Goal: Task Accomplishment & Management: Use online tool/utility

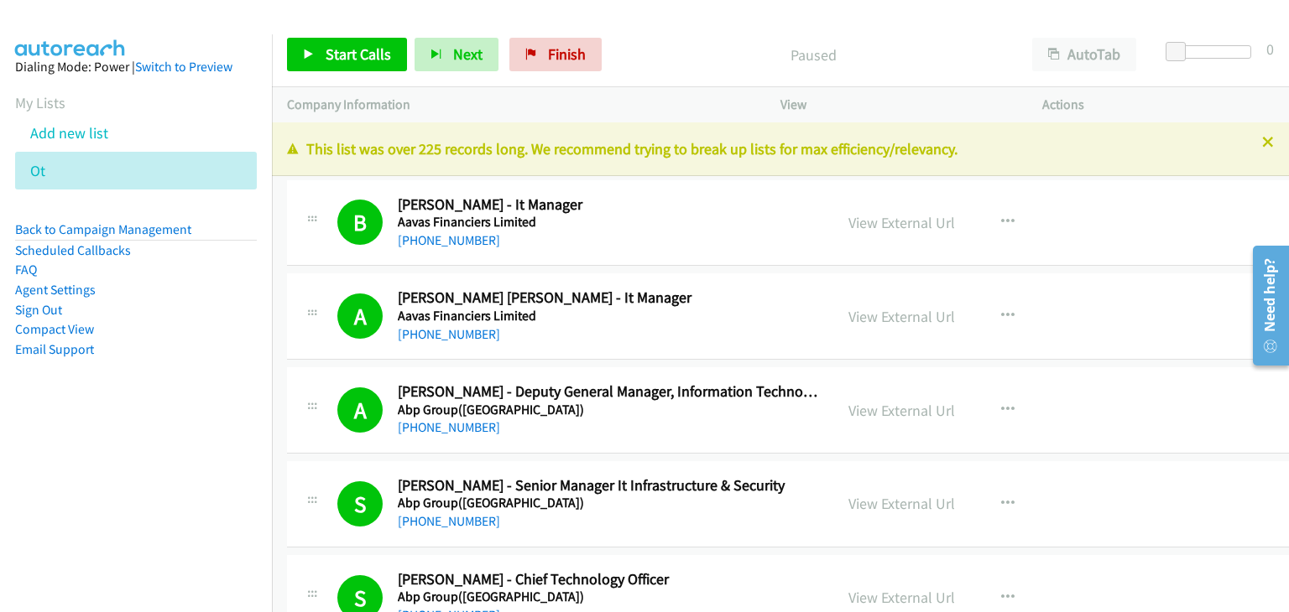
click at [55, 169] on icon at bounding box center [55, 172] width 12 height 12
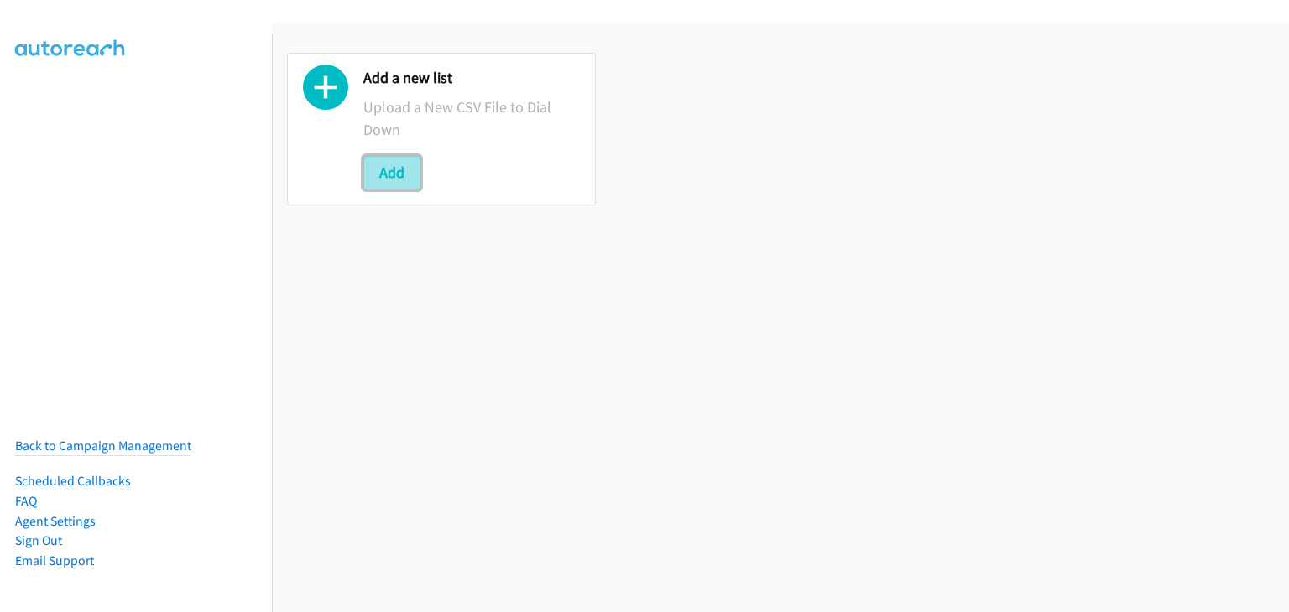
click at [387, 160] on button "Add" at bounding box center [391, 173] width 57 height 34
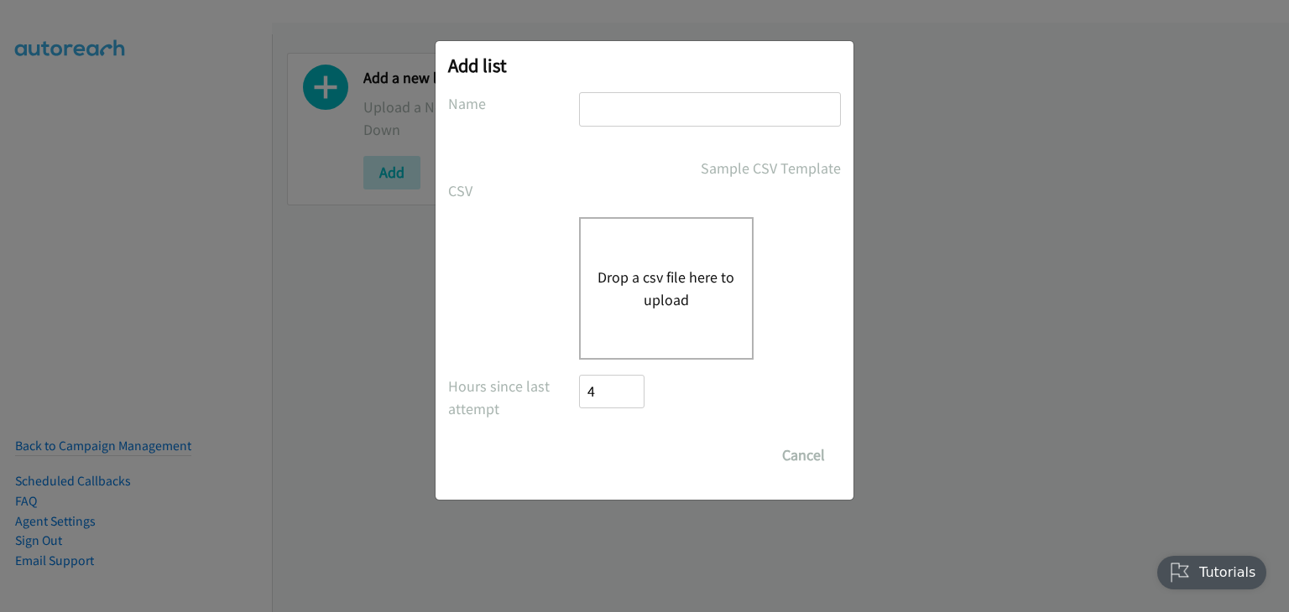
click at [631, 129] on div at bounding box center [710, 116] width 262 height 49
click at [631, 108] on input "text" at bounding box center [710, 109] width 262 height 34
type input "Morning Camp"
click at [683, 276] on button "Drop a csv file here to upload" at bounding box center [666, 288] width 138 height 45
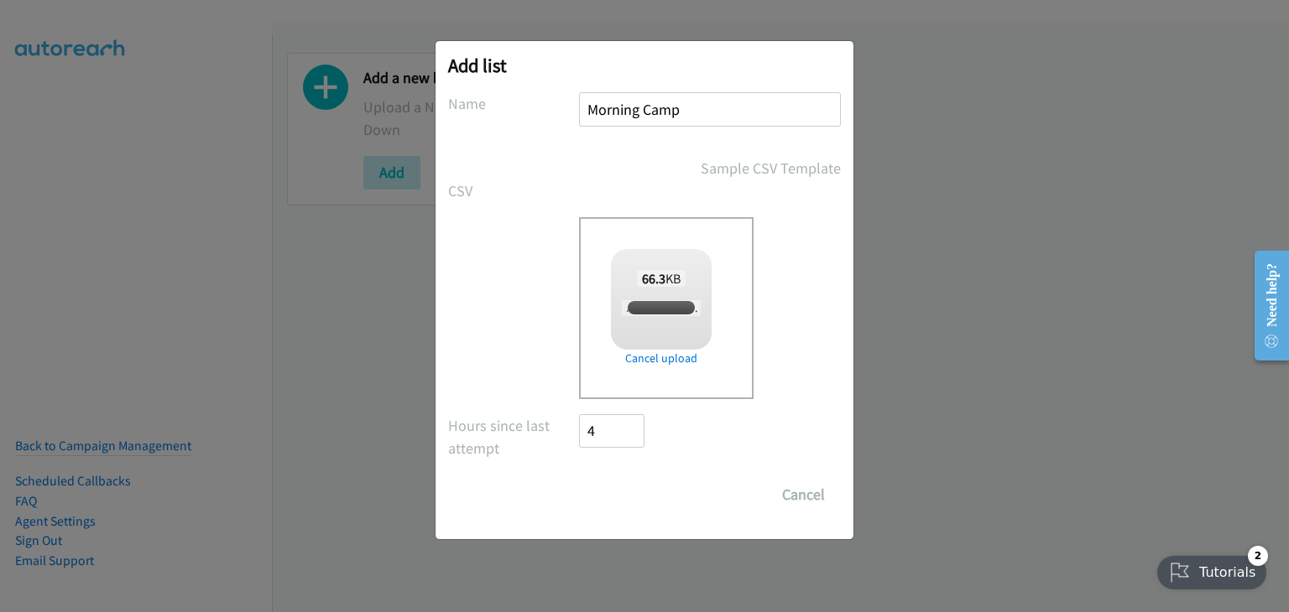
checkbox input "true"
click at [626, 497] on input "Save List" at bounding box center [623, 495] width 88 height 34
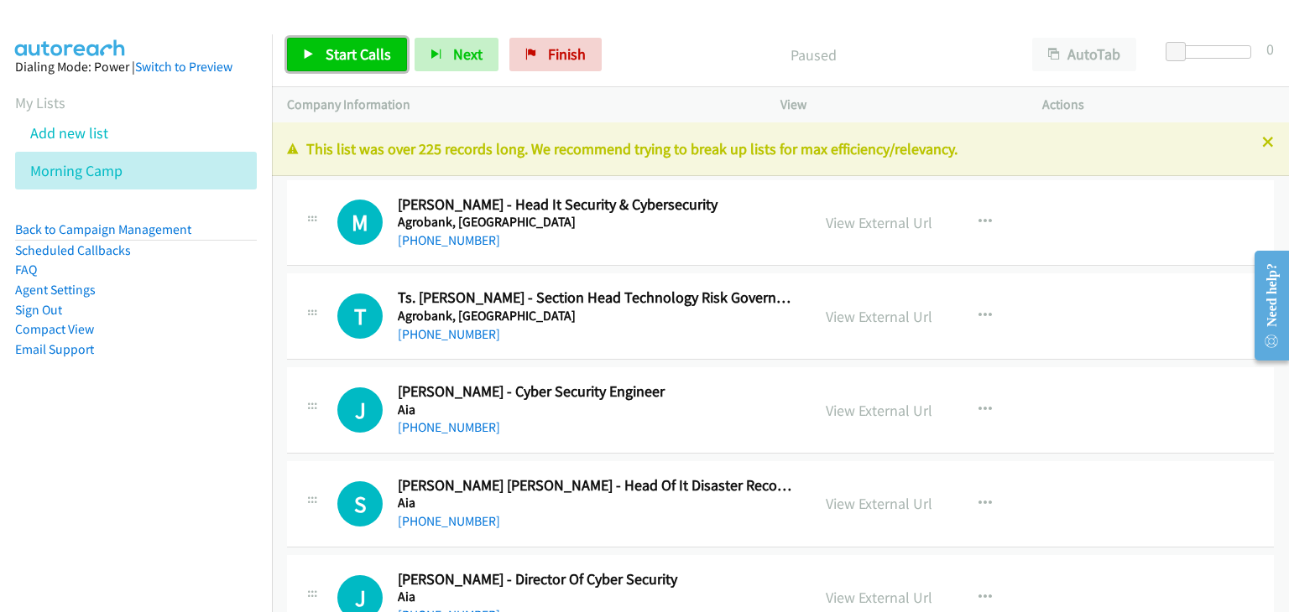
click at [344, 54] on span "Start Calls" at bounding box center [357, 53] width 65 height 19
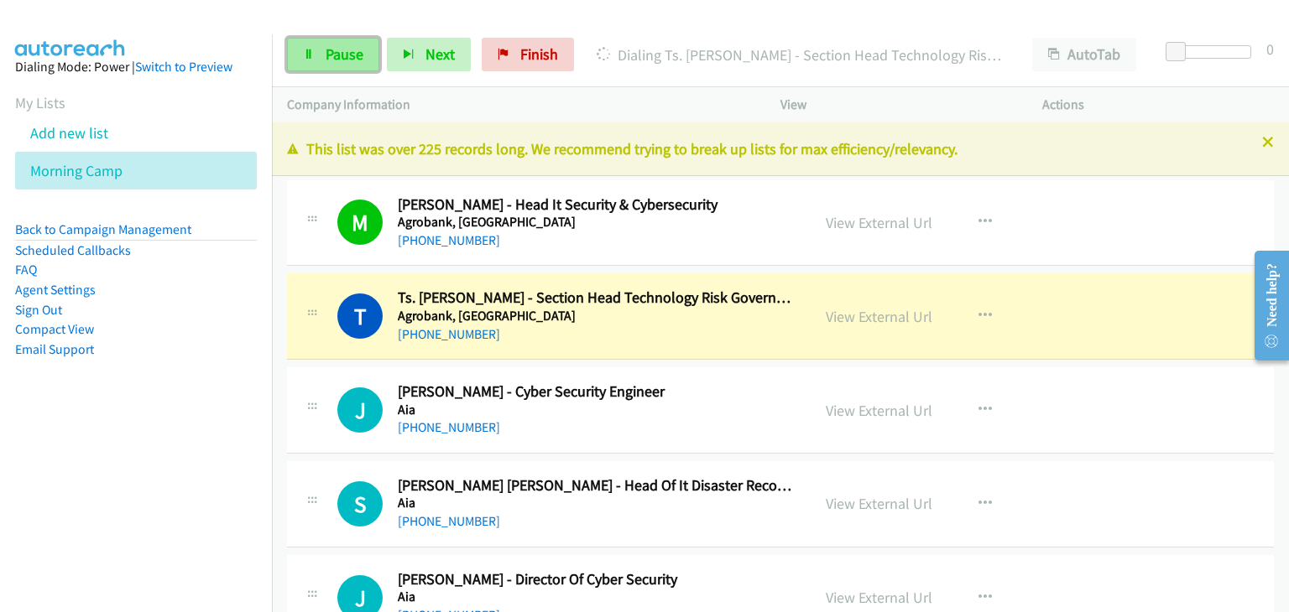
click at [342, 56] on span "Pause" at bounding box center [344, 53] width 38 height 19
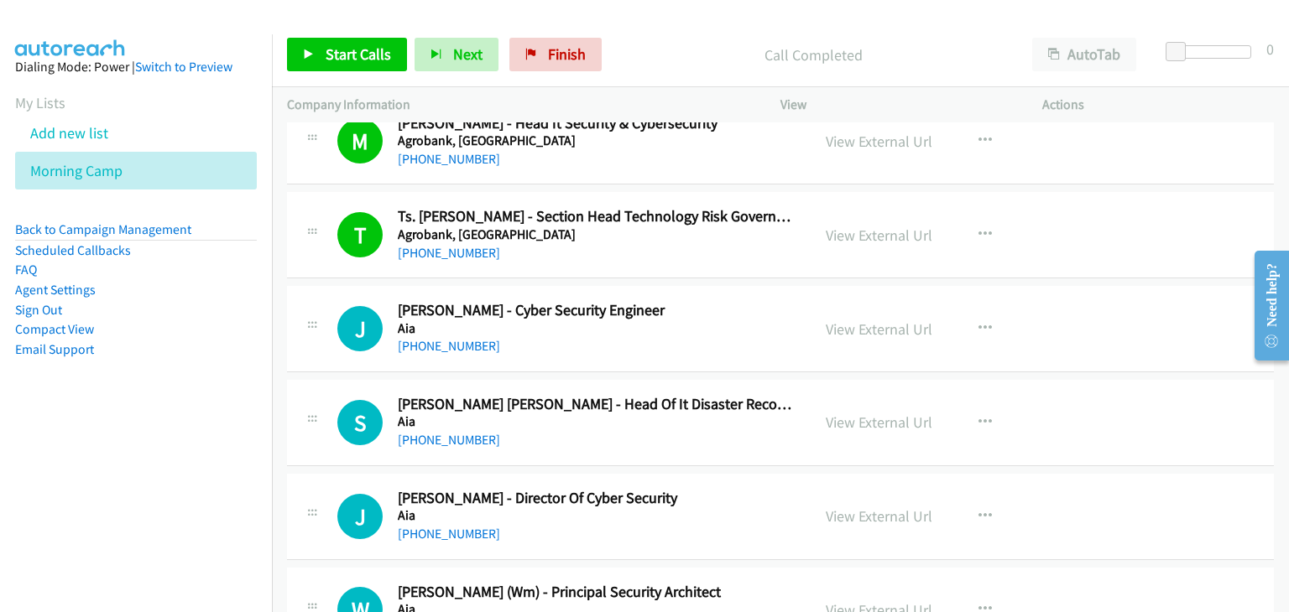
scroll to position [84, 0]
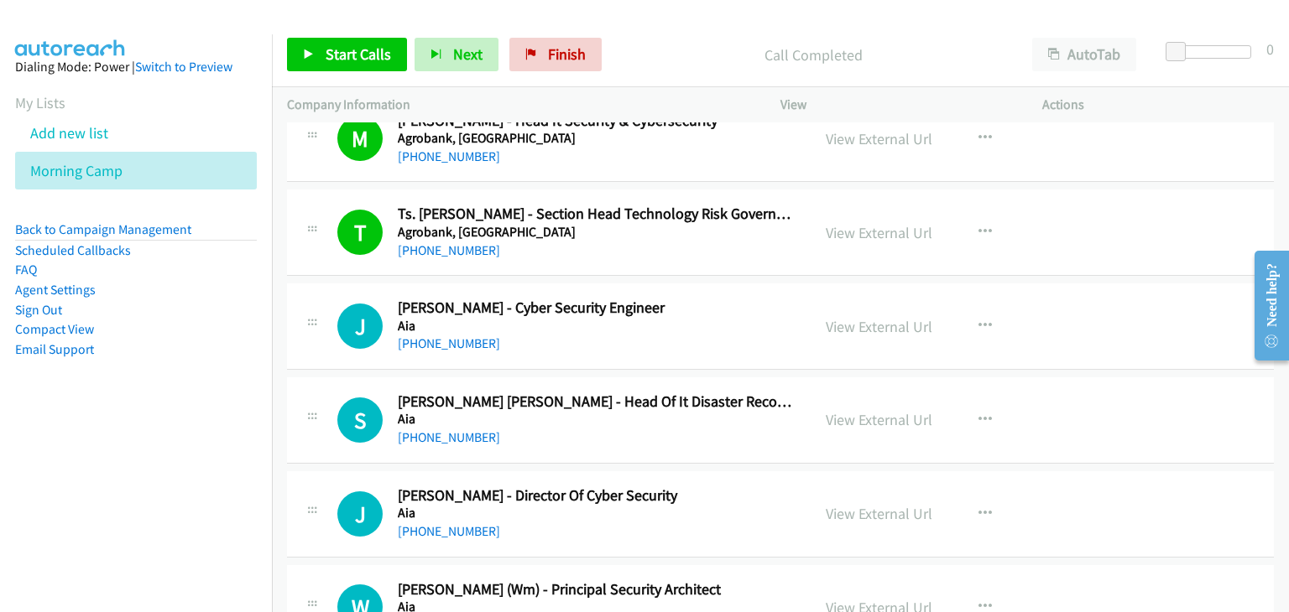
drag, startPoint x: 328, startPoint y: 168, endPoint x: 325, endPoint y: 149, distance: 18.6
click at [328, 168] on div "M Callback Scheduled Muhammad Hafiz Rafek - Head It Security & Cybersecurity Ag…" at bounding box center [780, 139] width 987 height 86
click at [320, 52] on link "Start Calls" at bounding box center [347, 55] width 120 height 34
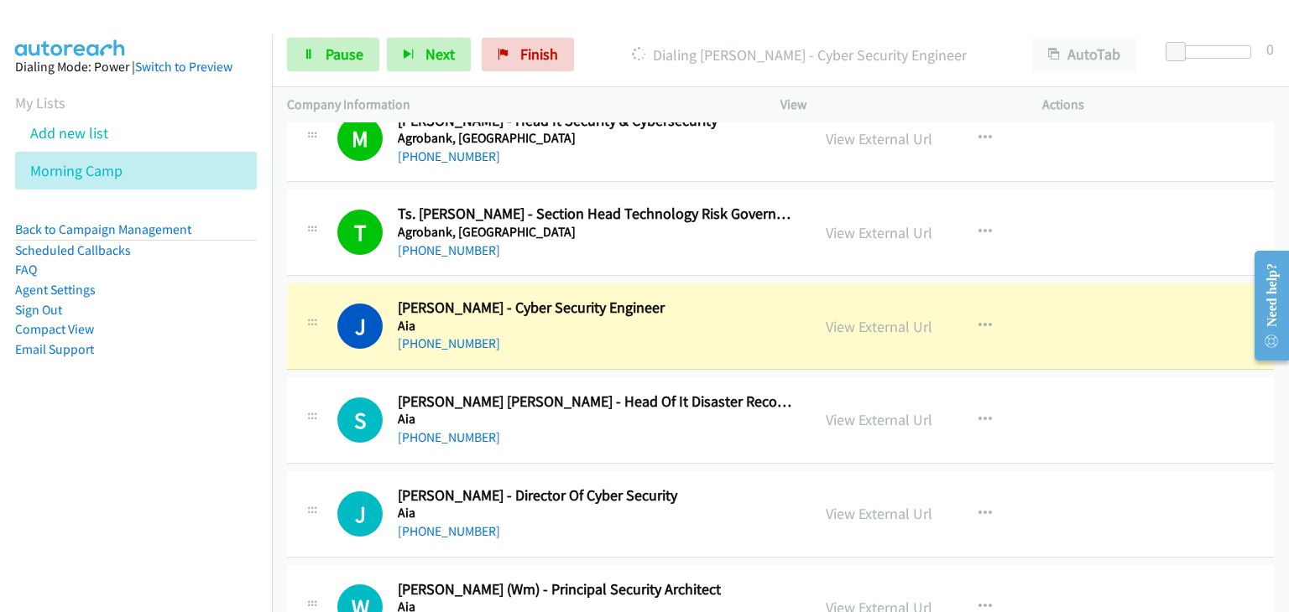
drag, startPoint x: 336, startPoint y: 298, endPoint x: 352, endPoint y: 299, distance: 16.8
click at [336, 299] on div "J Callback Scheduled Jamilah Husna - Cyber Security Engineer Aia Asia/Kuching +…" at bounding box center [548, 326] width 493 height 55
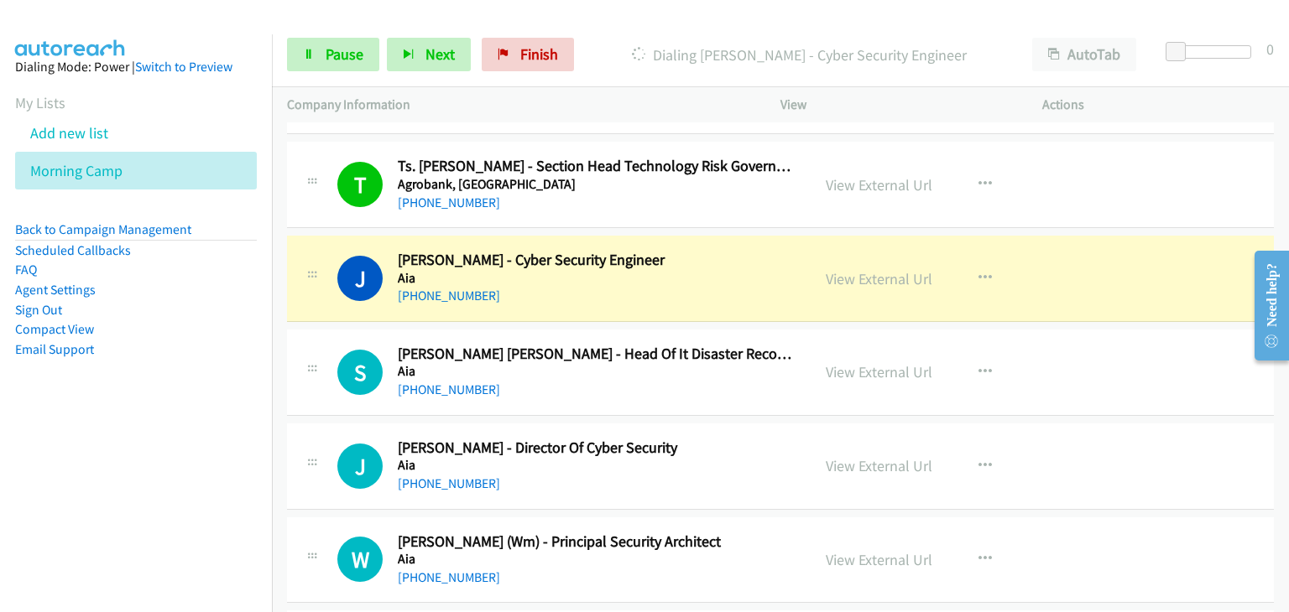
scroll to position [168, 0]
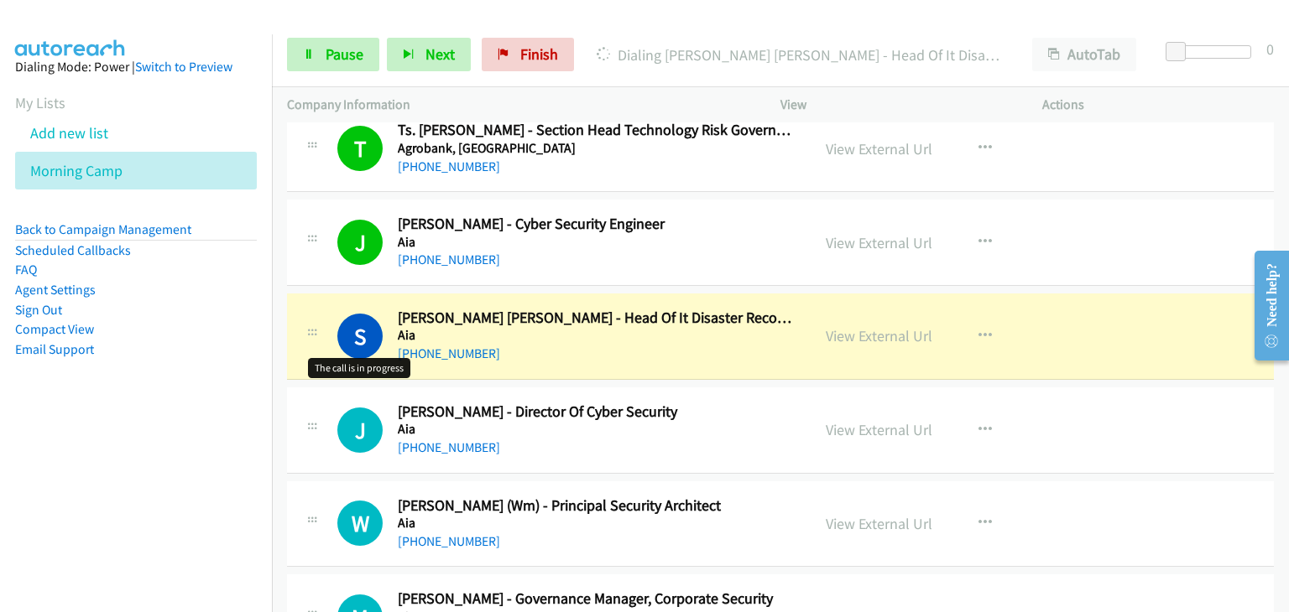
click at [347, 320] on h1 "S" at bounding box center [359, 336] width 45 height 45
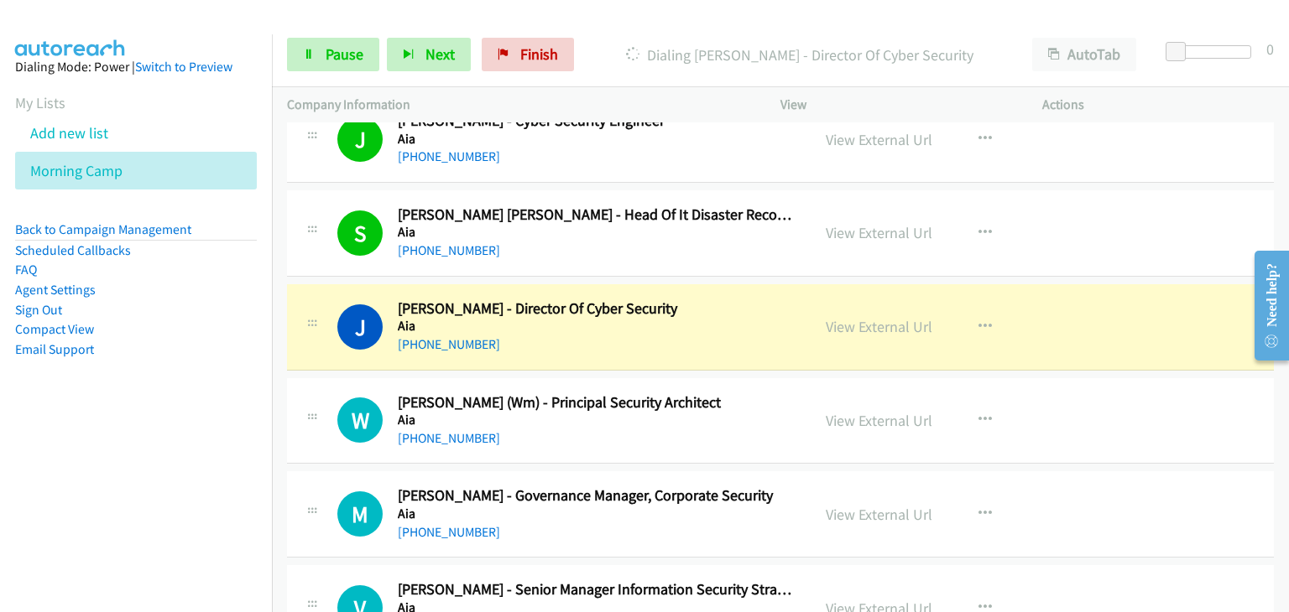
scroll to position [336, 0]
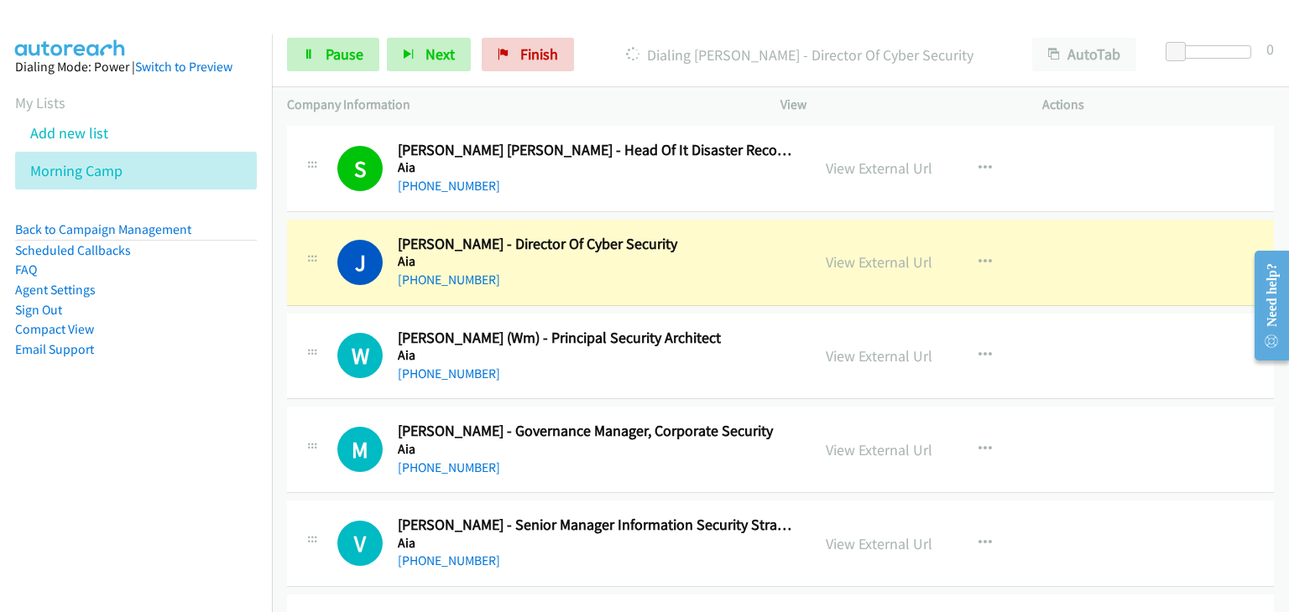
click at [323, 297] on div "J Callback Scheduled Jairam Ramesh - Director Of Cyber Security Aia Asia/Kuchin…" at bounding box center [780, 263] width 987 height 86
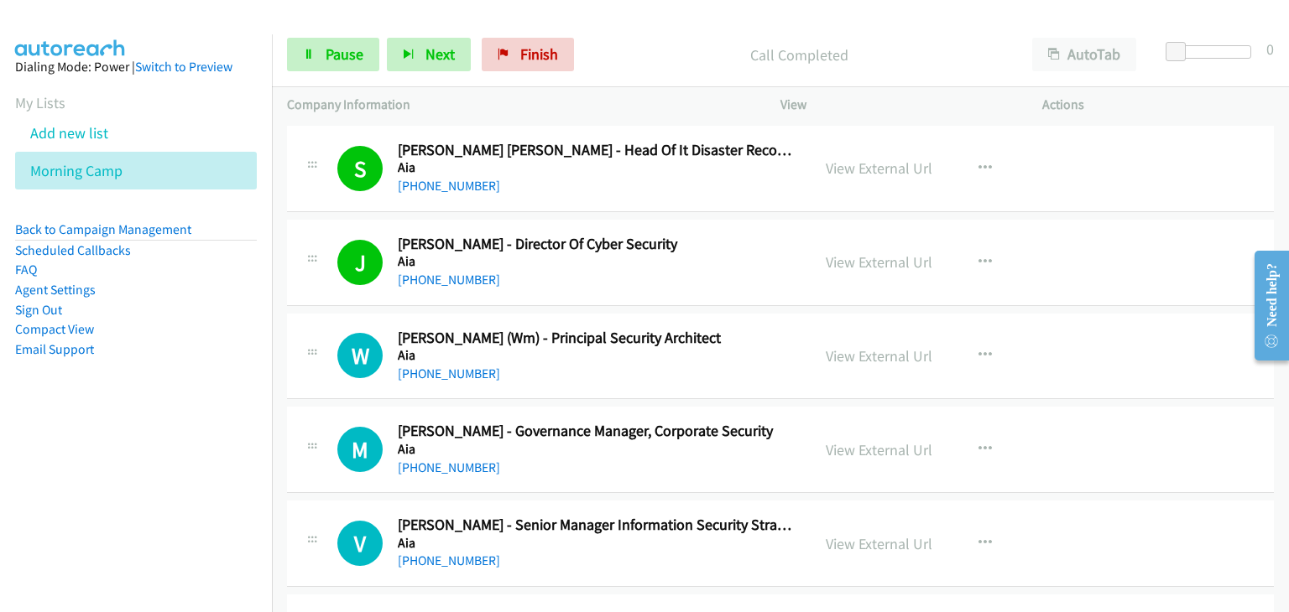
scroll to position [419, 0]
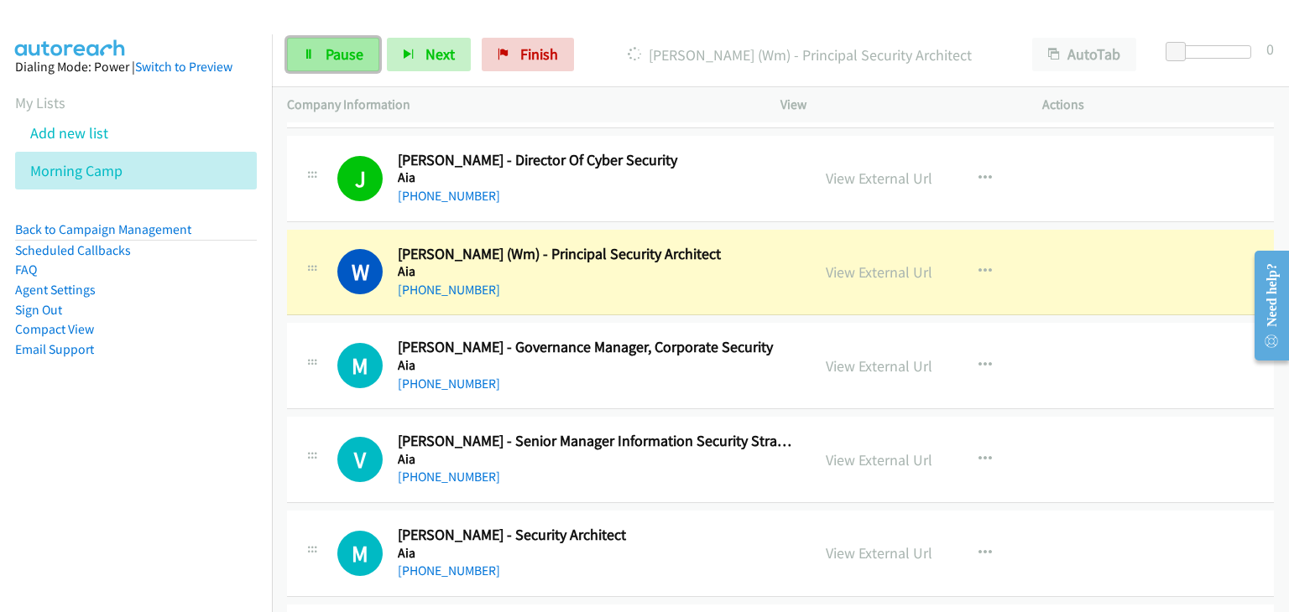
click at [346, 49] on span "Pause" at bounding box center [344, 53] width 38 height 19
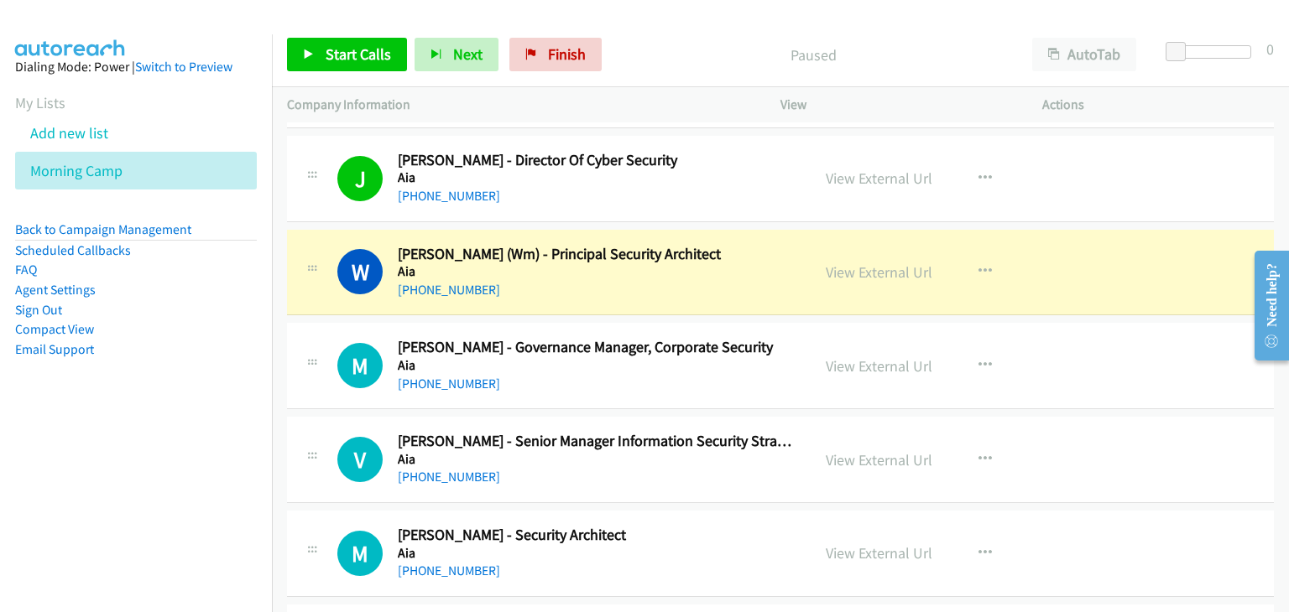
click at [287, 308] on div "W Callback Scheduled Wai Ming (Wm) - Principal Security Architect Aia Asia/Kuch…" at bounding box center [780, 273] width 987 height 86
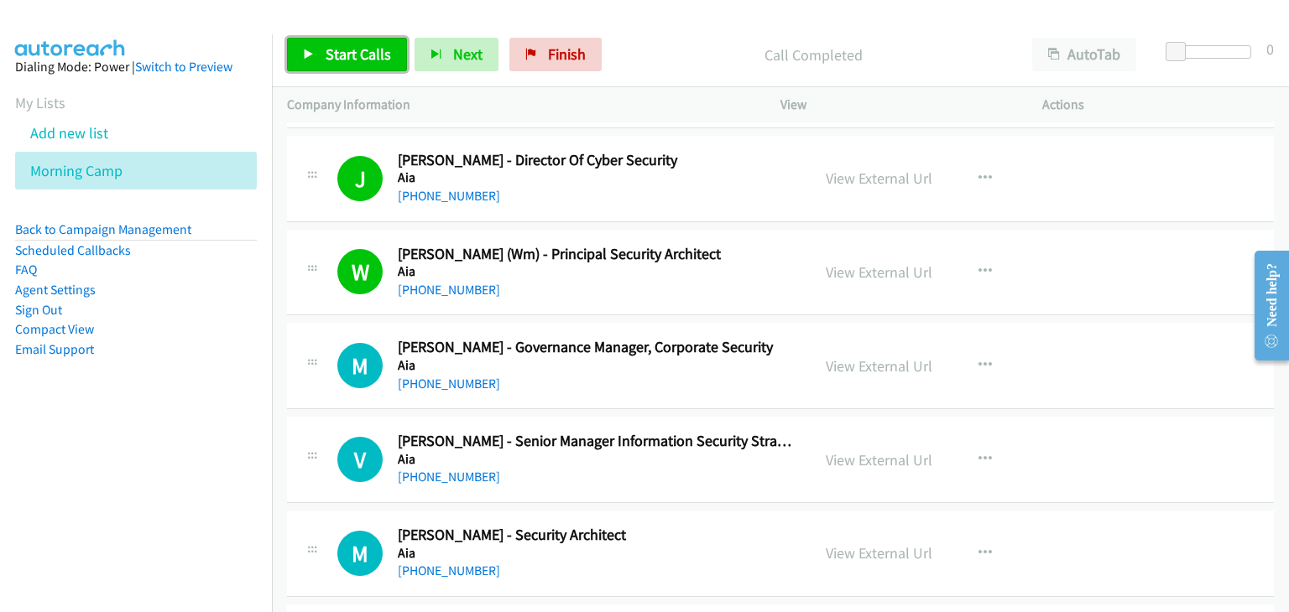
click at [358, 61] on span "Start Calls" at bounding box center [357, 53] width 65 height 19
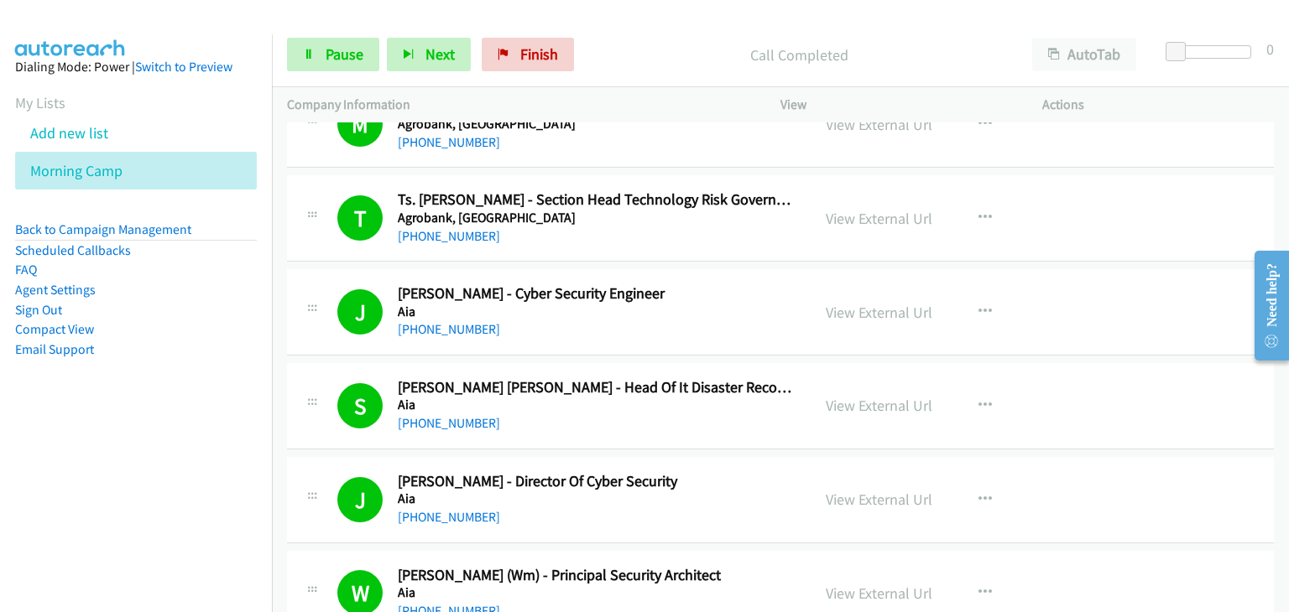
scroll to position [0, 0]
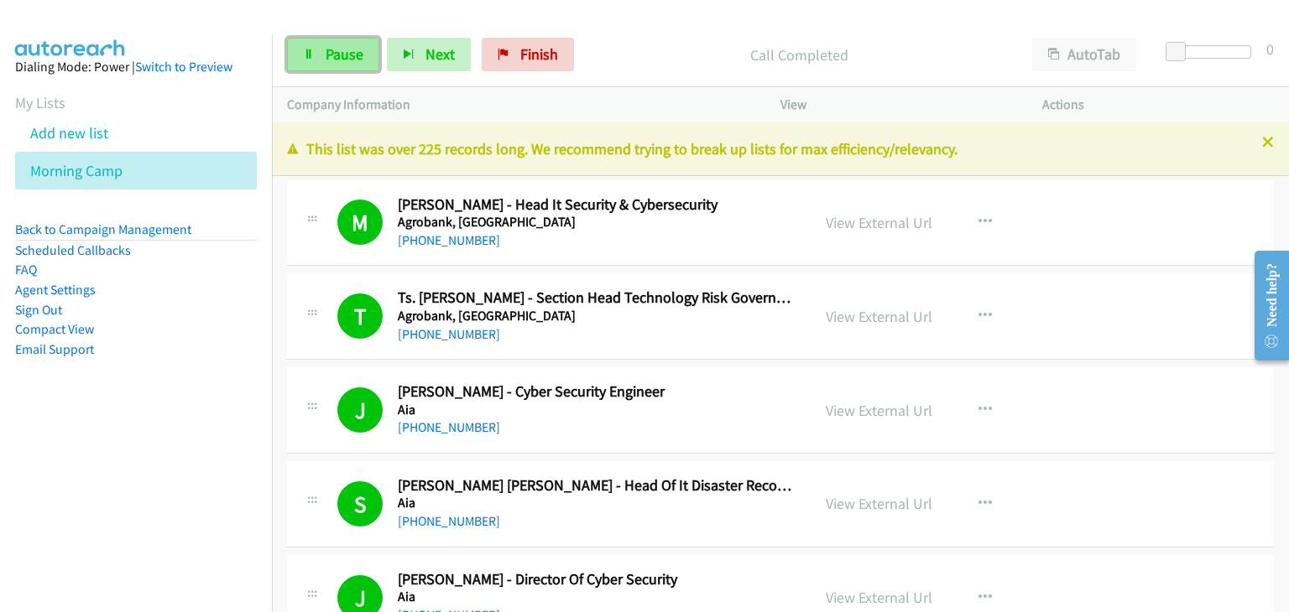
click at [315, 51] on link "Pause" at bounding box center [333, 55] width 92 height 34
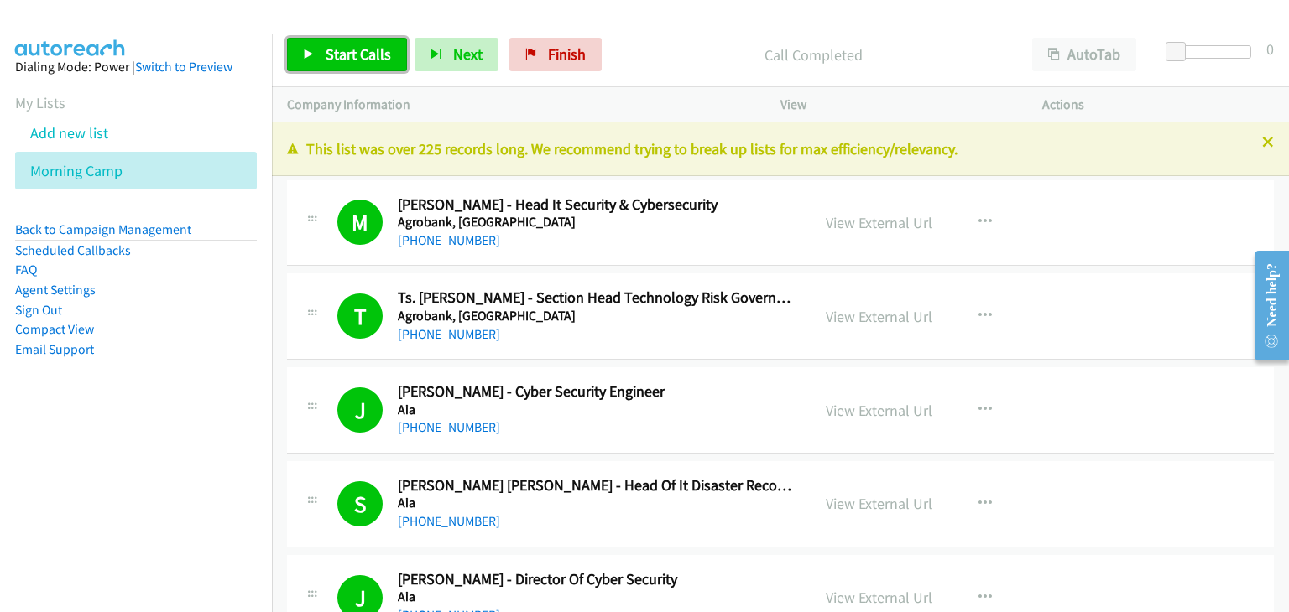
click at [343, 65] on link "Start Calls" at bounding box center [347, 55] width 120 height 34
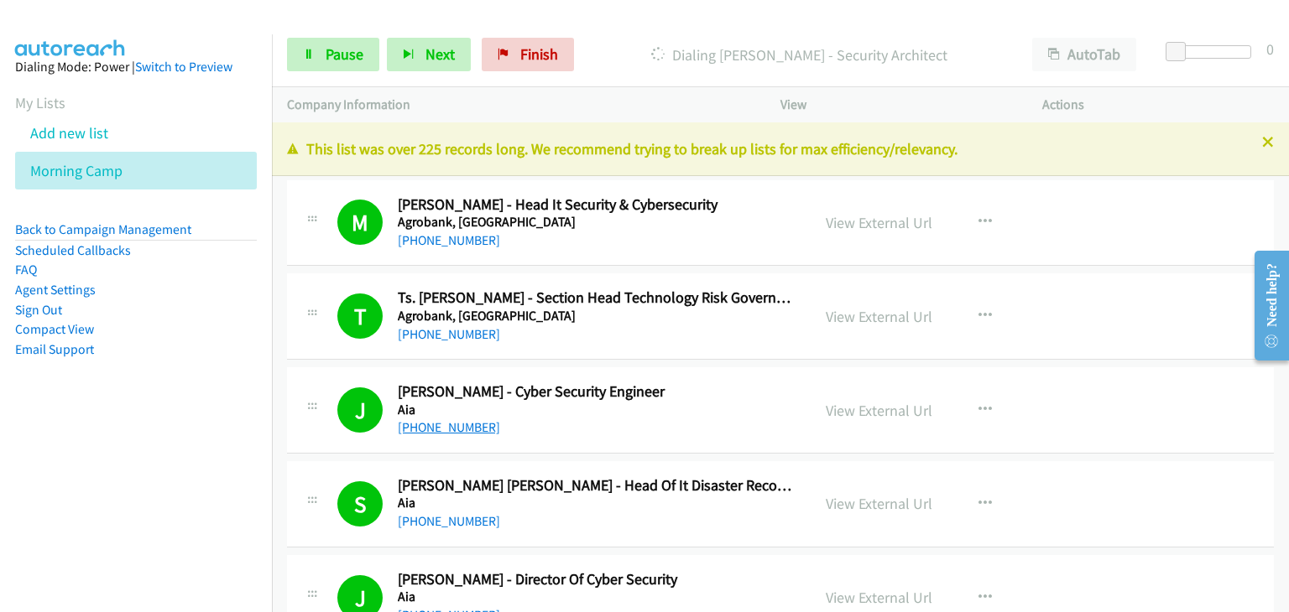
click at [435, 430] on link "+60 10-962 2876" at bounding box center [449, 427] width 102 height 16
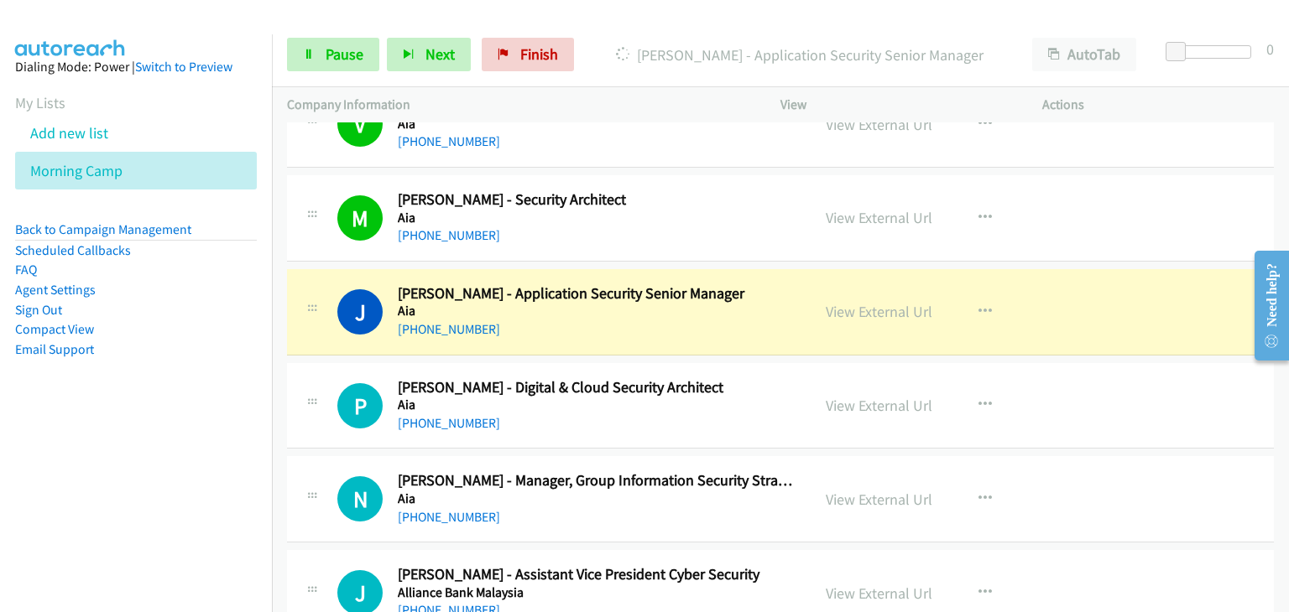
scroll to position [839, 0]
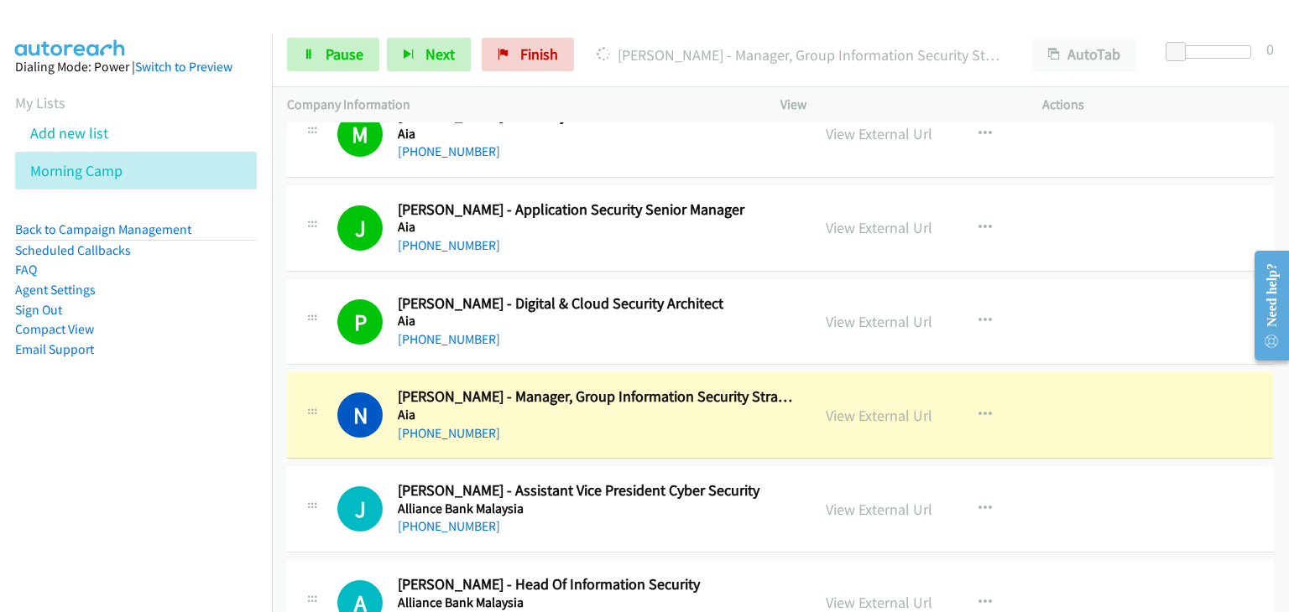
drag, startPoint x: 291, startPoint y: 399, endPoint x: 520, endPoint y: 378, distance: 230.0
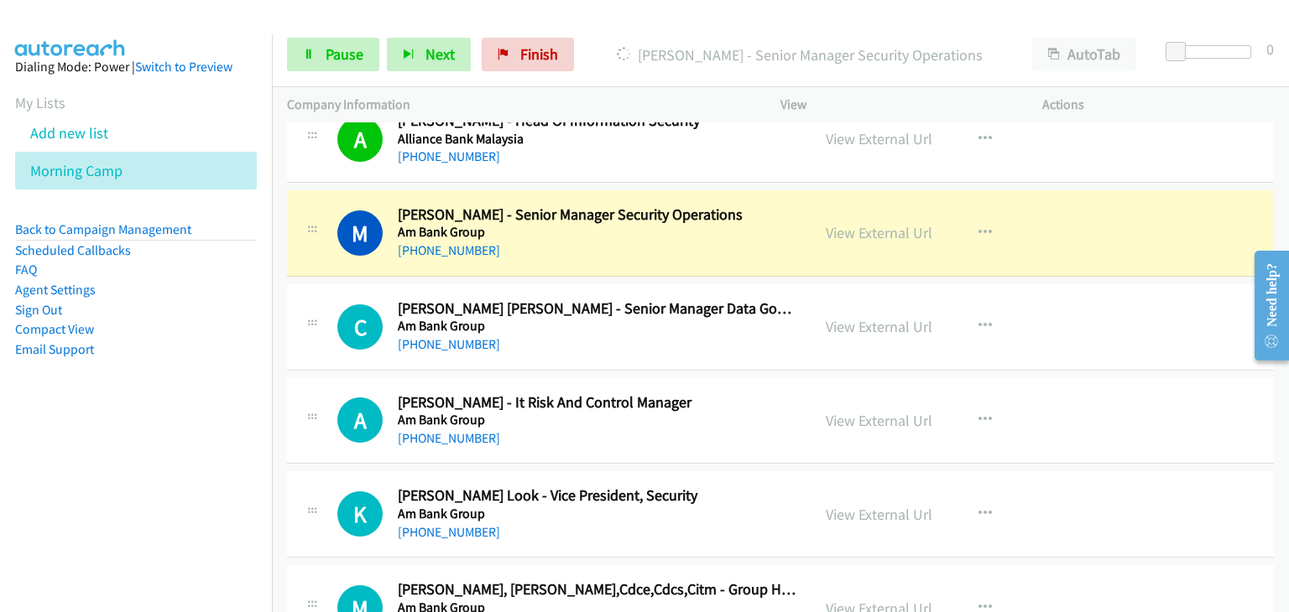
scroll to position [1342, 0]
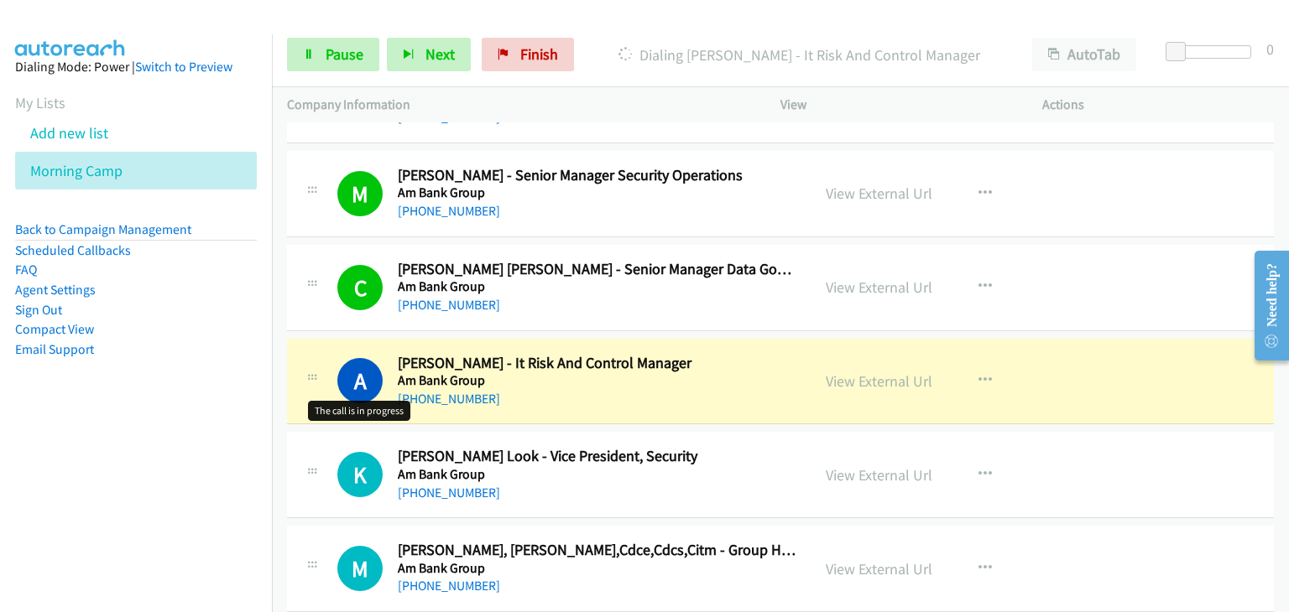
click at [346, 358] on h1 "A" at bounding box center [359, 380] width 45 height 45
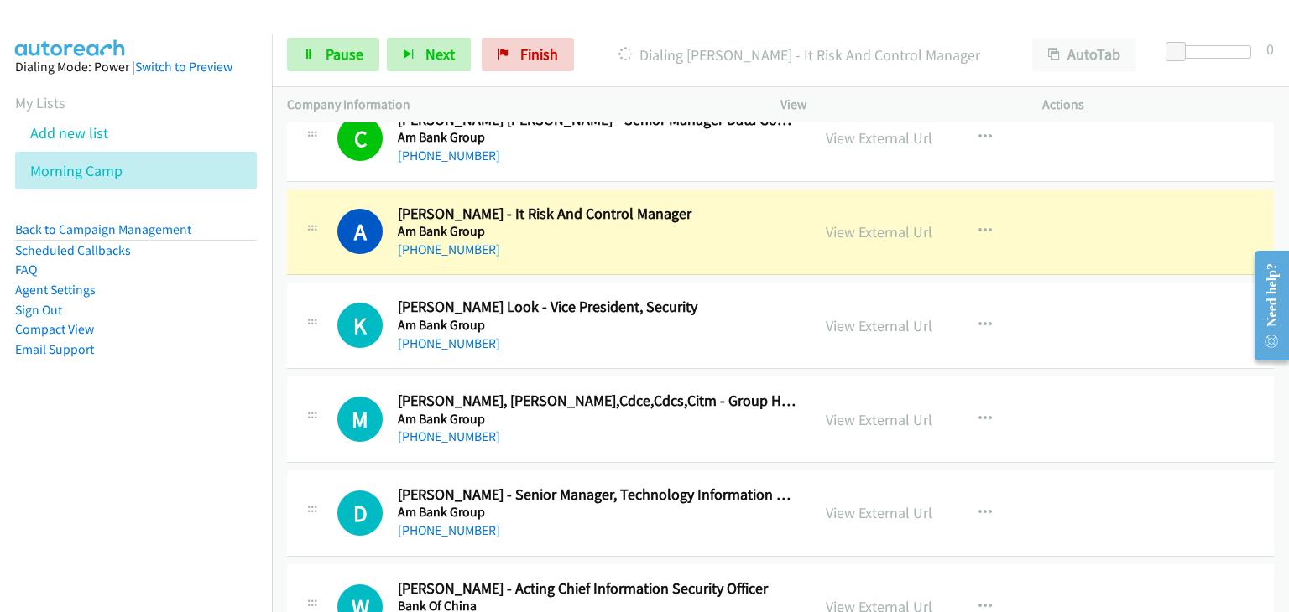
scroll to position [1510, 0]
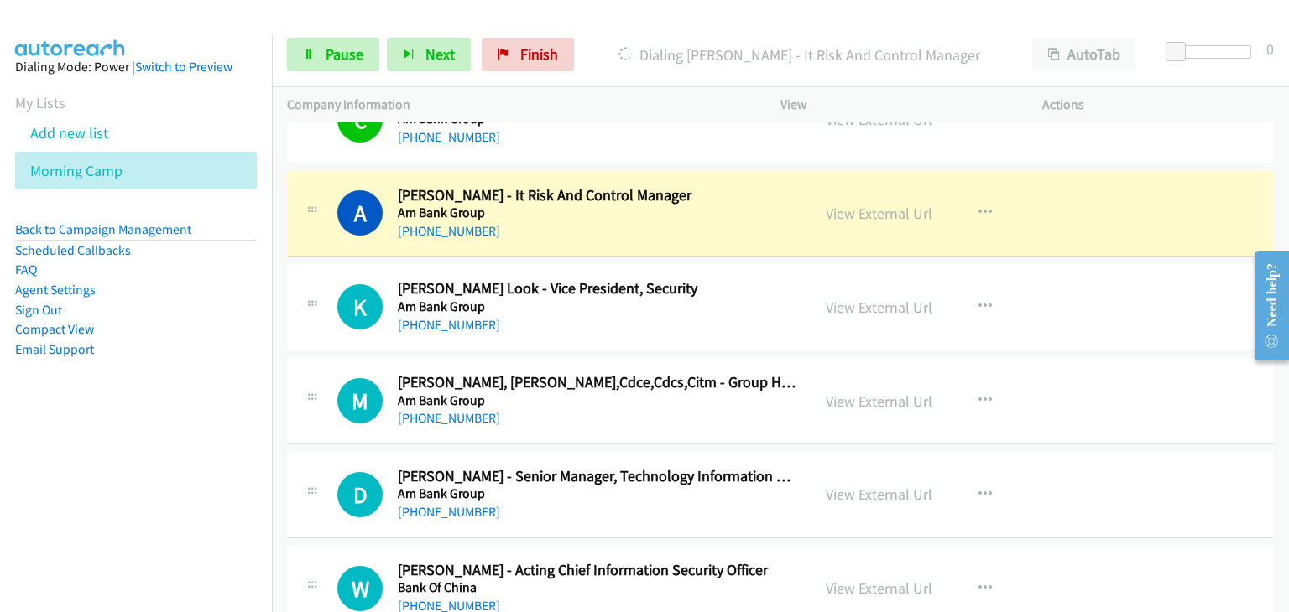
click at [281, 279] on td "K Callback Scheduled Kah Lun Look - Vice President, Security Am Bank Group Asia…" at bounding box center [780, 308] width 1017 height 94
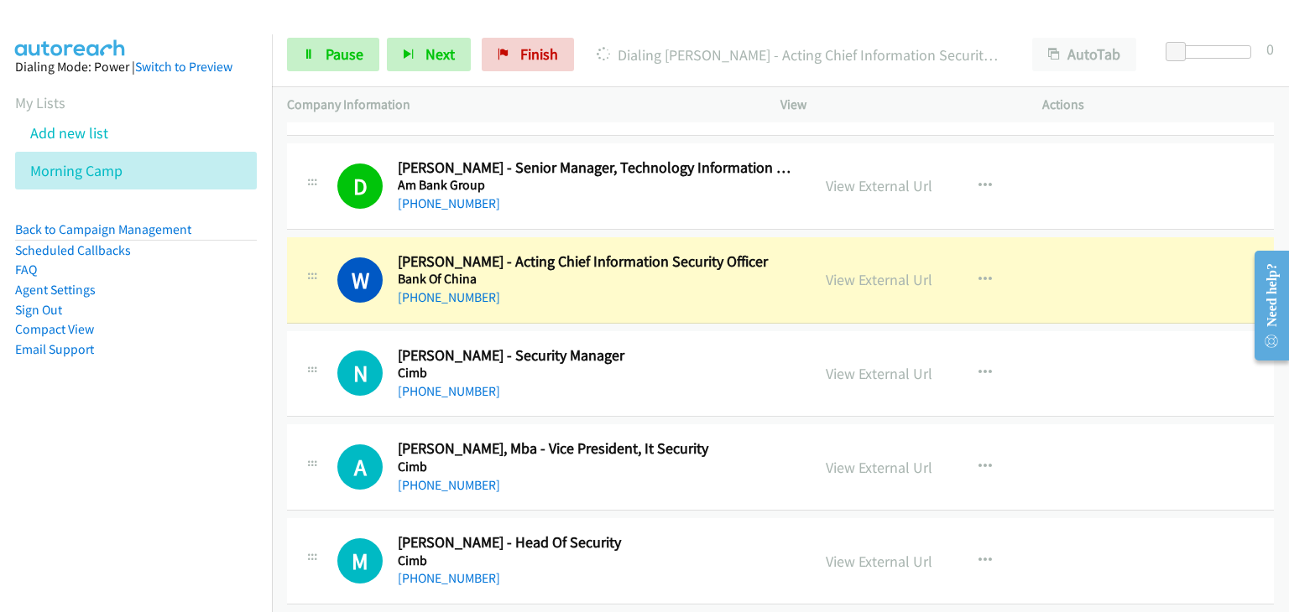
scroll to position [1846, 0]
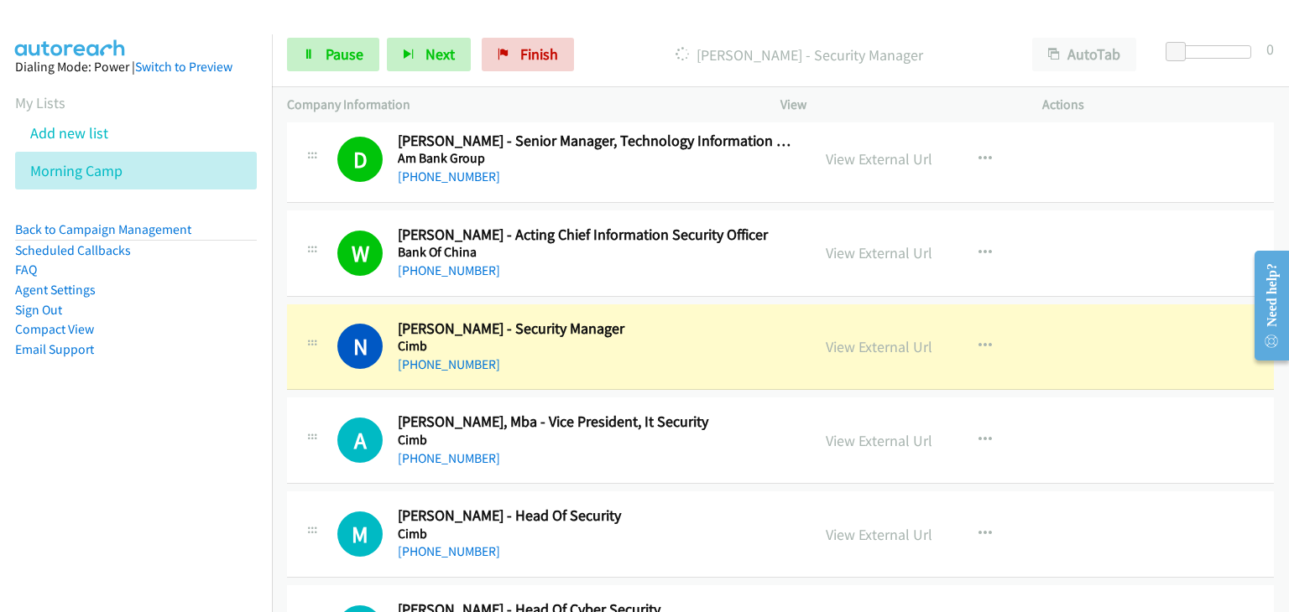
click at [335, 415] on div "A Callback Scheduled Adam Chua, Mba - Vice President, It Security Cimb Asia/Kuc…" at bounding box center [548, 440] width 493 height 55
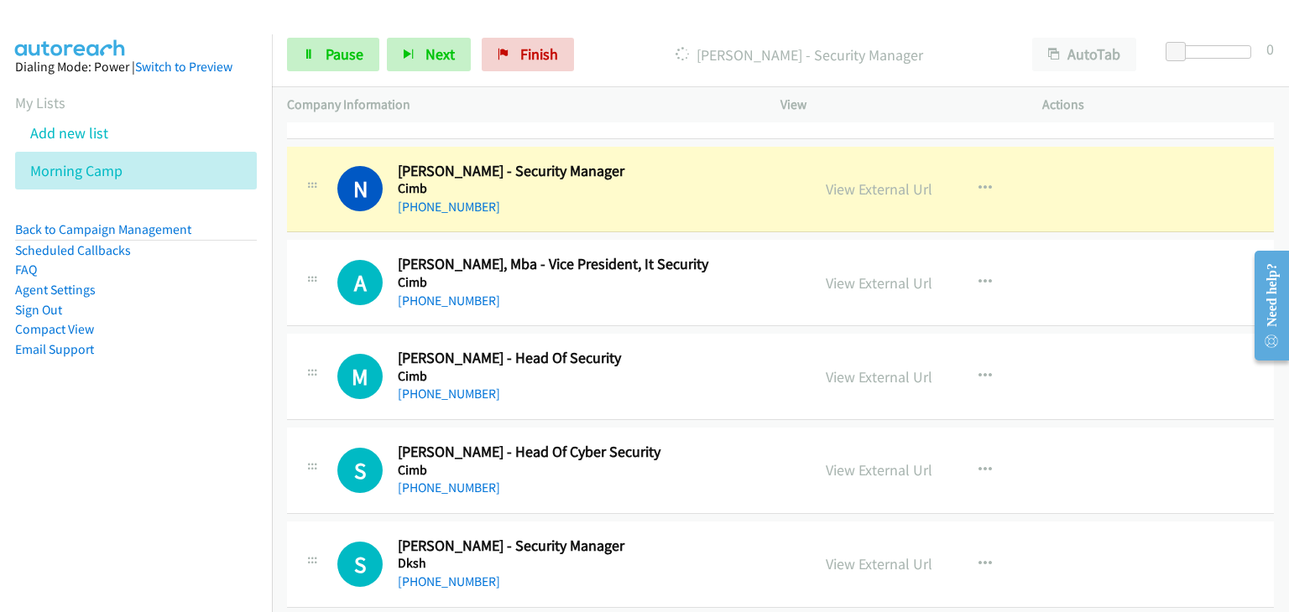
scroll to position [2013, 0]
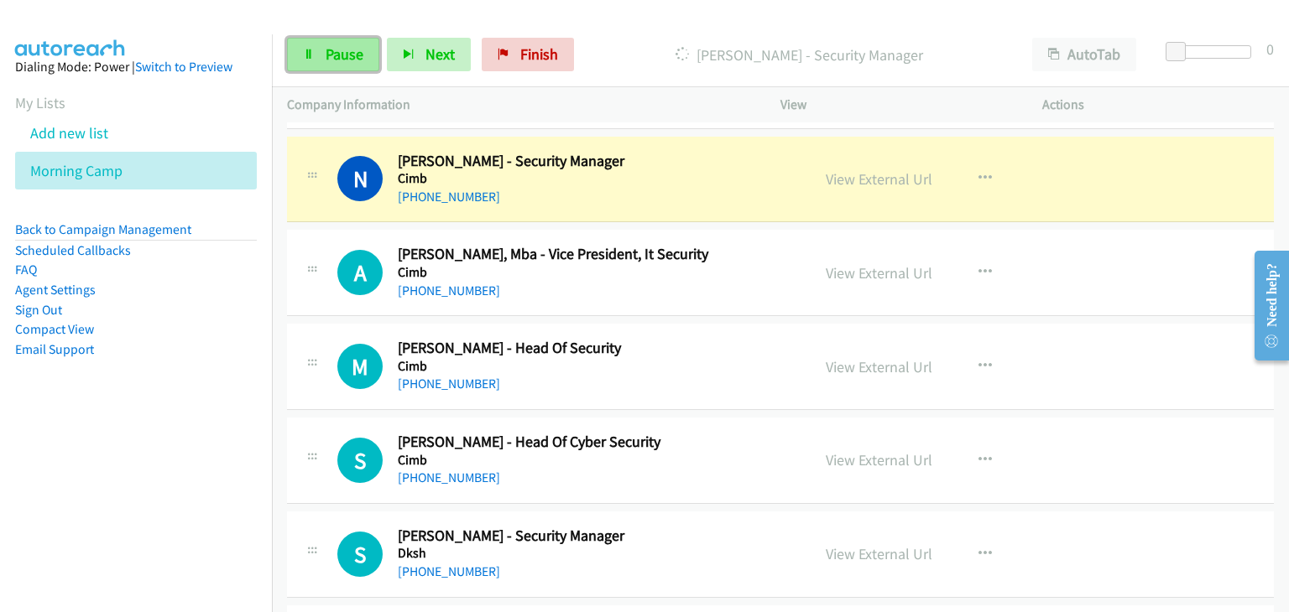
click at [299, 51] on link "Pause" at bounding box center [333, 55] width 92 height 34
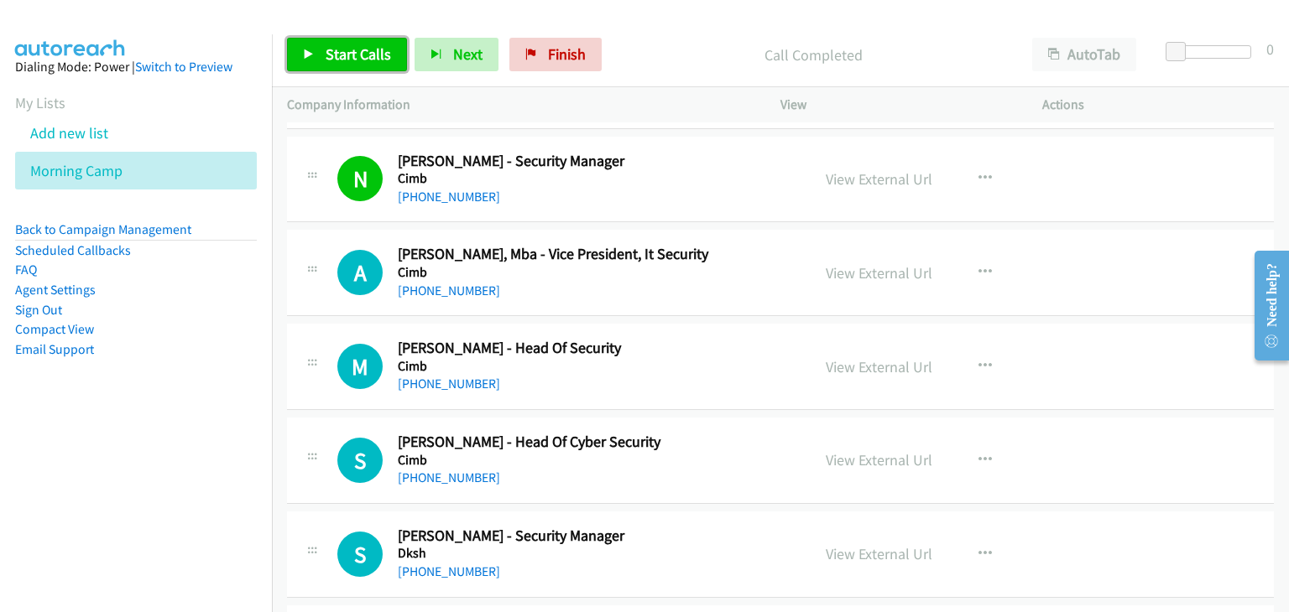
click at [335, 57] on span "Start Calls" at bounding box center [357, 53] width 65 height 19
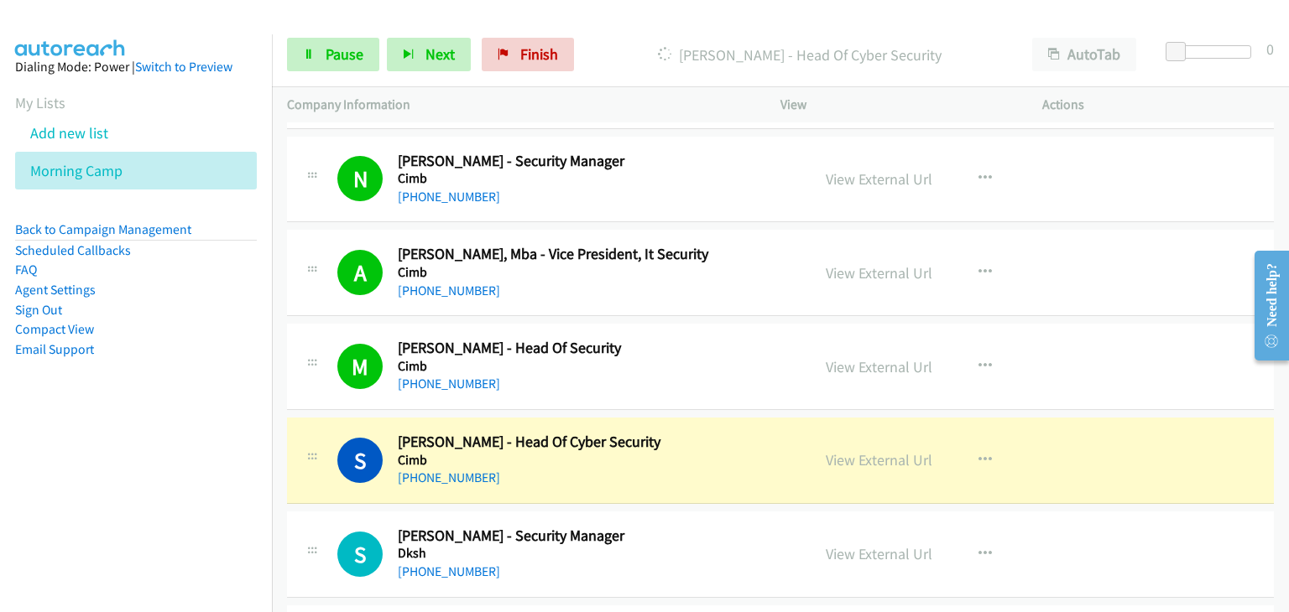
drag, startPoint x: 323, startPoint y: 413, endPoint x: 366, endPoint y: 426, distance: 44.8
click at [323, 414] on td "S Callback Scheduled Shaharil Abdul Malek - Head Of Cyber Security Cimb Asia/Ku…" at bounding box center [780, 461] width 1017 height 94
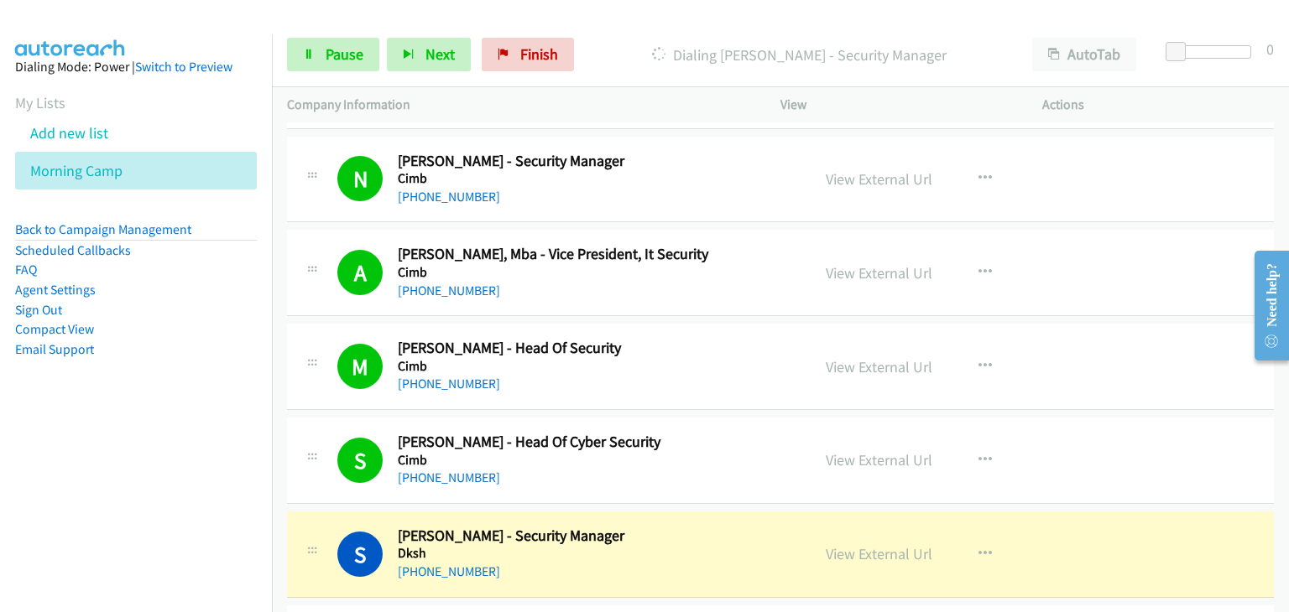
click at [322, 407] on td "M Callback Scheduled Muhammad Aizat Kamaruzaman - Head Of Security Cimb Asia/Ku…" at bounding box center [780, 367] width 1017 height 94
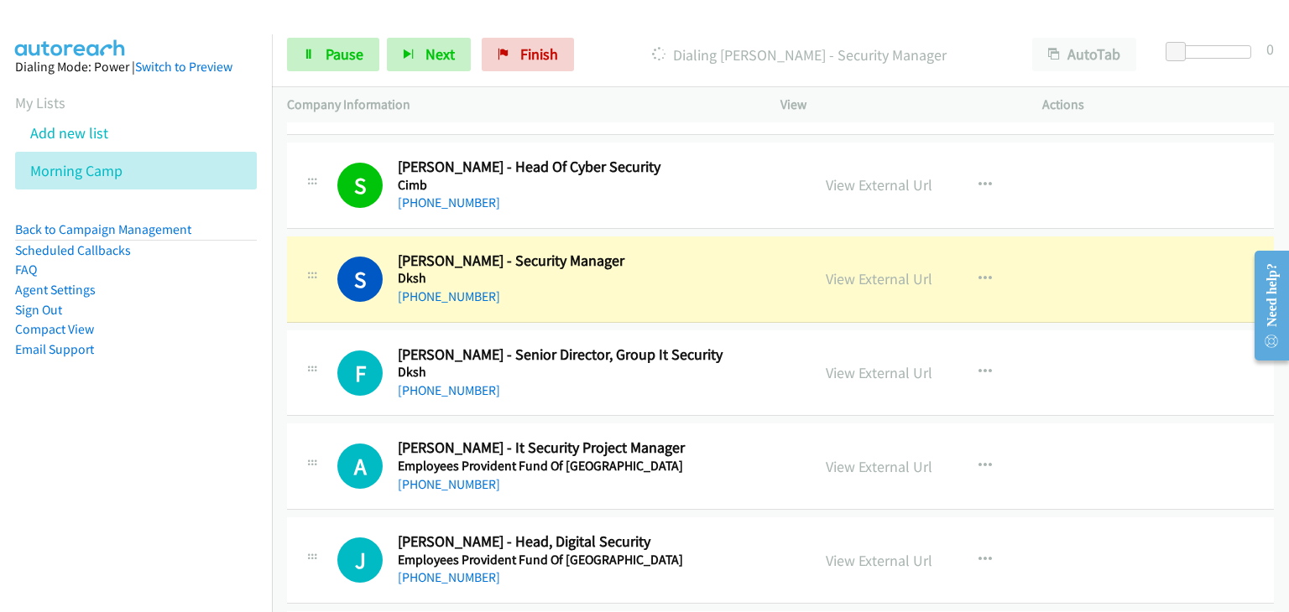
scroll to position [2349, 0]
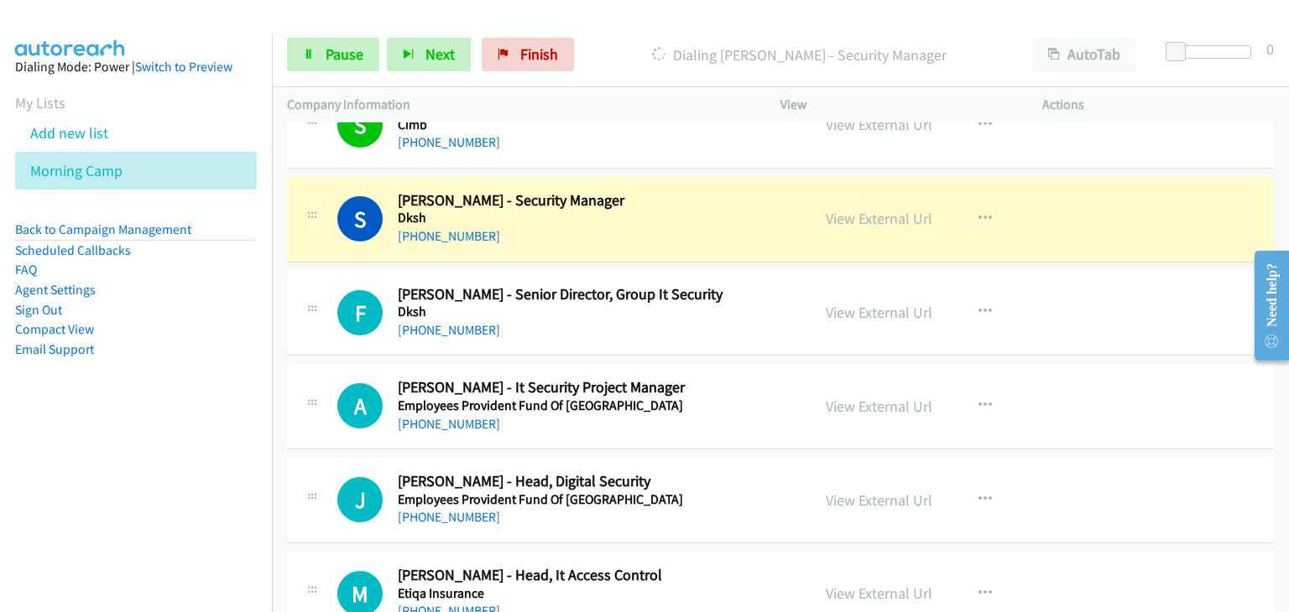
click at [324, 255] on div "S Callback Scheduled Satya Selladorai - Security Manager Dksh Asia/Kuching +60 …" at bounding box center [780, 219] width 987 height 86
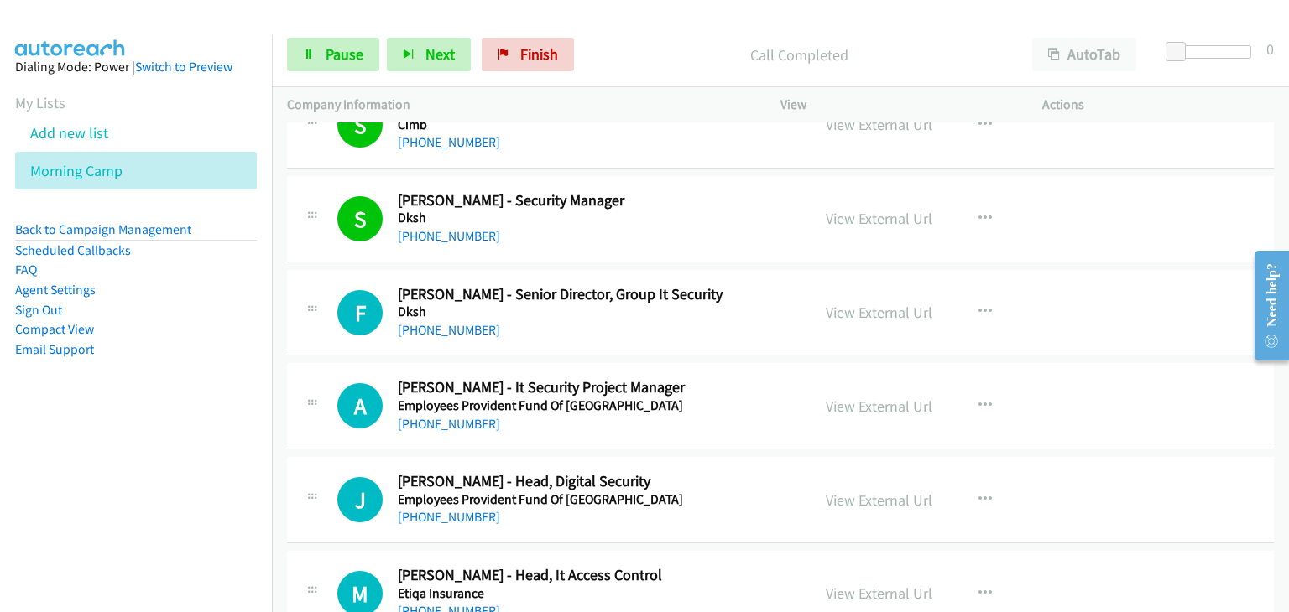
click at [317, 307] on icon at bounding box center [312, 311] width 20 height 8
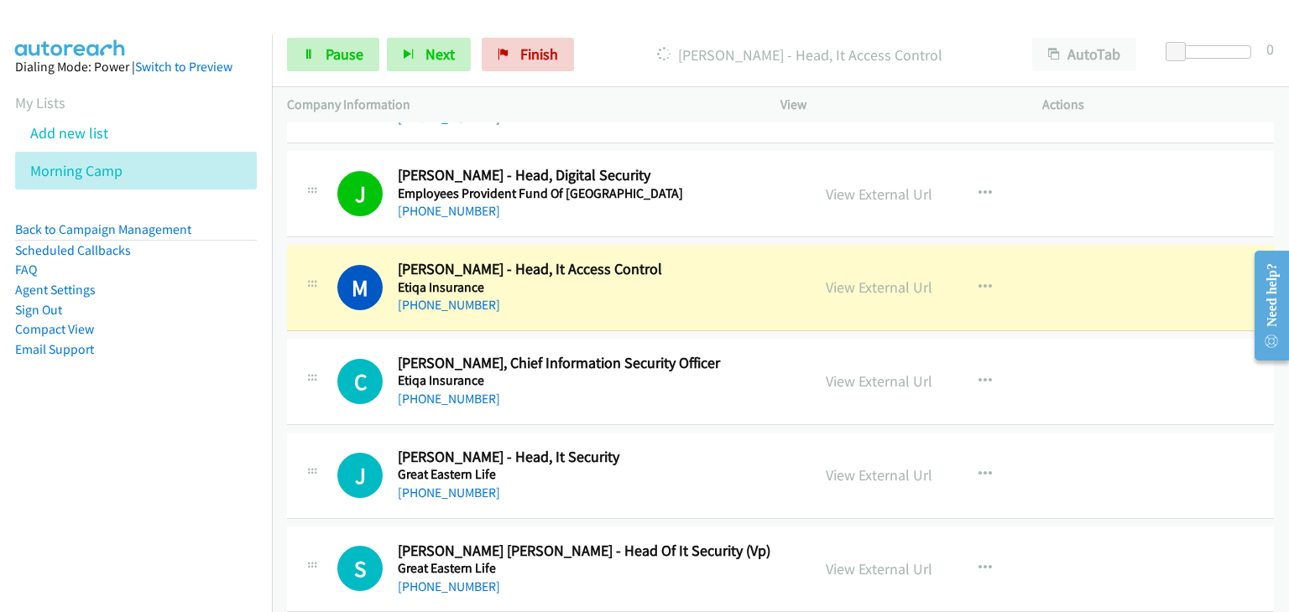
scroll to position [2684, 0]
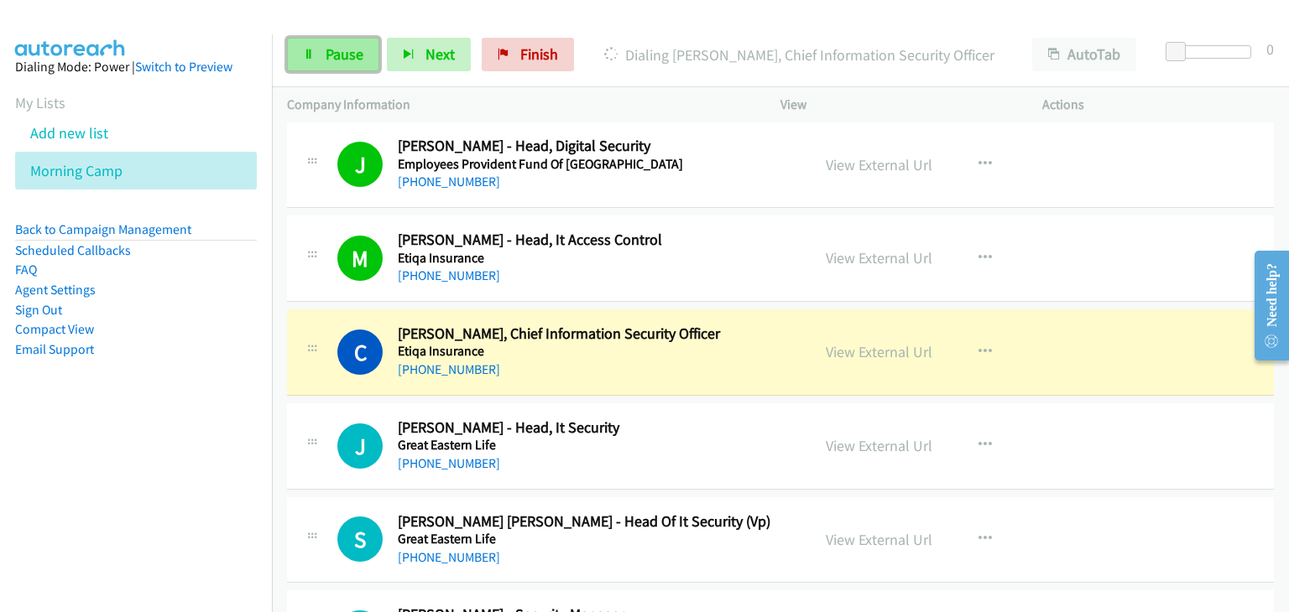
click at [310, 54] on icon at bounding box center [309, 55] width 12 height 12
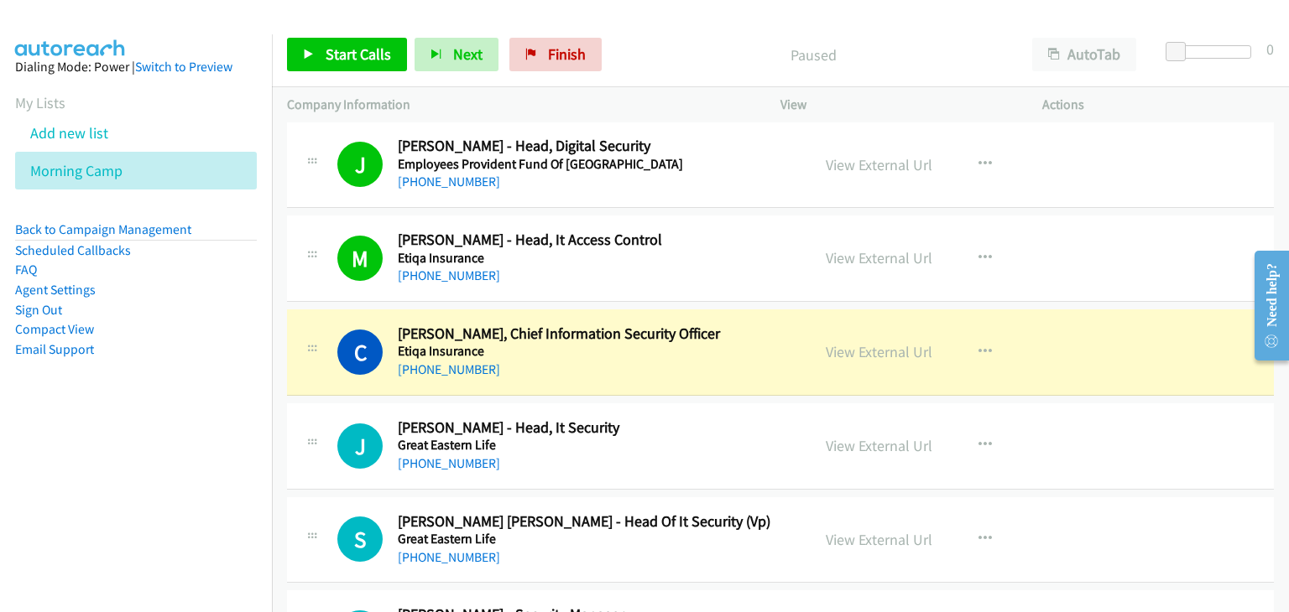
drag, startPoint x: 328, startPoint y: 354, endPoint x: 716, endPoint y: 556, distance: 437.9
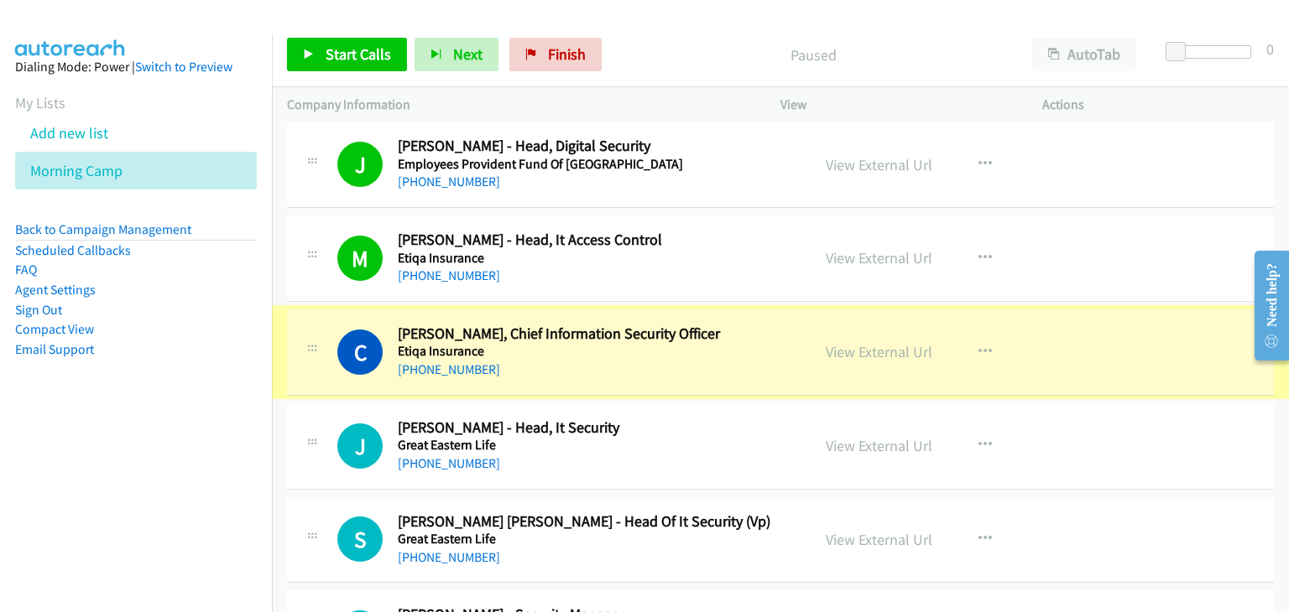
scroll to position [2852, 0]
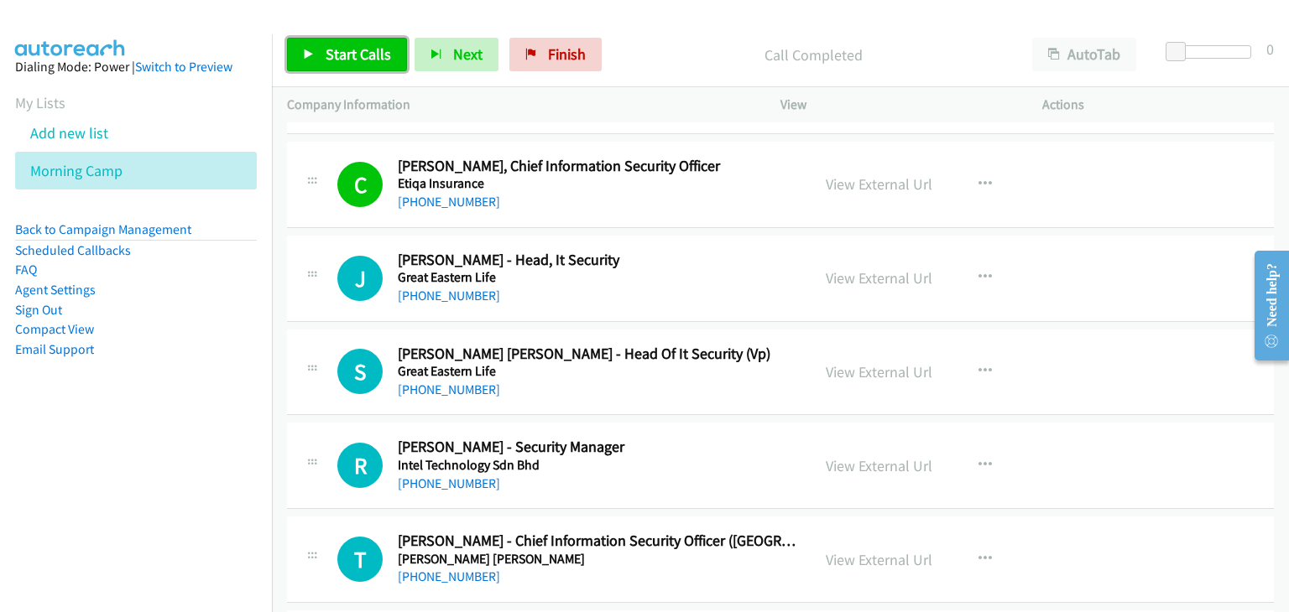
click at [319, 48] on link "Start Calls" at bounding box center [347, 55] width 120 height 34
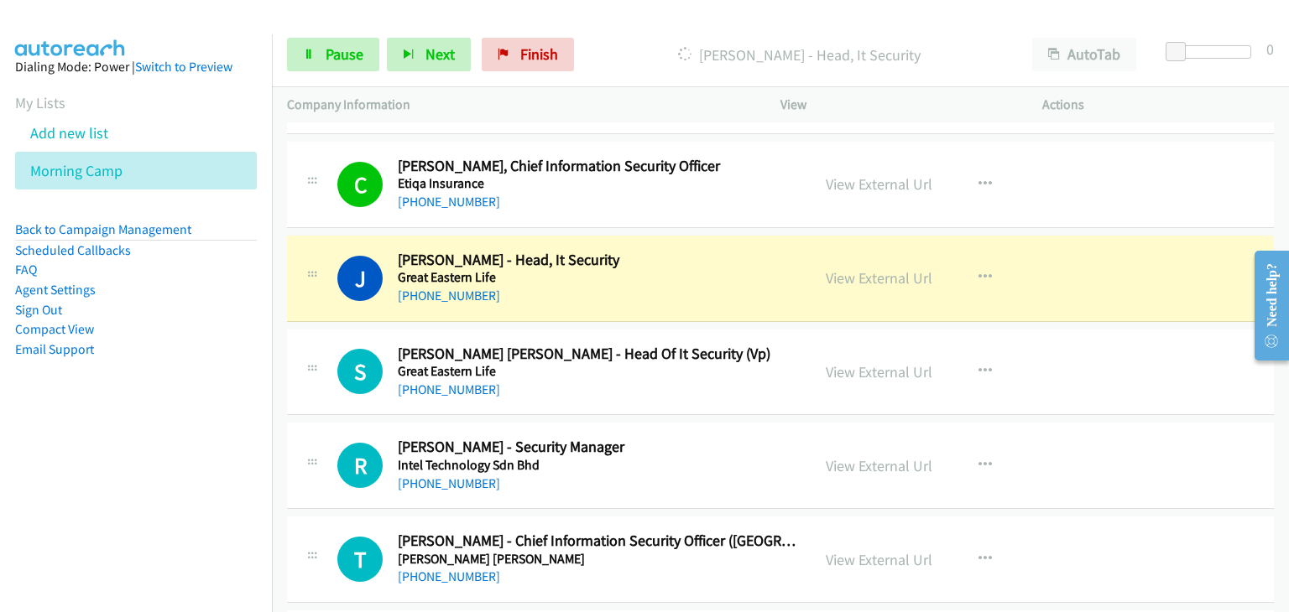
drag, startPoint x: 335, startPoint y: 216, endPoint x: 337, endPoint y: 229, distance: 12.8
click at [335, 216] on div "C Callback Scheduled Chelsea Kiew - Vp, Chief Information Security Officer Etiq…" at bounding box center [780, 185] width 987 height 86
click at [345, 61] on span "Pause" at bounding box center [344, 53] width 38 height 19
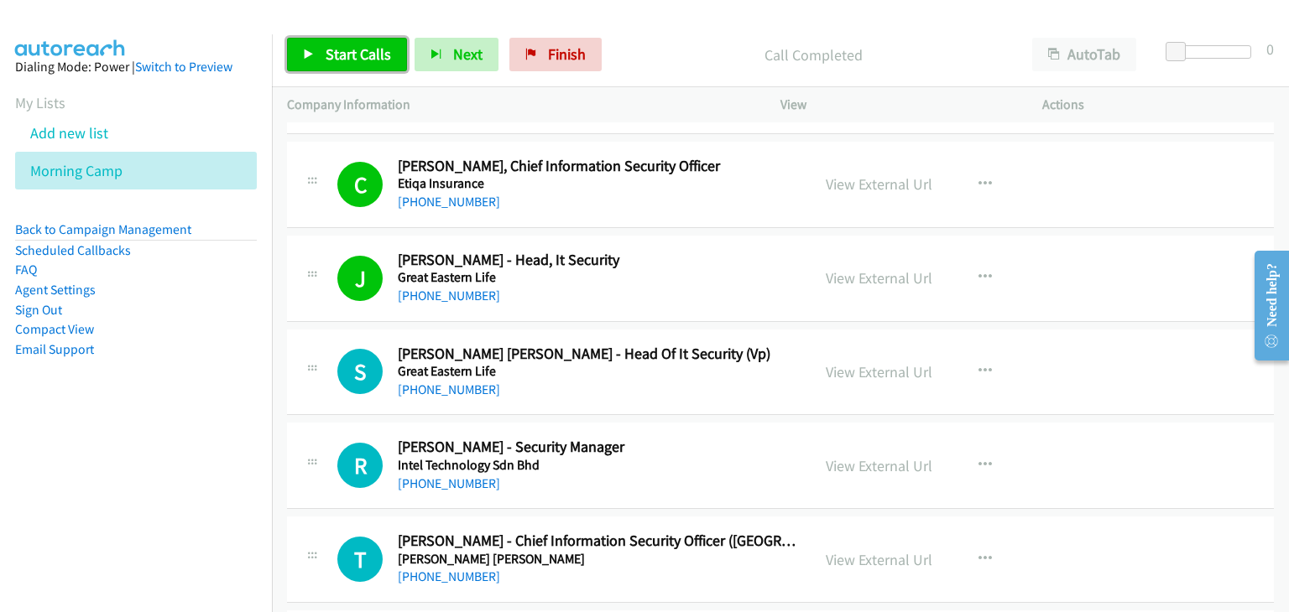
click at [353, 59] on span "Start Calls" at bounding box center [357, 53] width 65 height 19
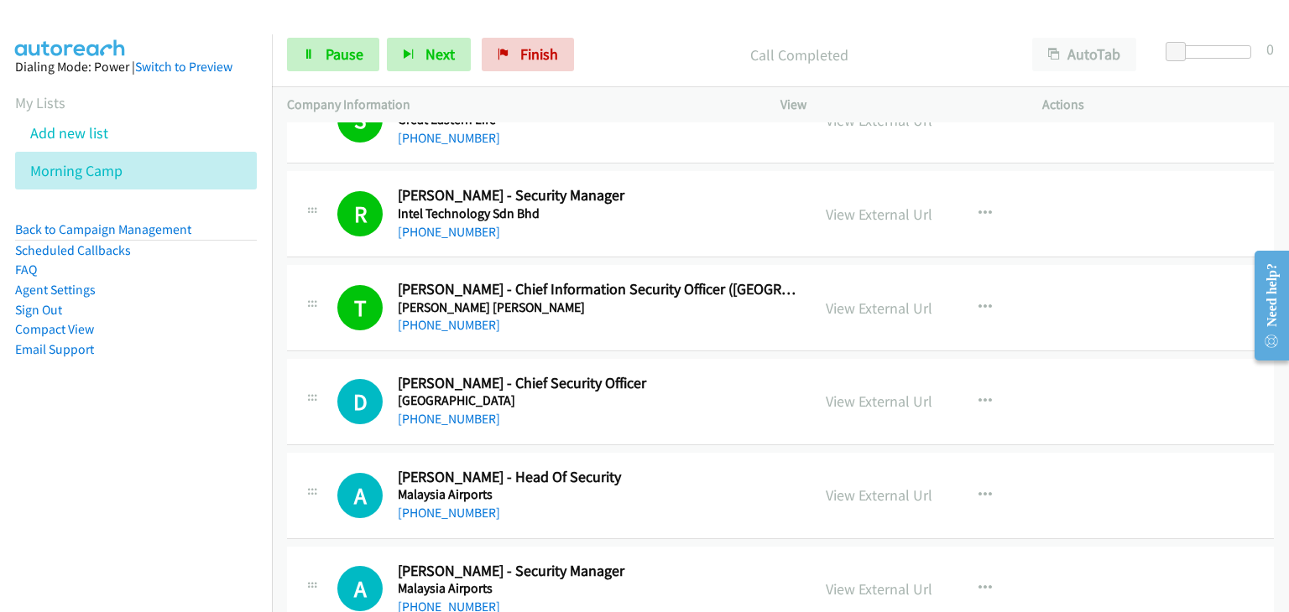
scroll to position [3272, 0]
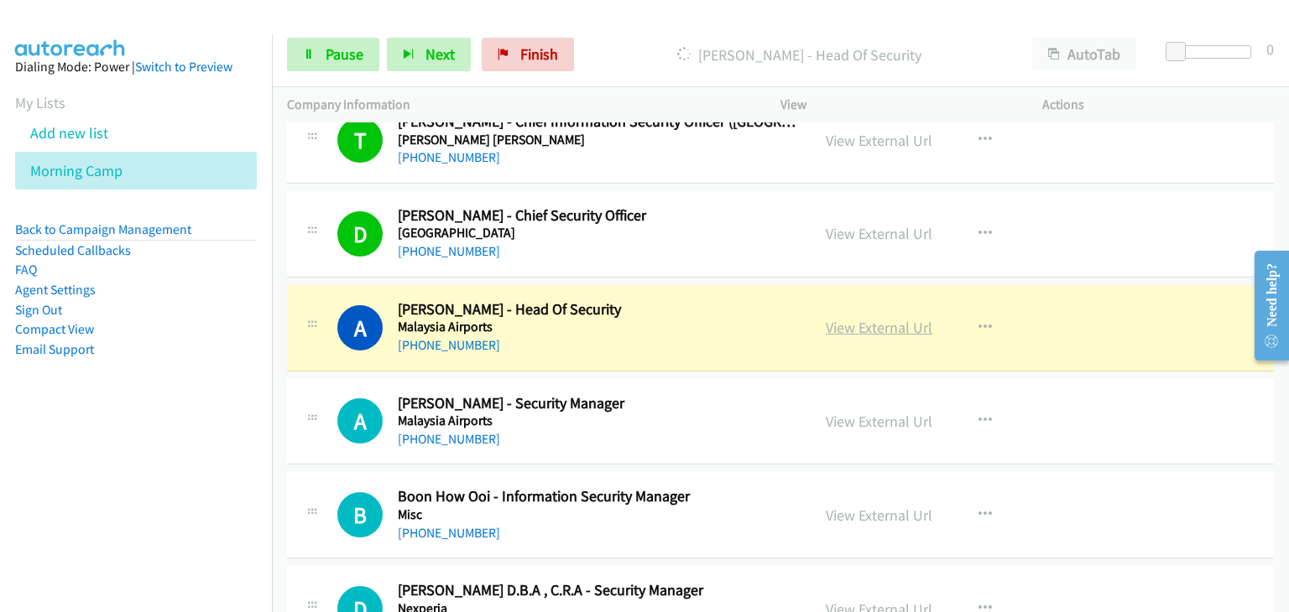
drag, startPoint x: 877, startPoint y: 315, endPoint x: 889, endPoint y: 324, distance: 15.1
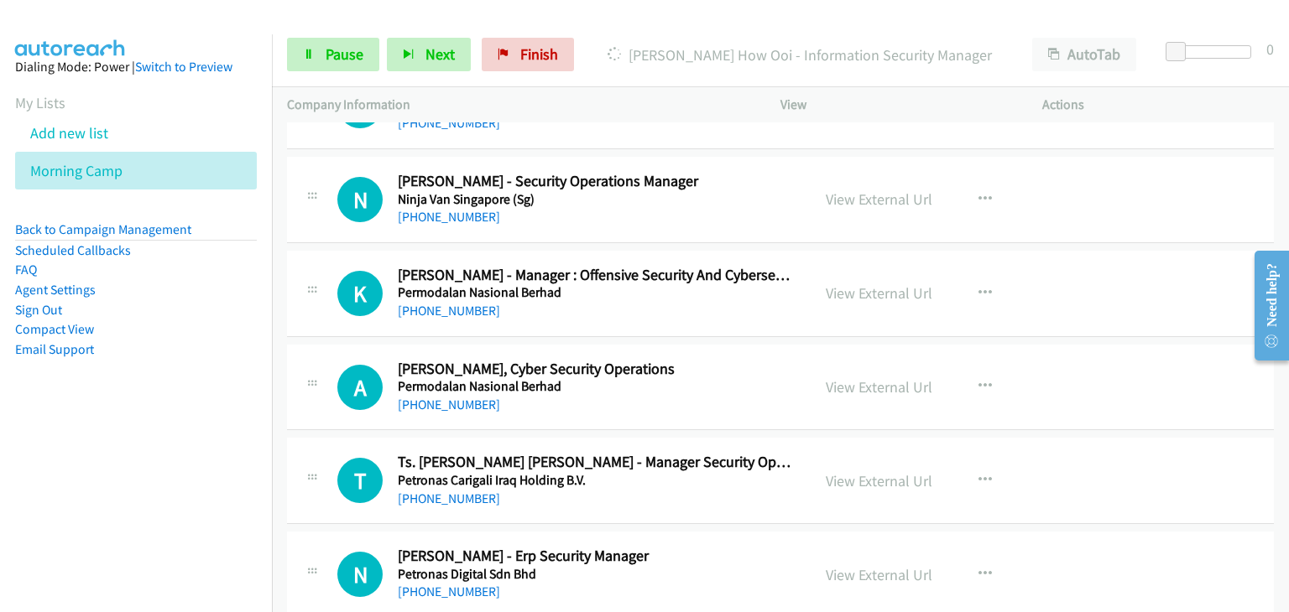
scroll to position [3439, 0]
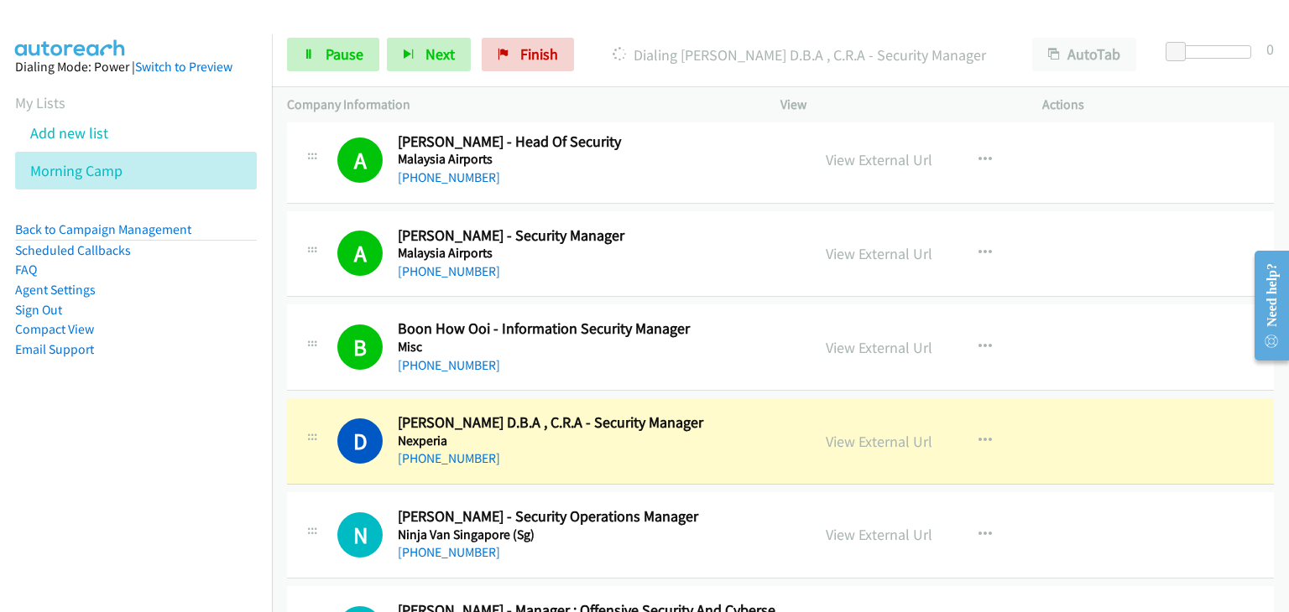
click at [299, 492] on div "N Callback Scheduled Navarooban Ganasan - Security Operations Manager Ninja Van…" at bounding box center [780, 535] width 987 height 86
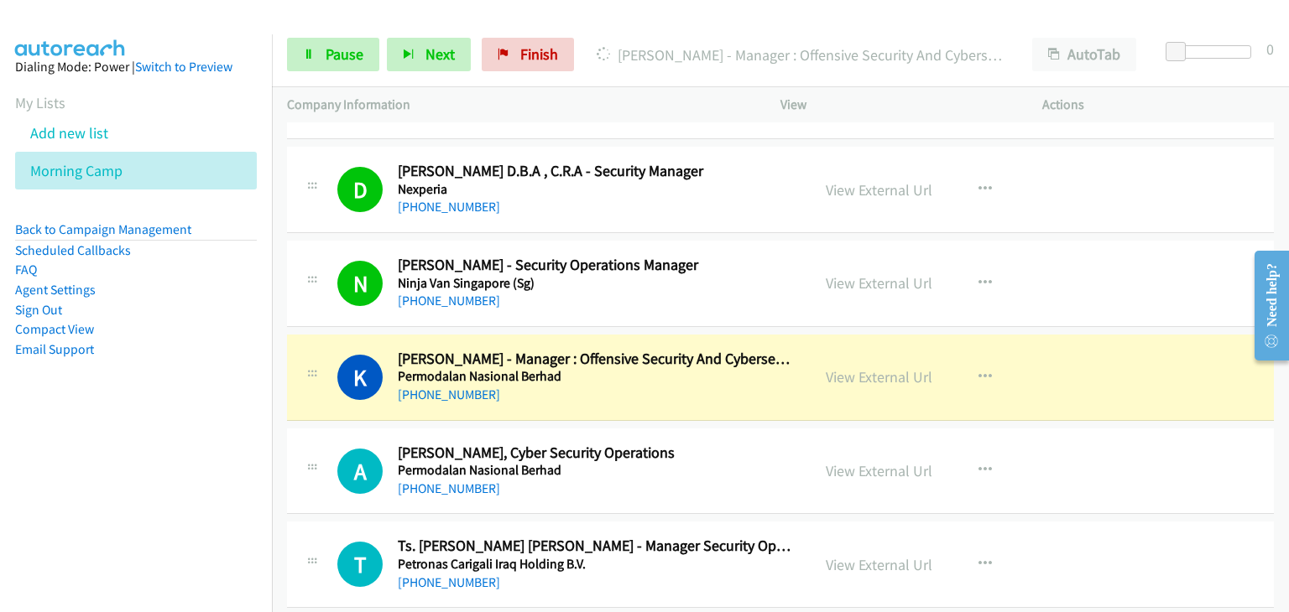
scroll to position [3775, 0]
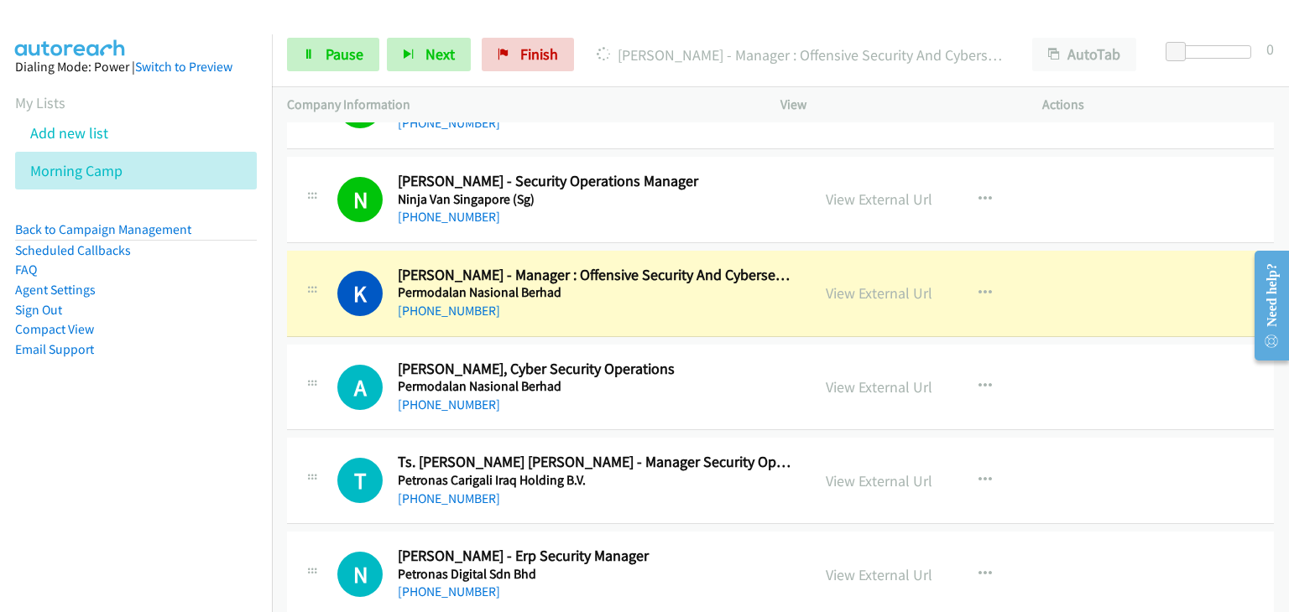
click at [615, 228] on div "N Callback Scheduled Navarooban Ganasan - Security Operations Manager Ninja Van…" at bounding box center [780, 200] width 987 height 86
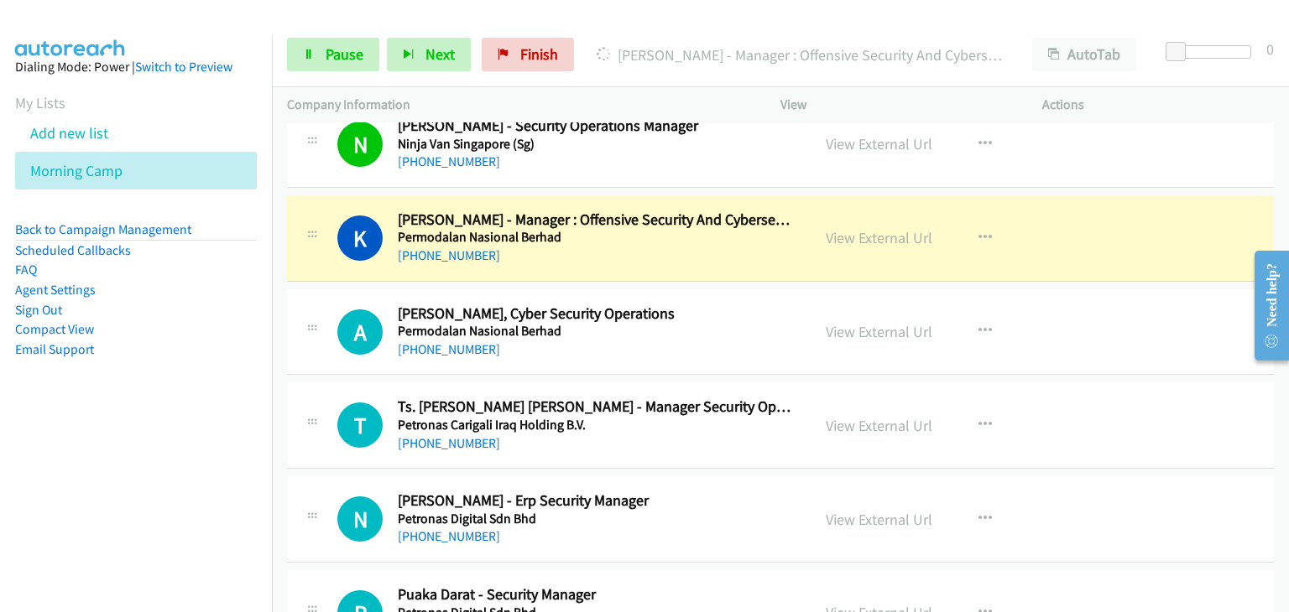
scroll to position [3859, 0]
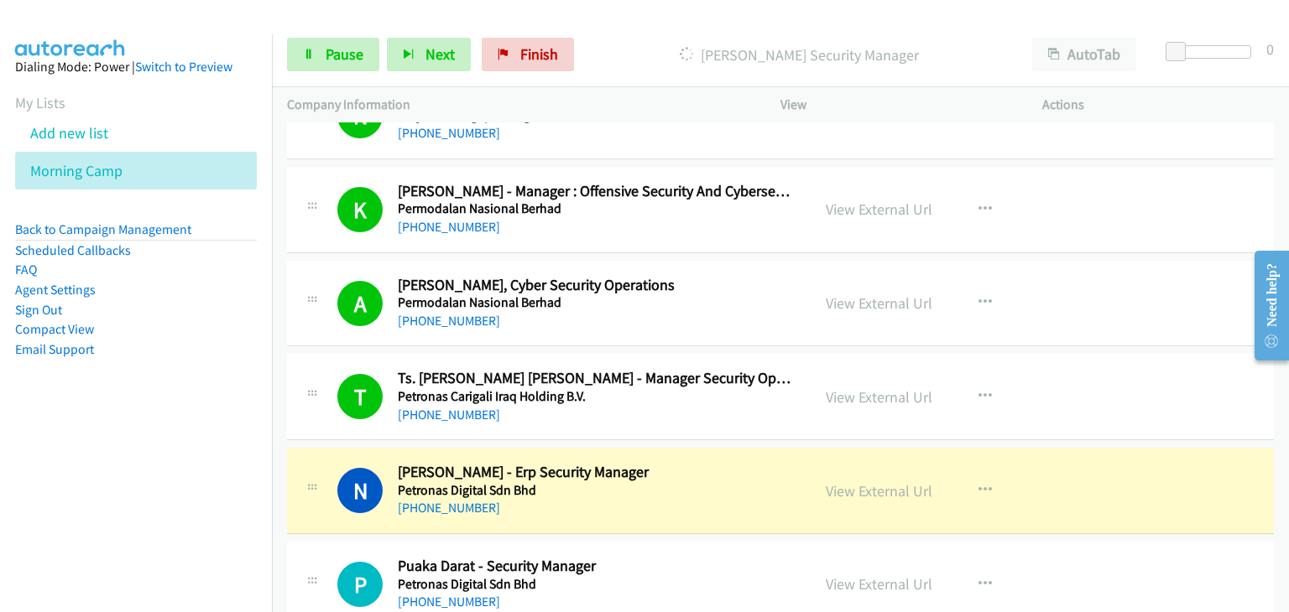
click at [641, 508] on div "+60 12-665 3805" at bounding box center [597, 508] width 398 height 20
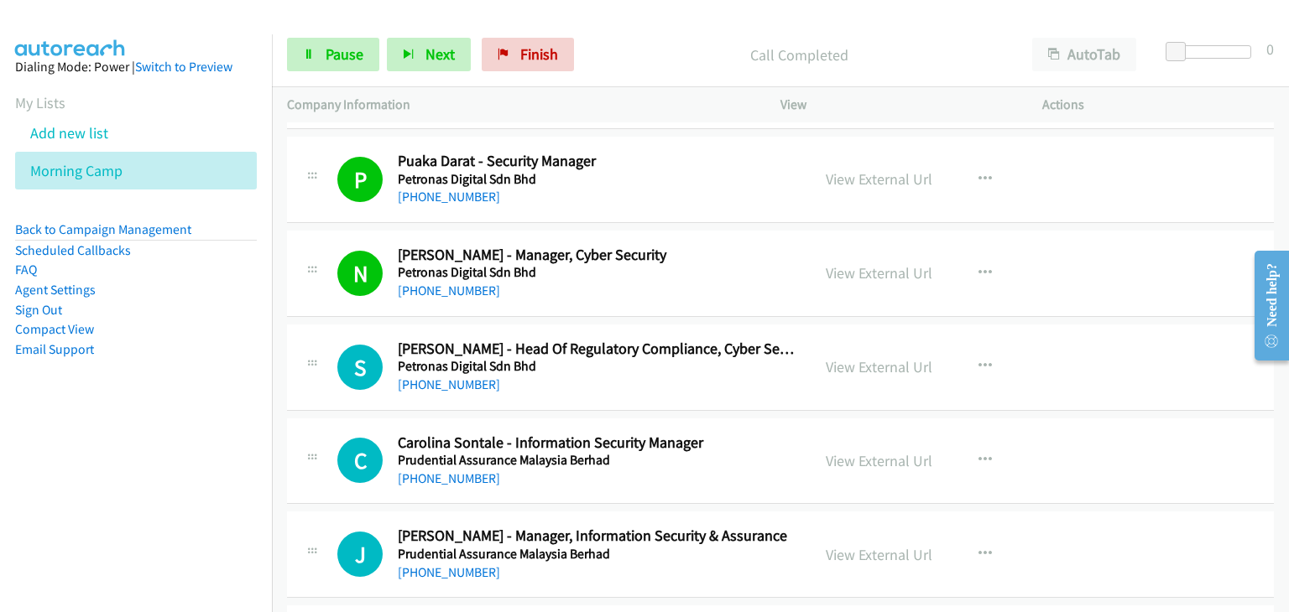
scroll to position [4362, 0]
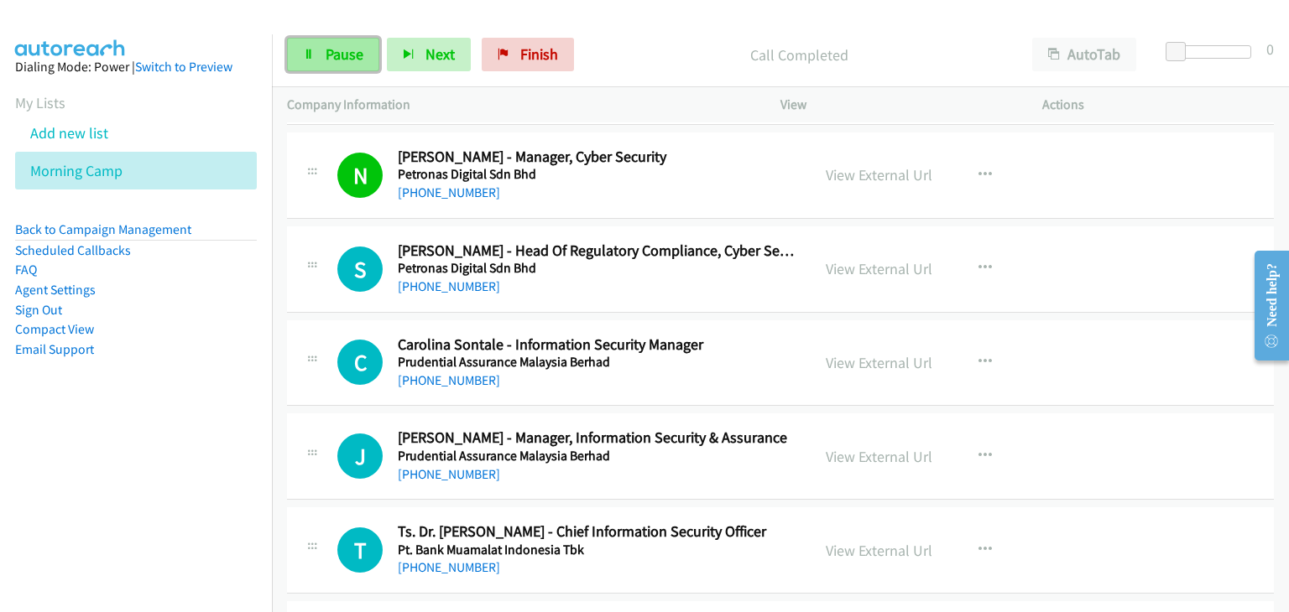
click at [325, 54] on span "Pause" at bounding box center [344, 53] width 38 height 19
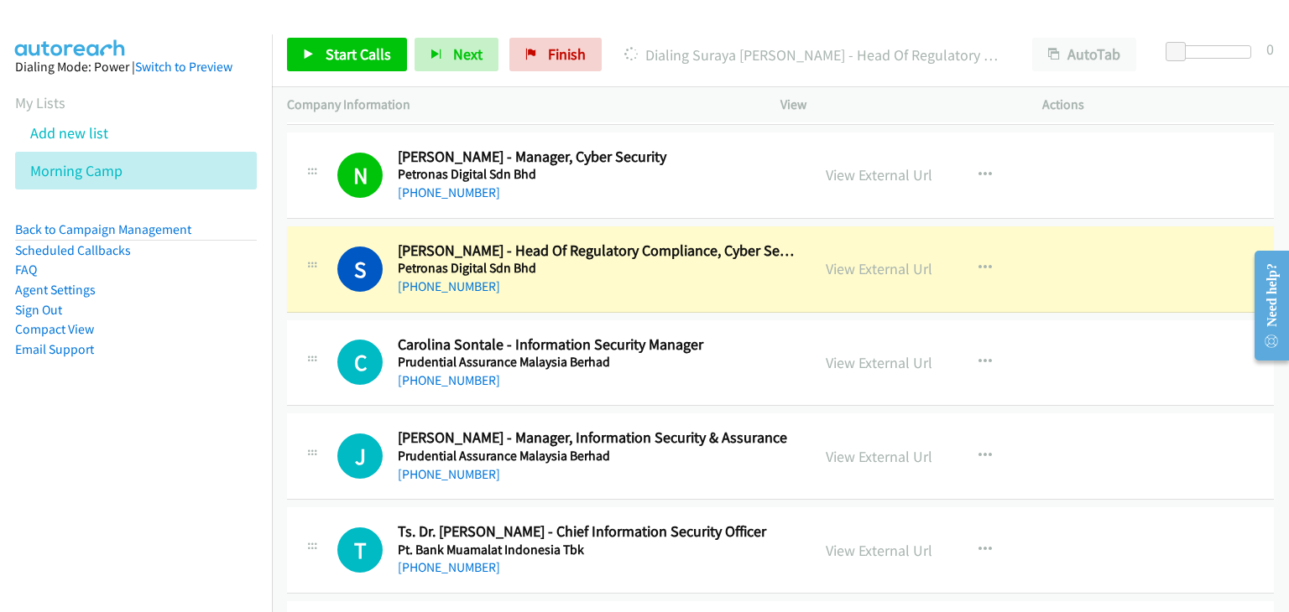
click at [362, 299] on div "S Callback Scheduled Suraya Hanim Abdul Rahim - Head Of Regulatory Compliance, …" at bounding box center [780, 270] width 987 height 86
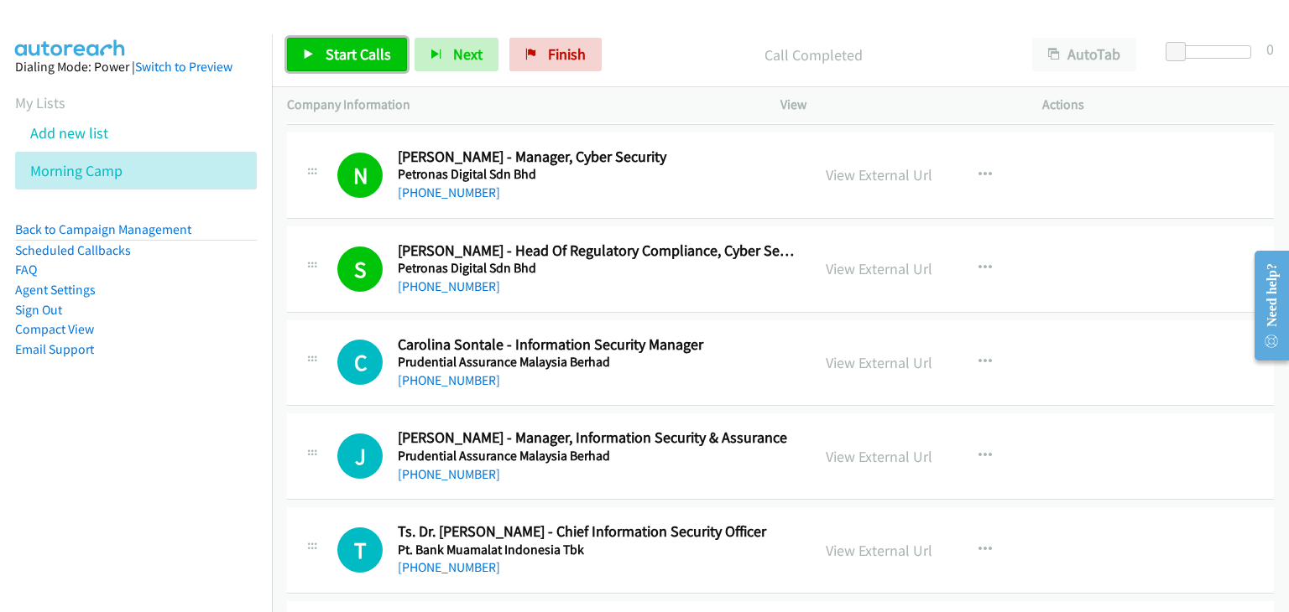
click at [315, 49] on link "Start Calls" at bounding box center [347, 55] width 120 height 34
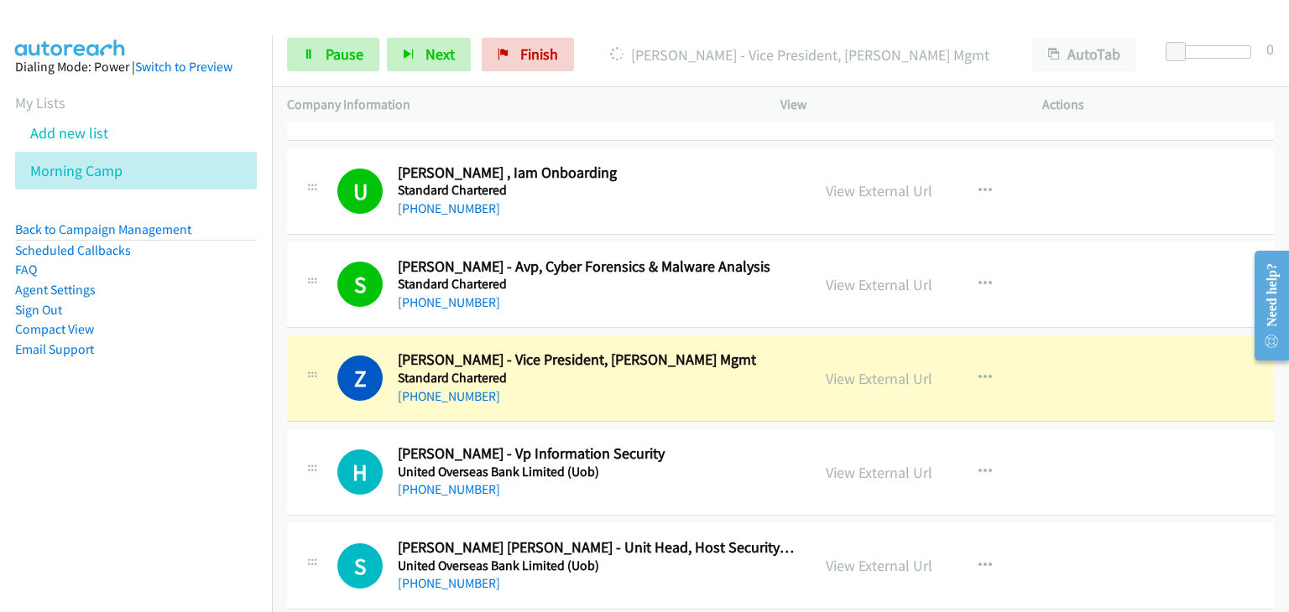
scroll to position [4949, 0]
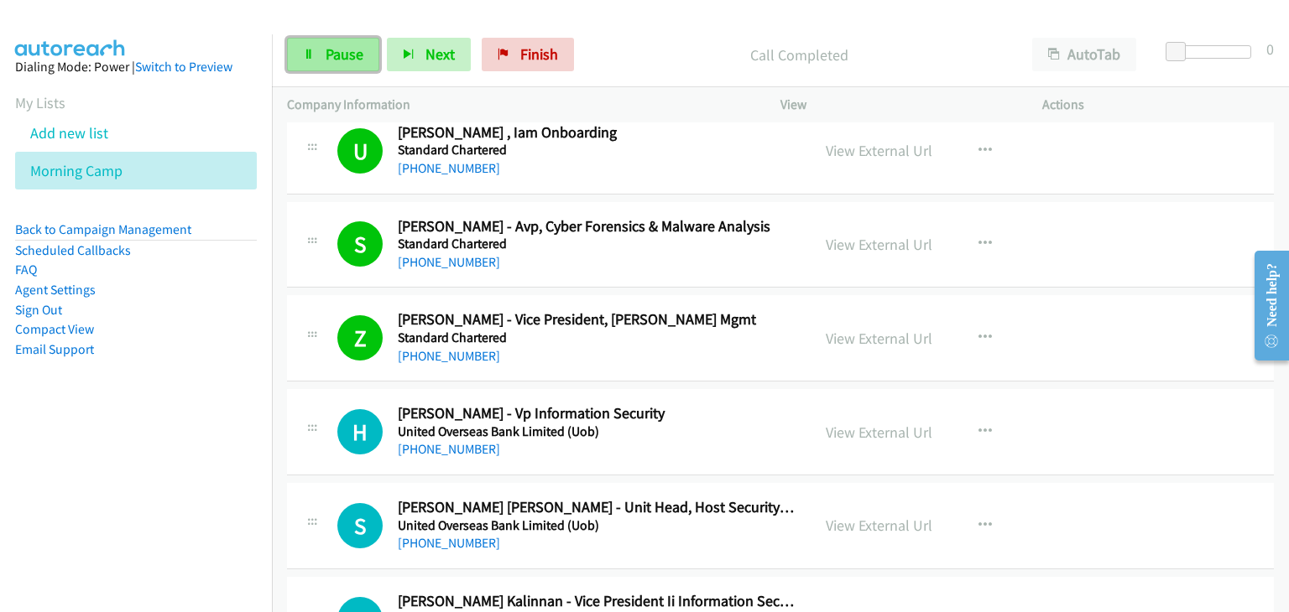
click at [328, 59] on span "Pause" at bounding box center [344, 53] width 38 height 19
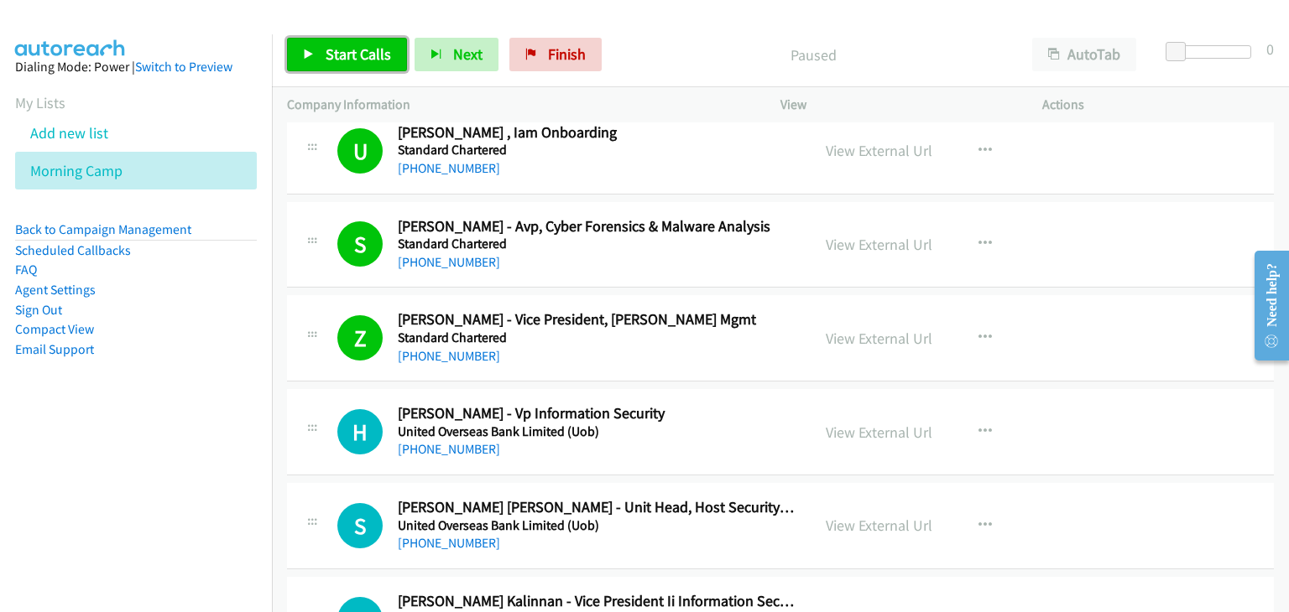
click at [356, 47] on span "Start Calls" at bounding box center [357, 53] width 65 height 19
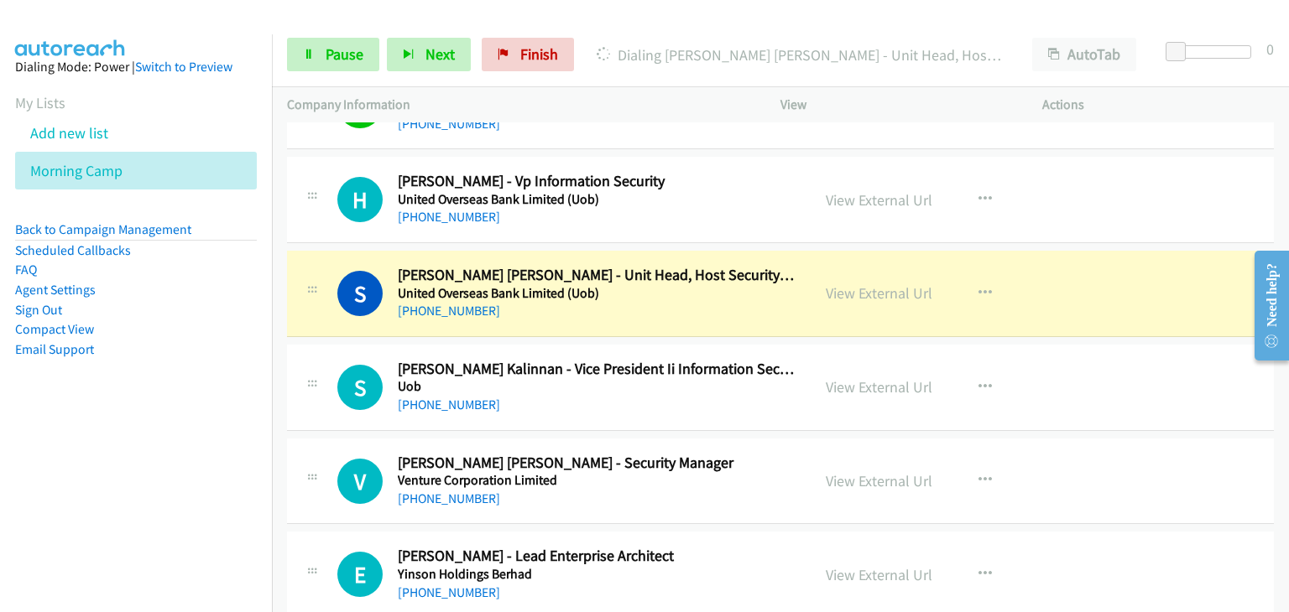
scroll to position [5201, 0]
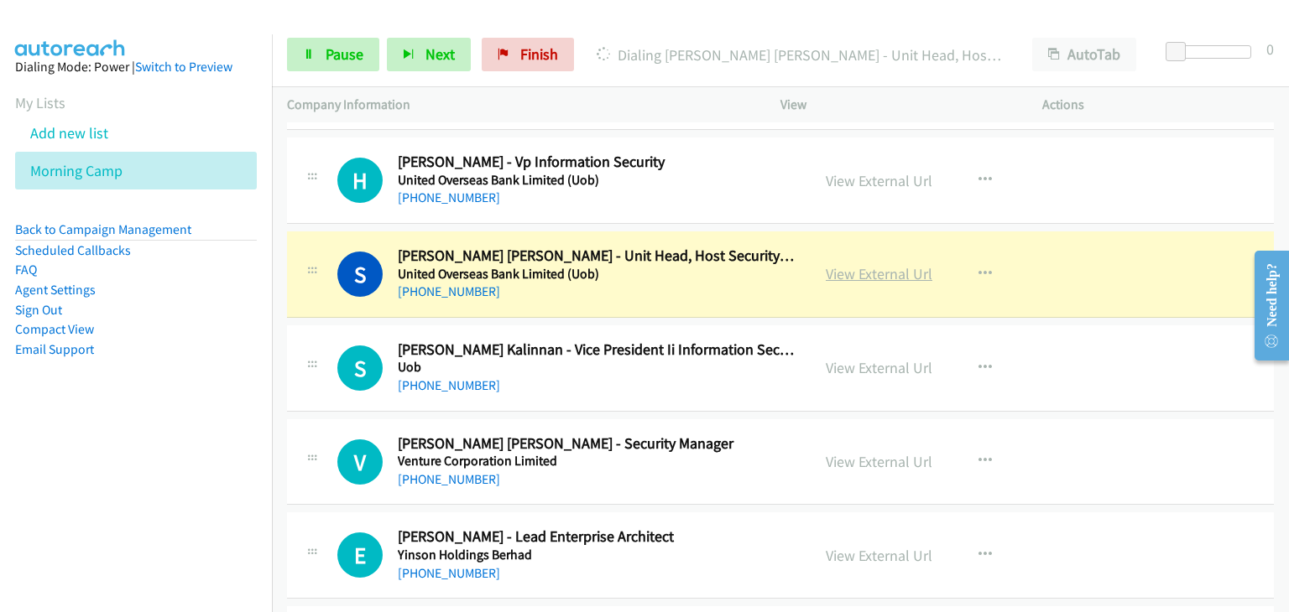
drag, startPoint x: 841, startPoint y: 266, endPoint x: 849, endPoint y: 273, distance: 10.1
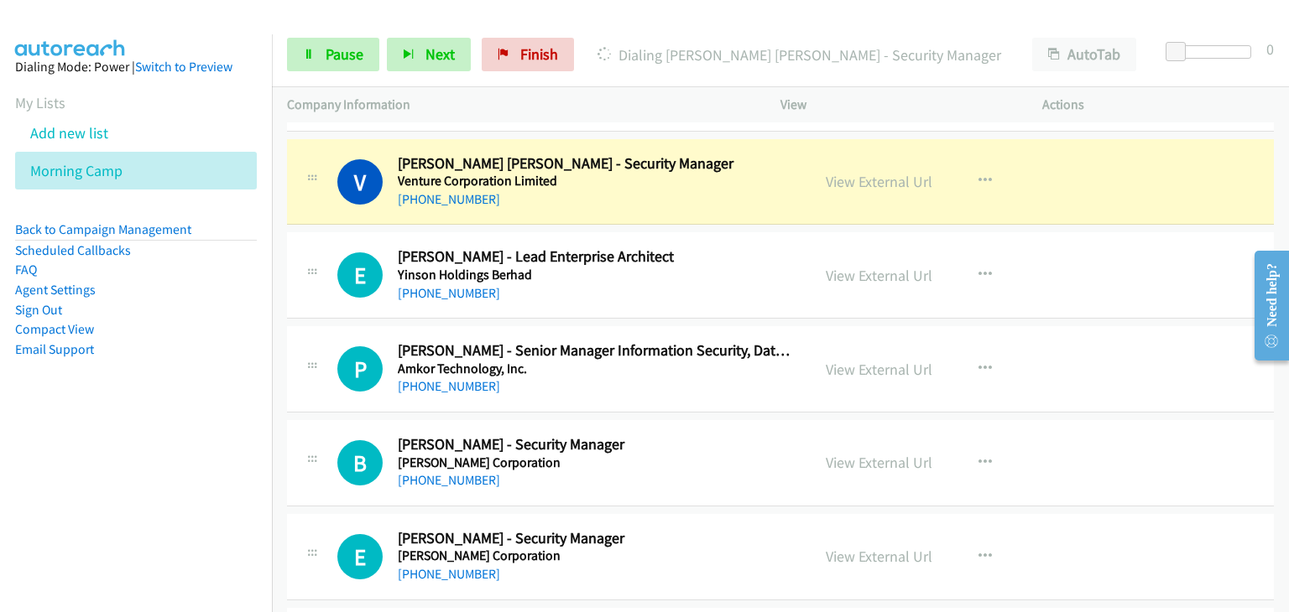
scroll to position [5453, 0]
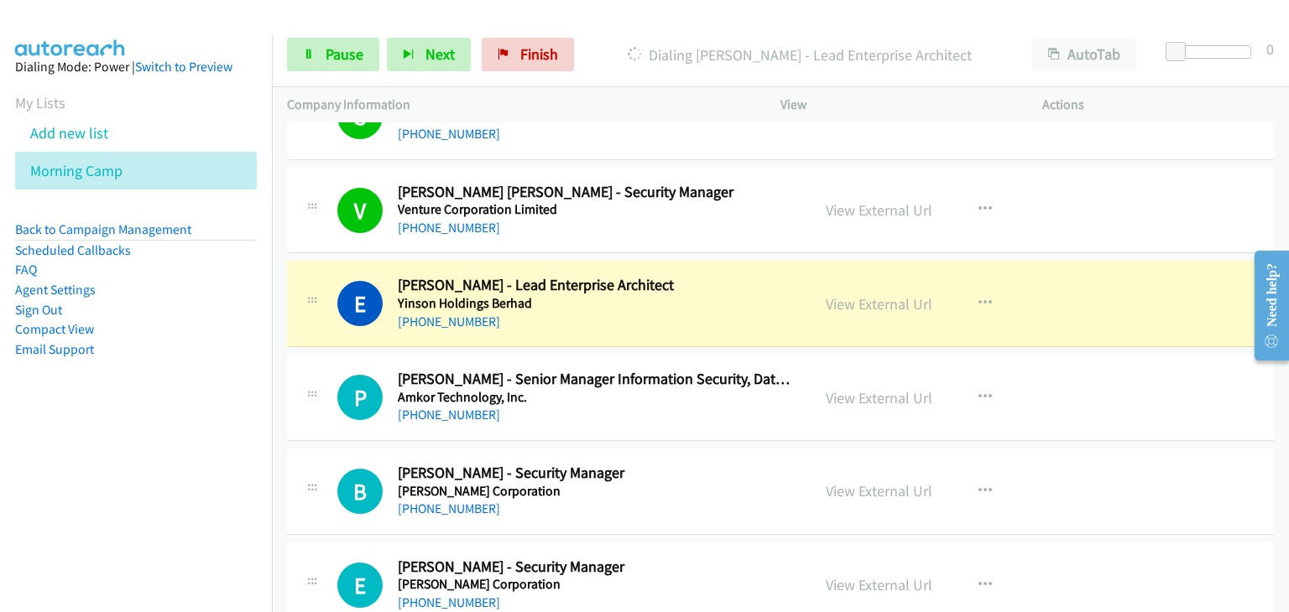
click at [290, 392] on div "P Callback Scheduled Pedro Inguengan - Senior Manager Information Security, Dat…" at bounding box center [548, 397] width 523 height 55
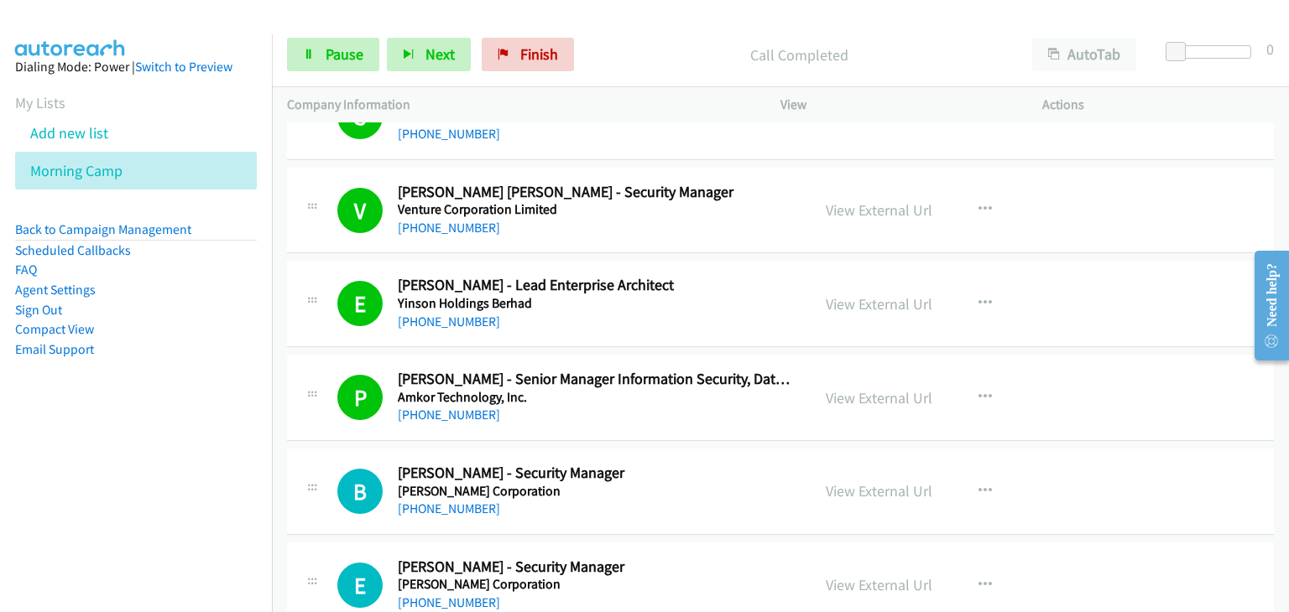
click at [349, 464] on div "B Callback Scheduled Bryan Masangkay - Security Manager Ayala Corporation Asia/…" at bounding box center [566, 491] width 458 height 55
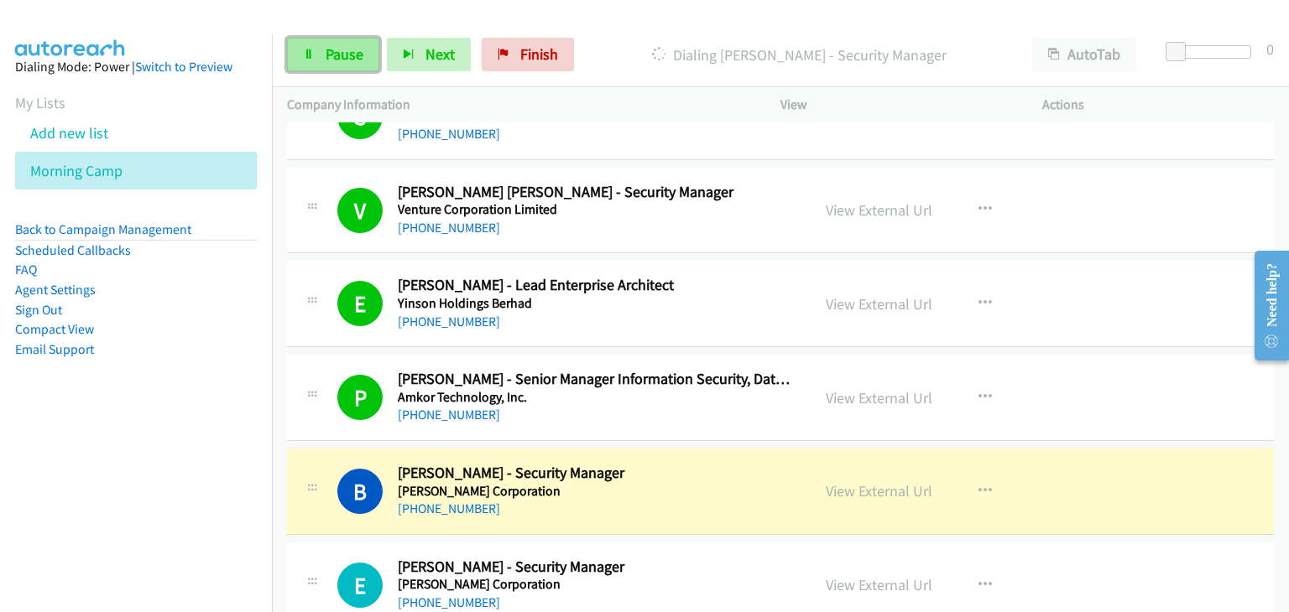
click at [328, 44] on span "Pause" at bounding box center [344, 53] width 38 height 19
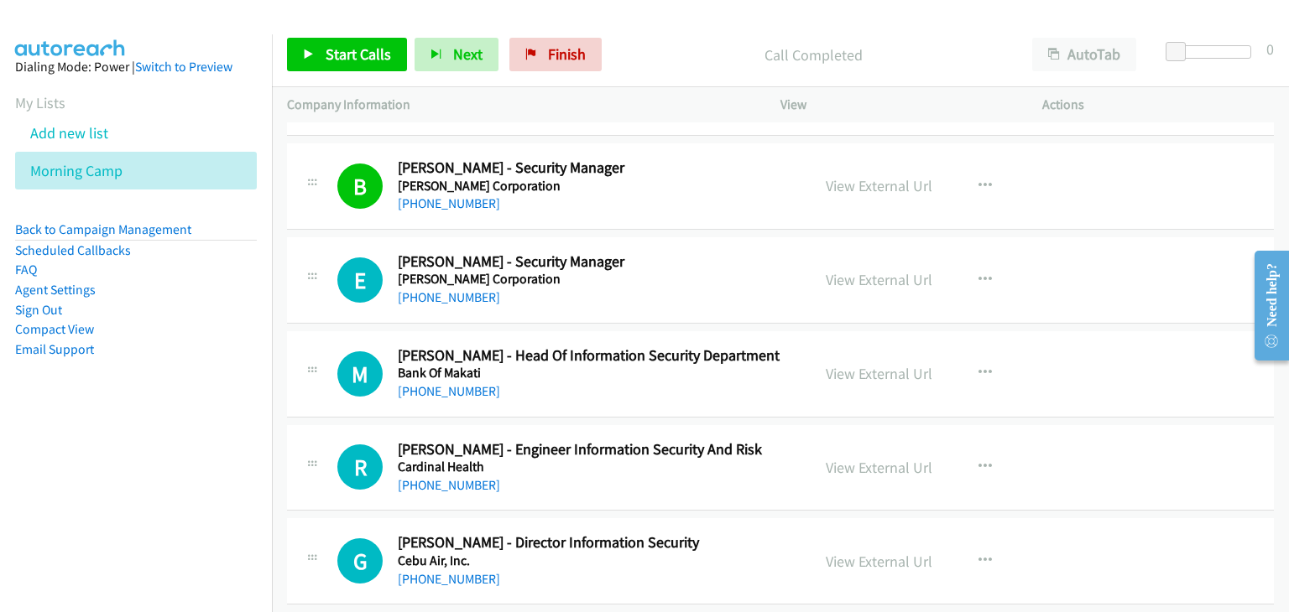
scroll to position [5788, 0]
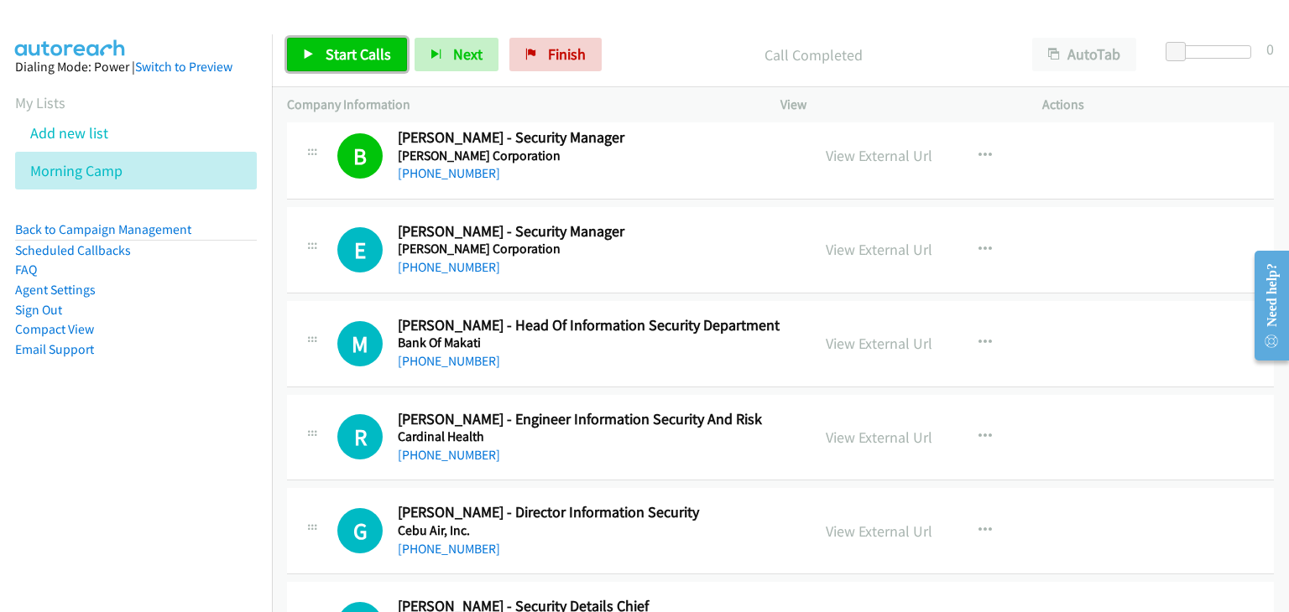
drag, startPoint x: 336, startPoint y: 55, endPoint x: 352, endPoint y: 62, distance: 17.3
click at [338, 55] on span "Start Calls" at bounding box center [357, 53] width 65 height 19
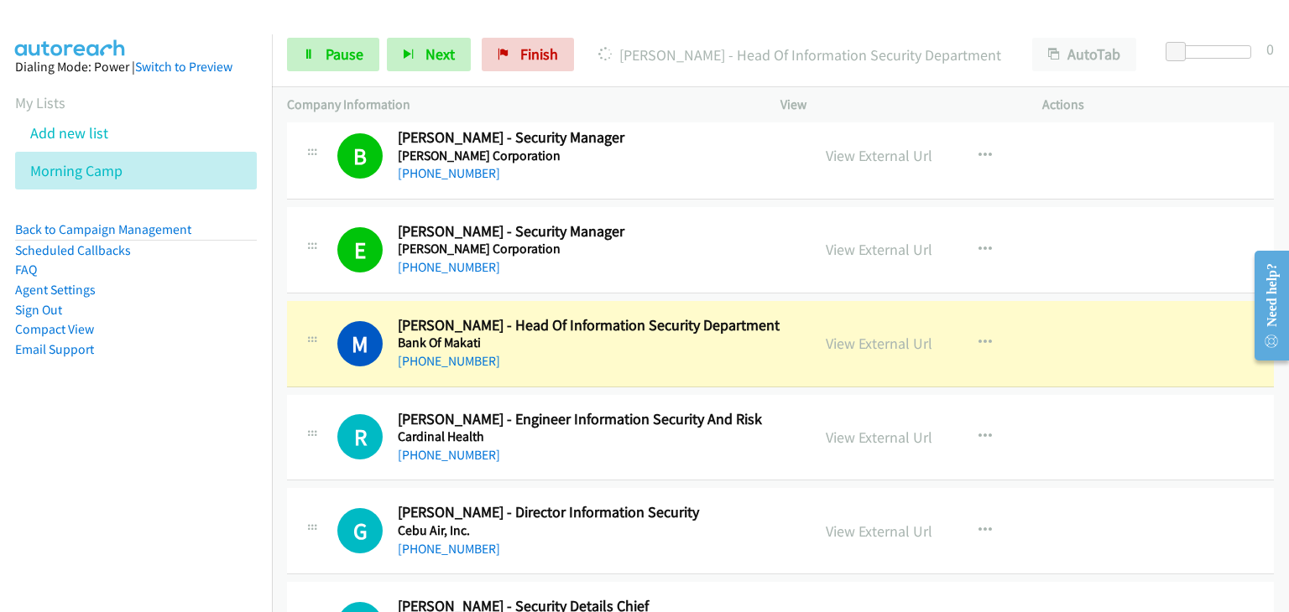
scroll to position [5872, 0]
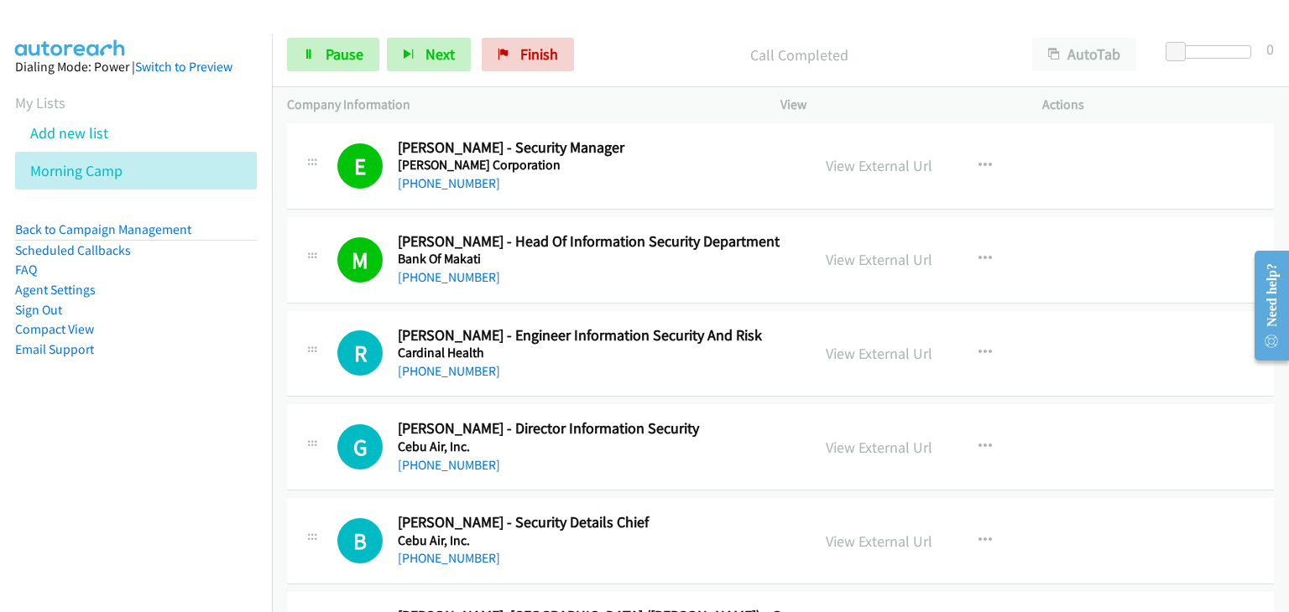
drag, startPoint x: 335, startPoint y: 189, endPoint x: 693, endPoint y: 220, distance: 359.5
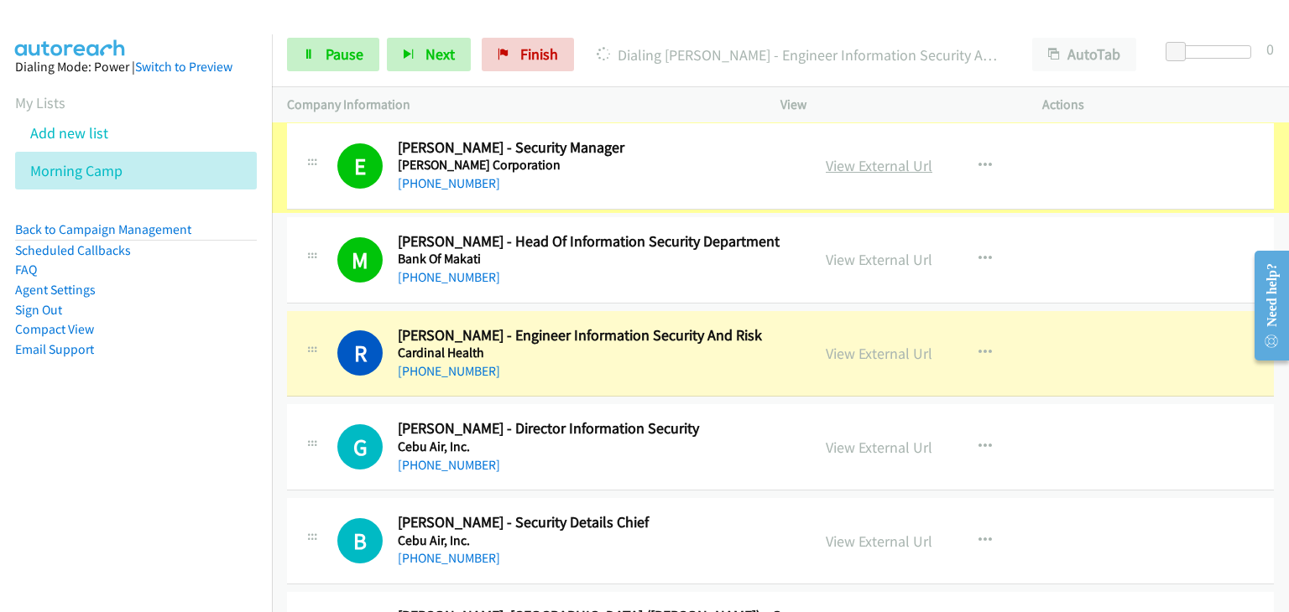
scroll to position [5808, 0]
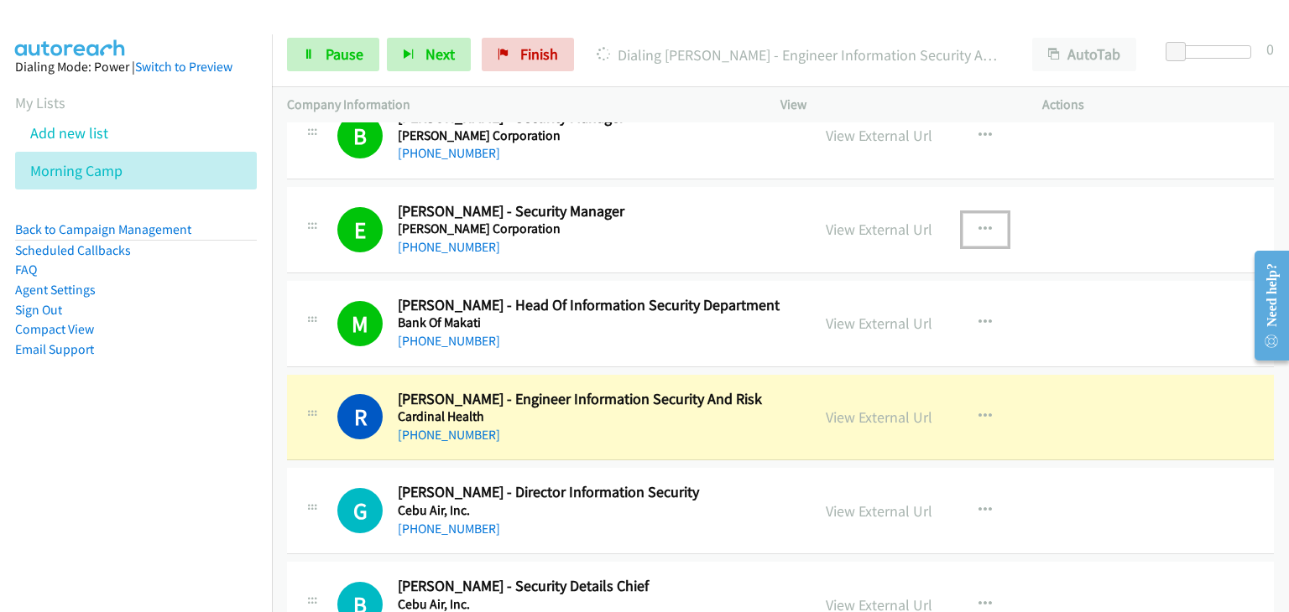
click at [980, 223] on icon "button" at bounding box center [984, 229] width 13 height 13
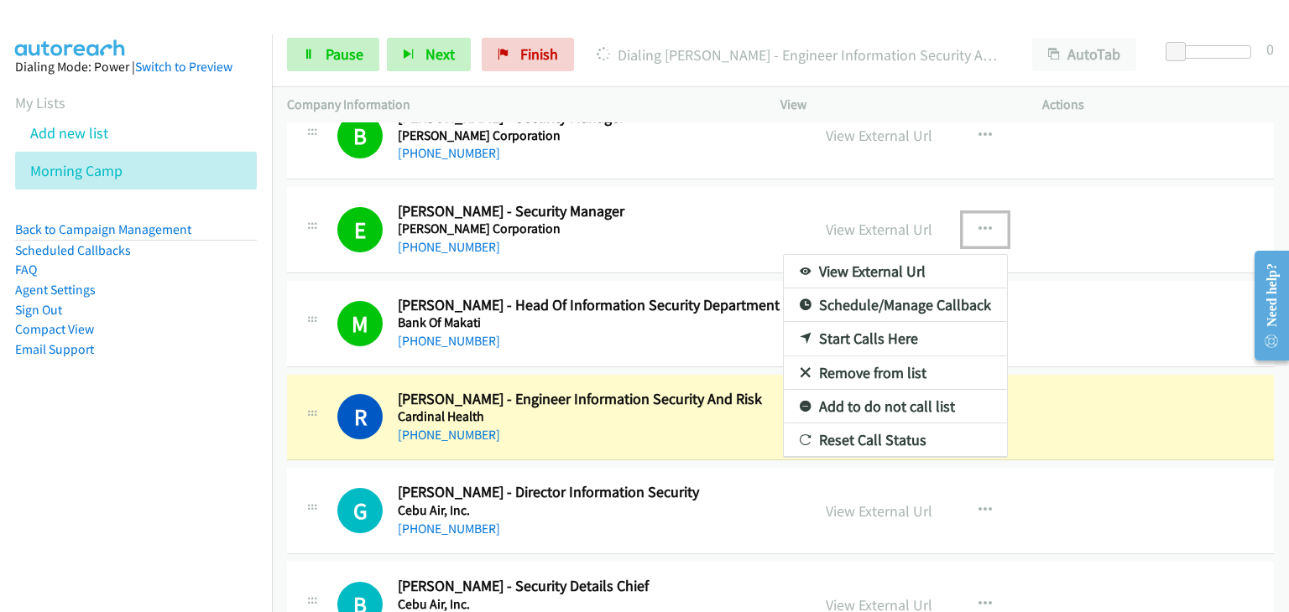
click at [851, 367] on link "Remove from list" at bounding box center [895, 374] width 223 height 34
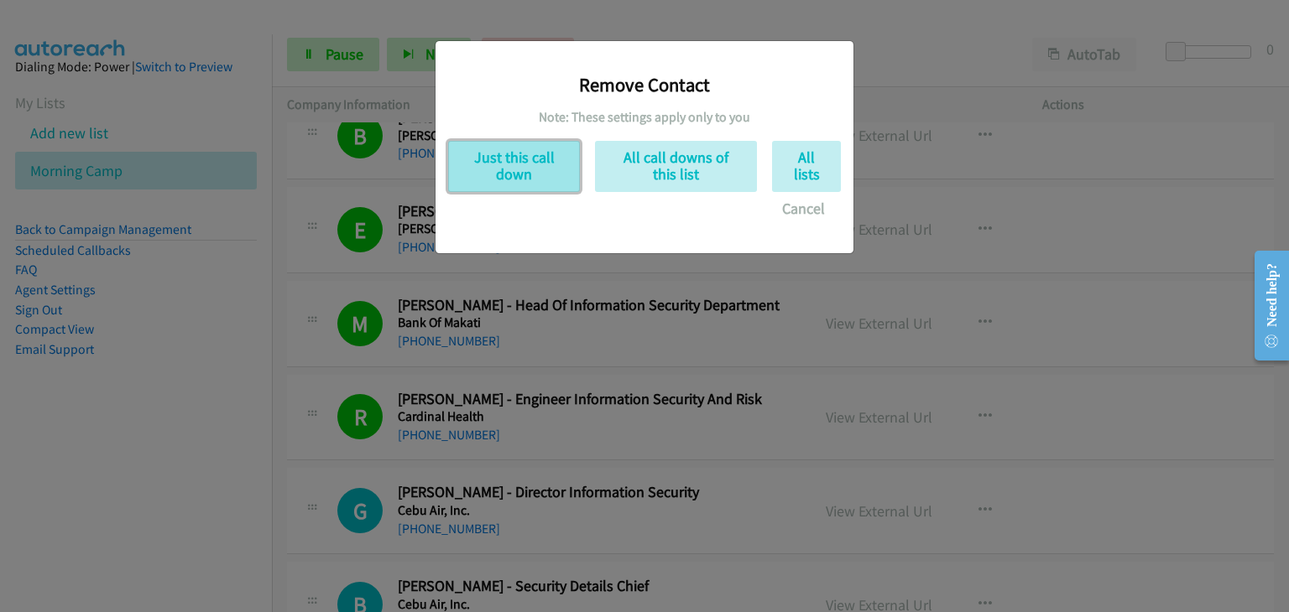
click at [490, 176] on button "Just this call down" at bounding box center [514, 166] width 132 height 51
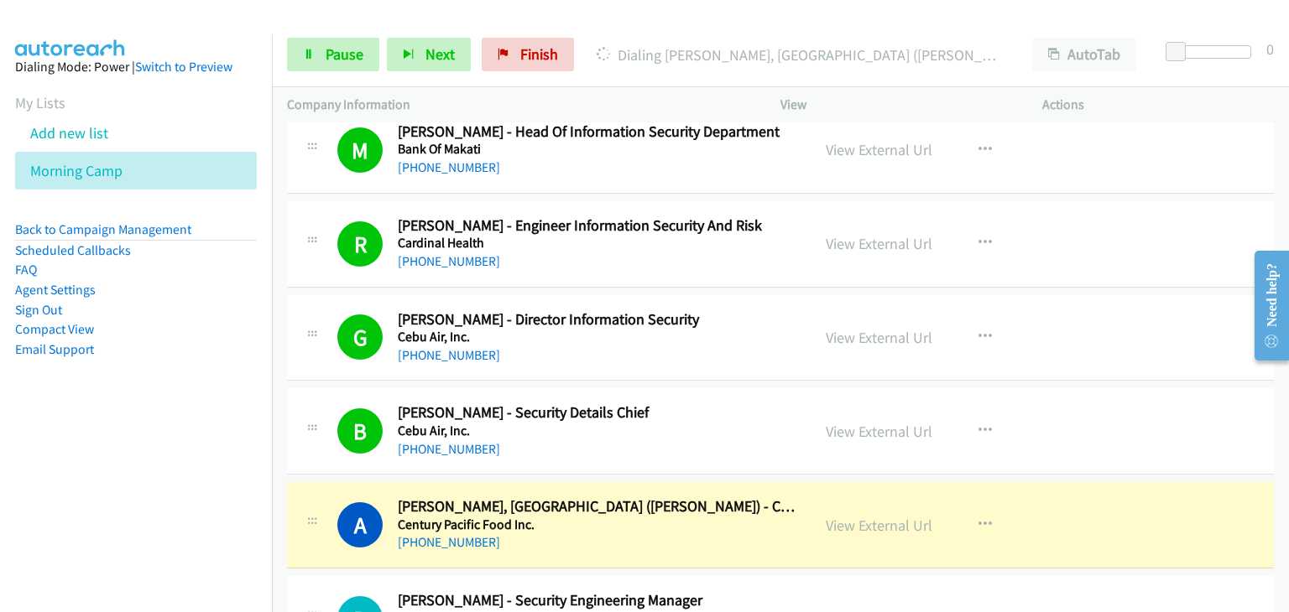
scroll to position [5976, 0]
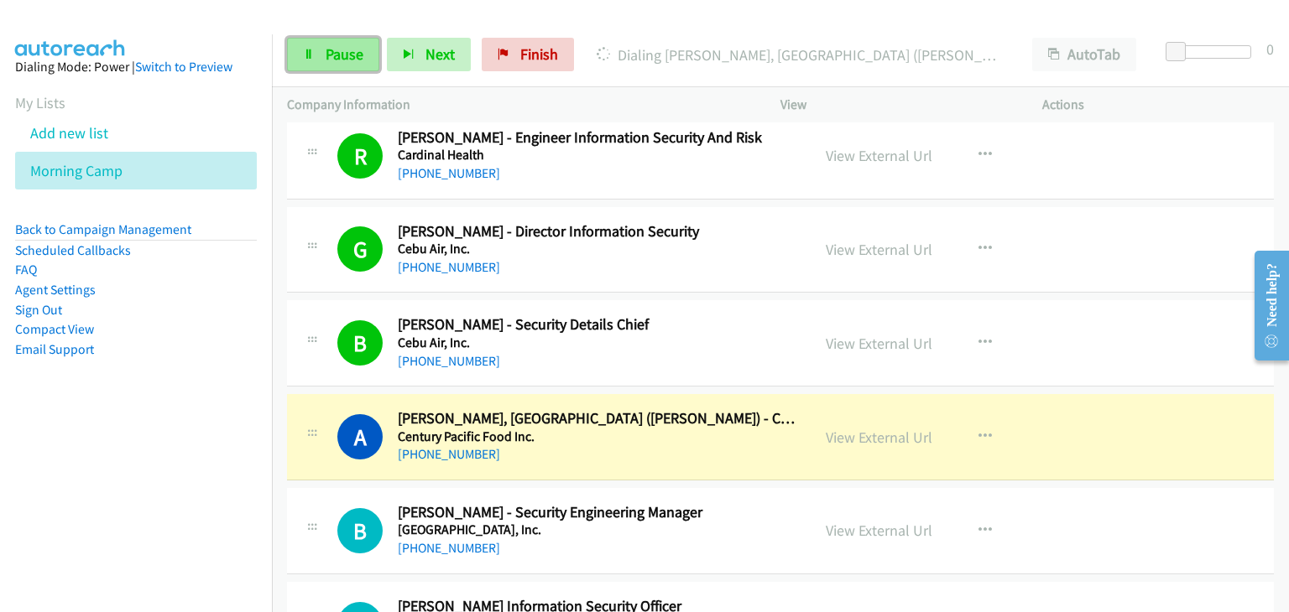
click at [301, 67] on link "Pause" at bounding box center [333, 55] width 92 height 34
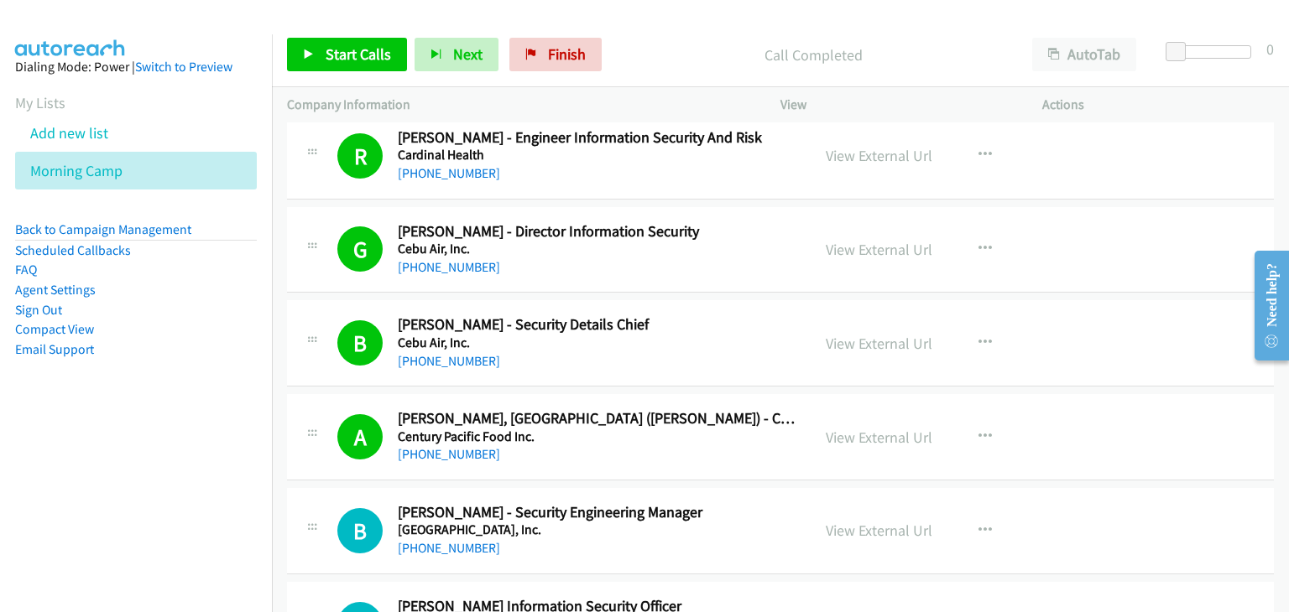
click at [353, 33] on div "Start Calls Pause Next Finish Call Completed AutoTab AutoTab 0" at bounding box center [780, 55] width 1017 height 65
click at [364, 59] on span "Start Calls" at bounding box center [357, 53] width 65 height 19
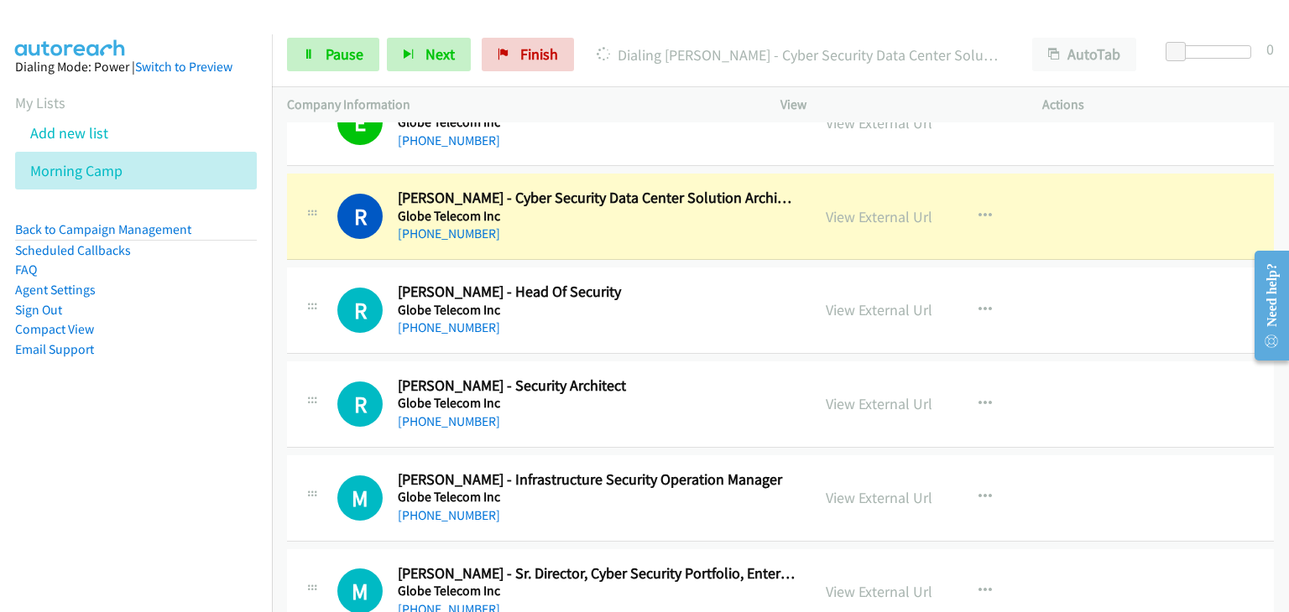
scroll to position [7151, 0]
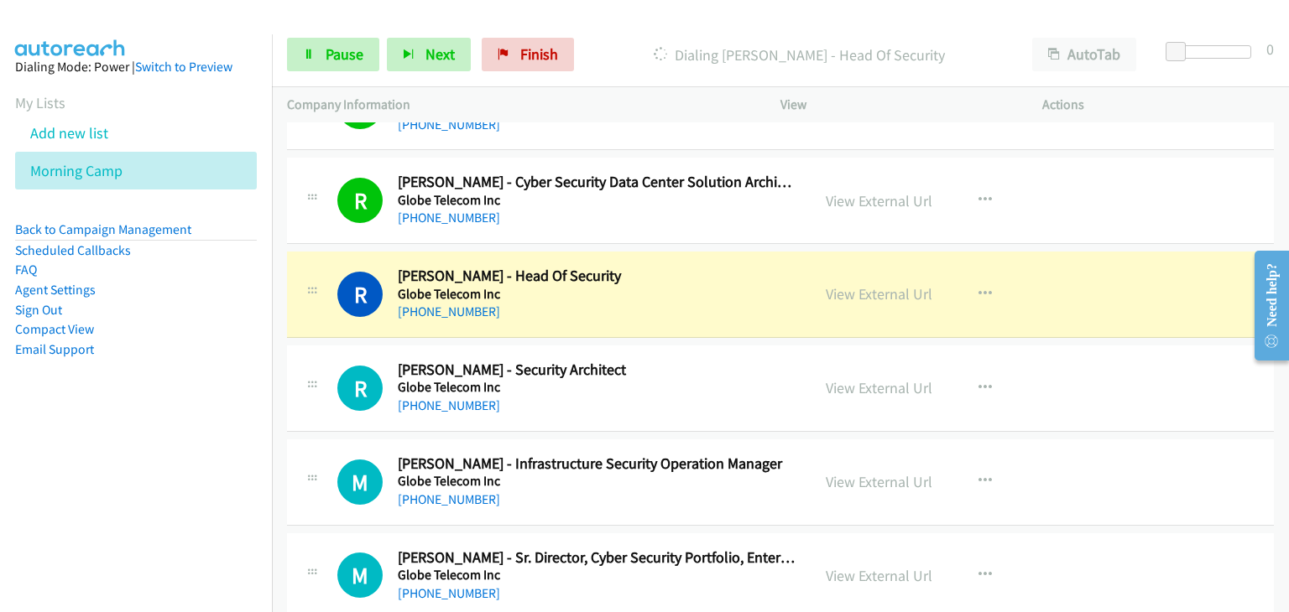
click at [280, 341] on td "R Callback Scheduled Raymond Regencia - Security Architect Globe Telecom Inc As…" at bounding box center [780, 388] width 1017 height 94
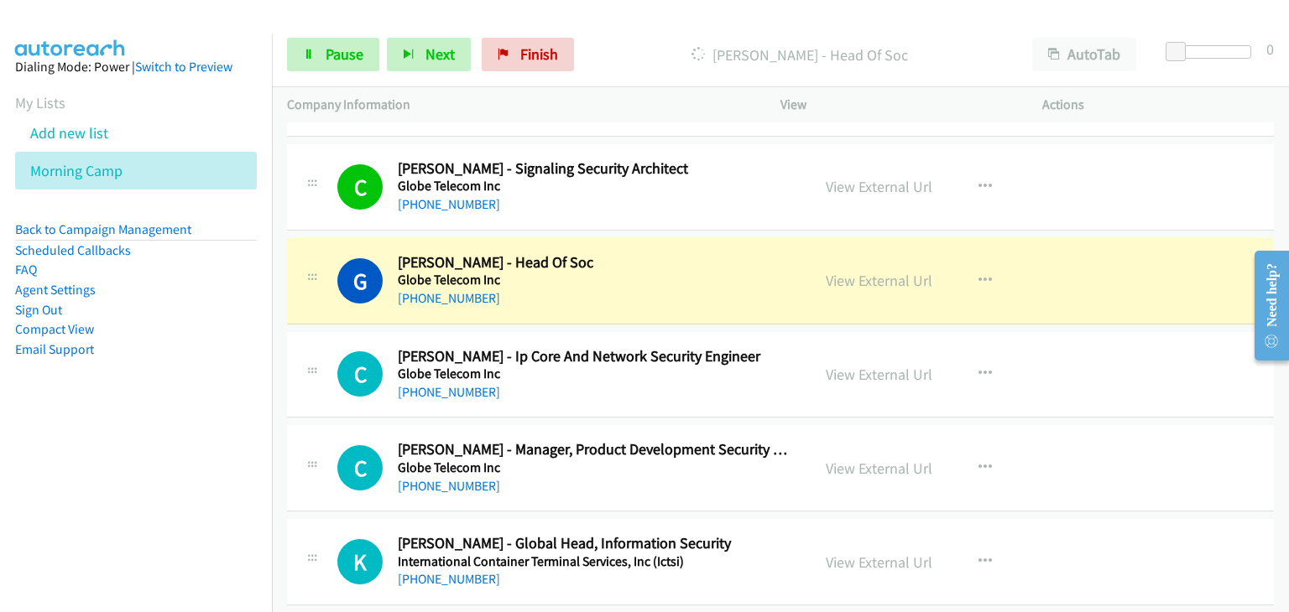
scroll to position [7822, 0]
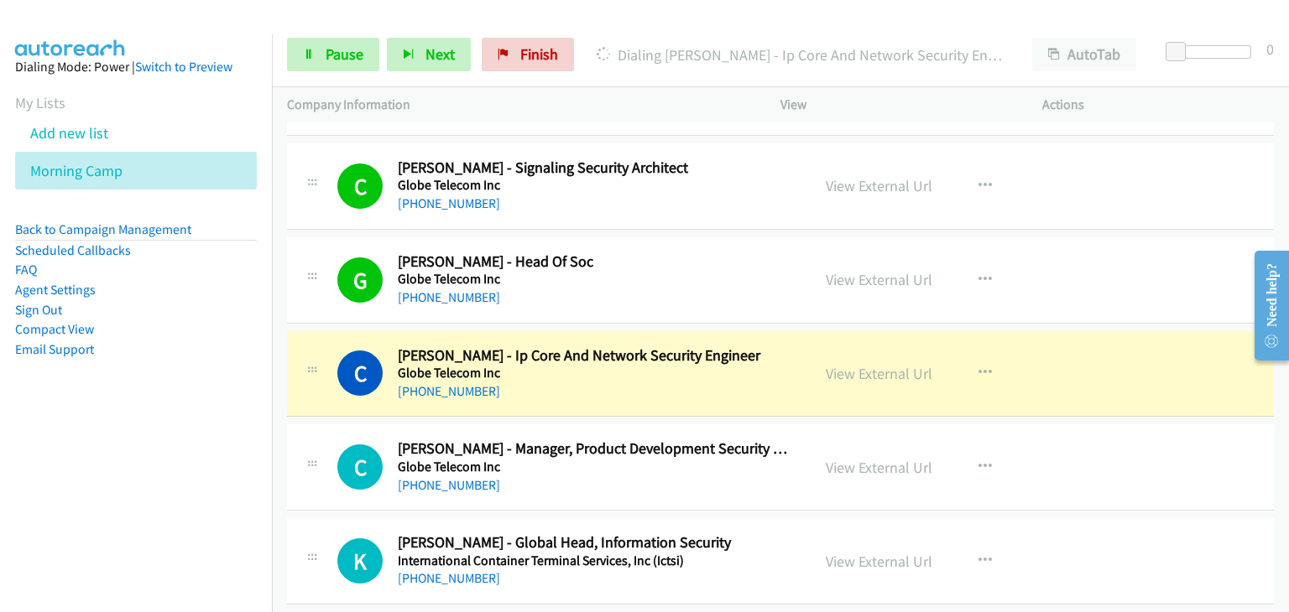
click at [329, 346] on div "C Callback Scheduled Carmina Durante - Ip Core And Network Security Engineer Gl…" at bounding box center [548, 373] width 493 height 55
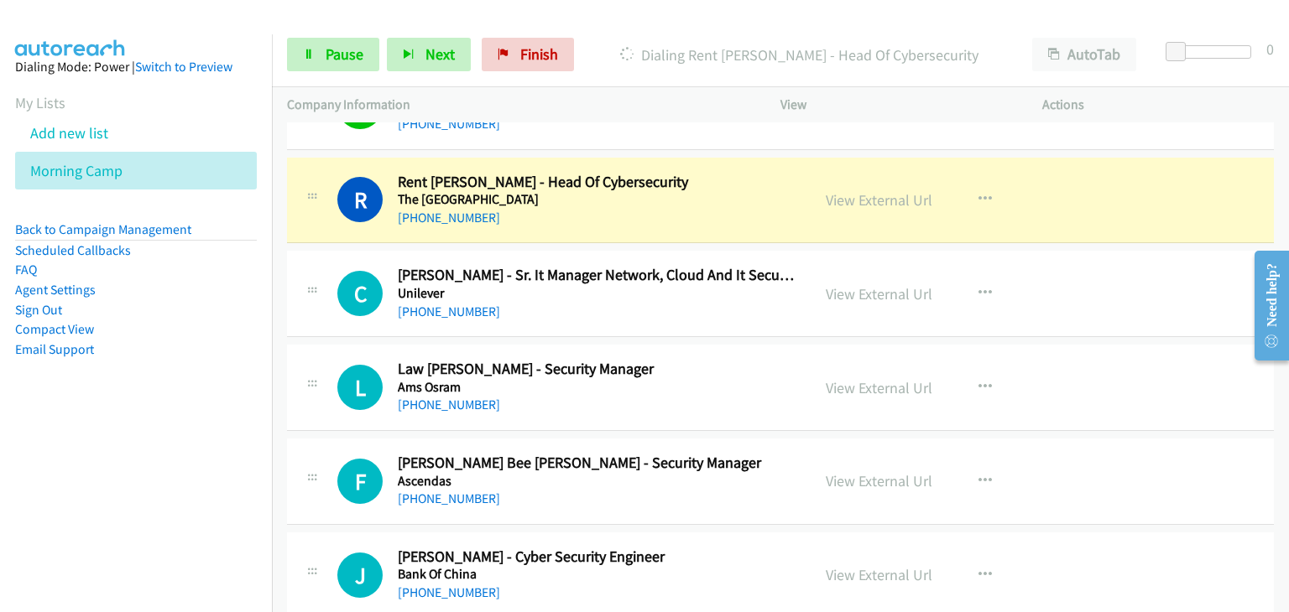
scroll to position [9500, 0]
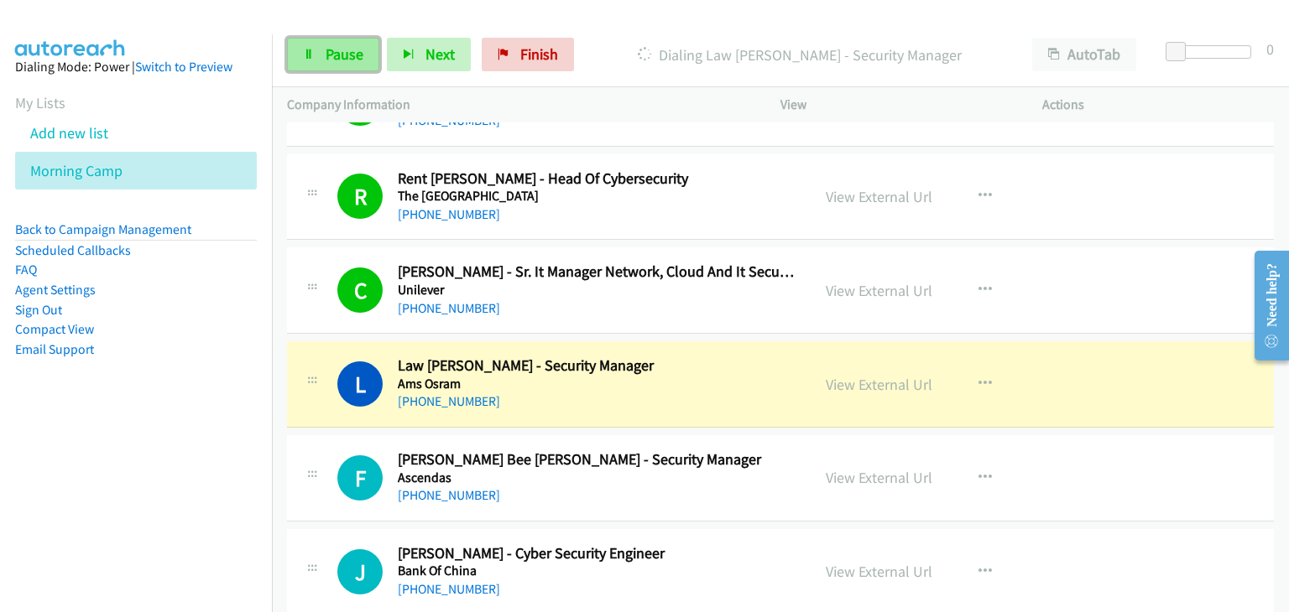
click at [331, 58] on span "Pause" at bounding box center [344, 53] width 38 height 19
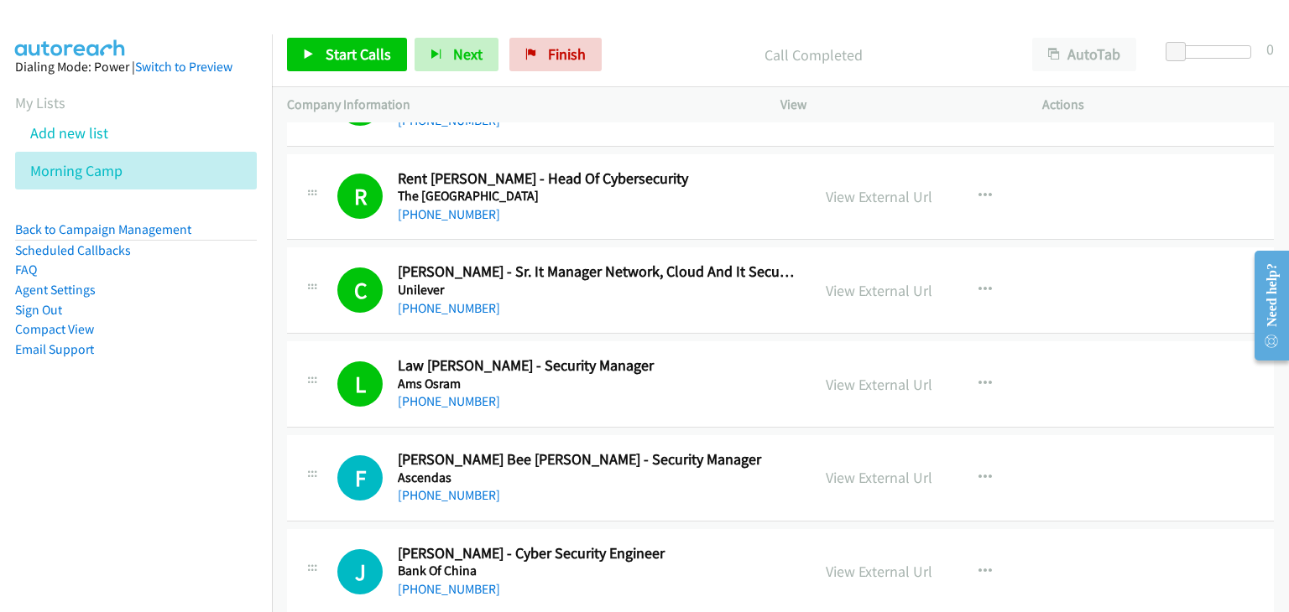
scroll to position [9667, 0]
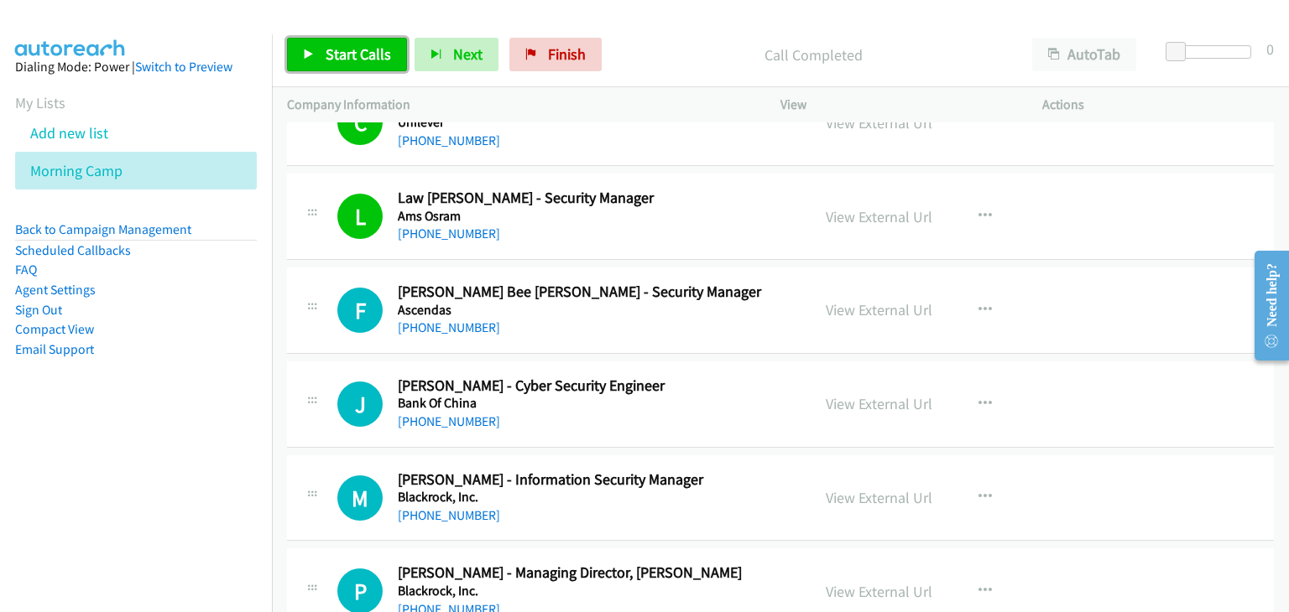
drag, startPoint x: 299, startPoint y: 61, endPoint x: 357, endPoint y: 70, distance: 58.6
click at [301, 61] on link "Start Calls" at bounding box center [347, 55] width 120 height 34
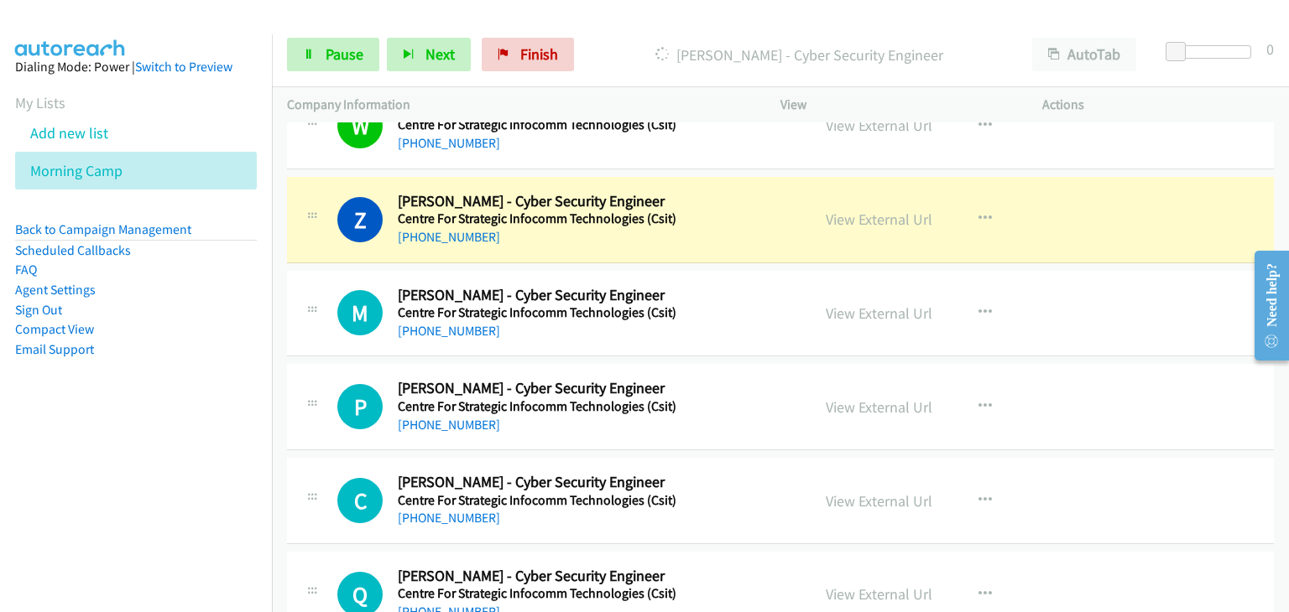
scroll to position [10422, 0]
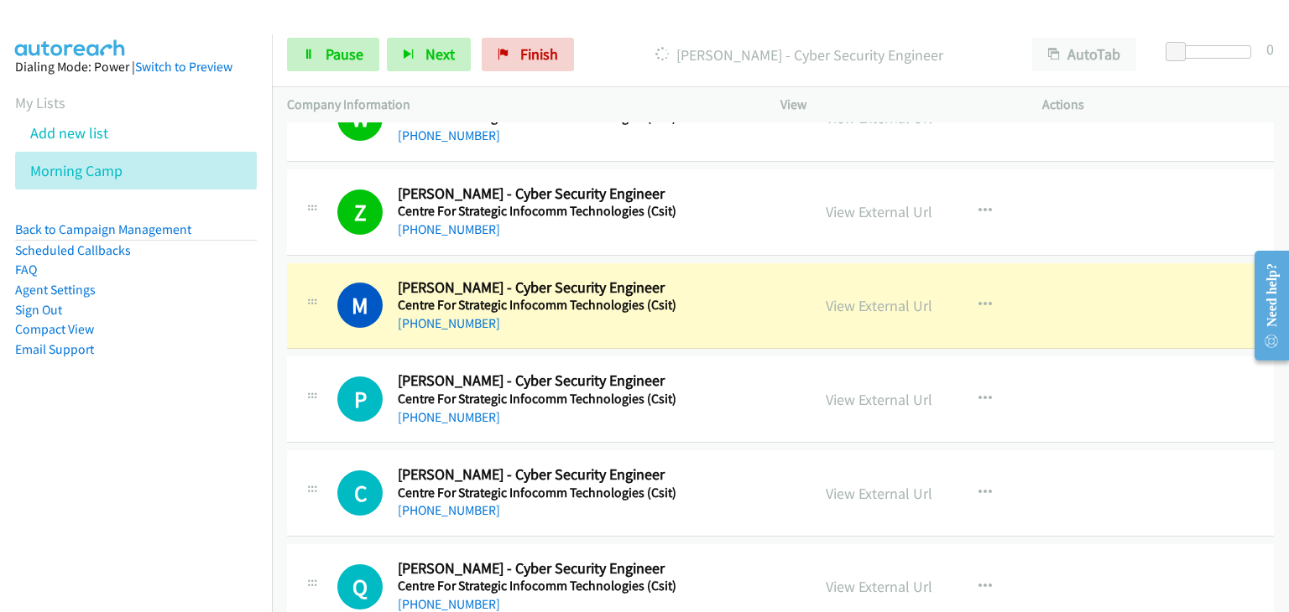
click at [303, 372] on div at bounding box center [312, 394] width 20 height 45
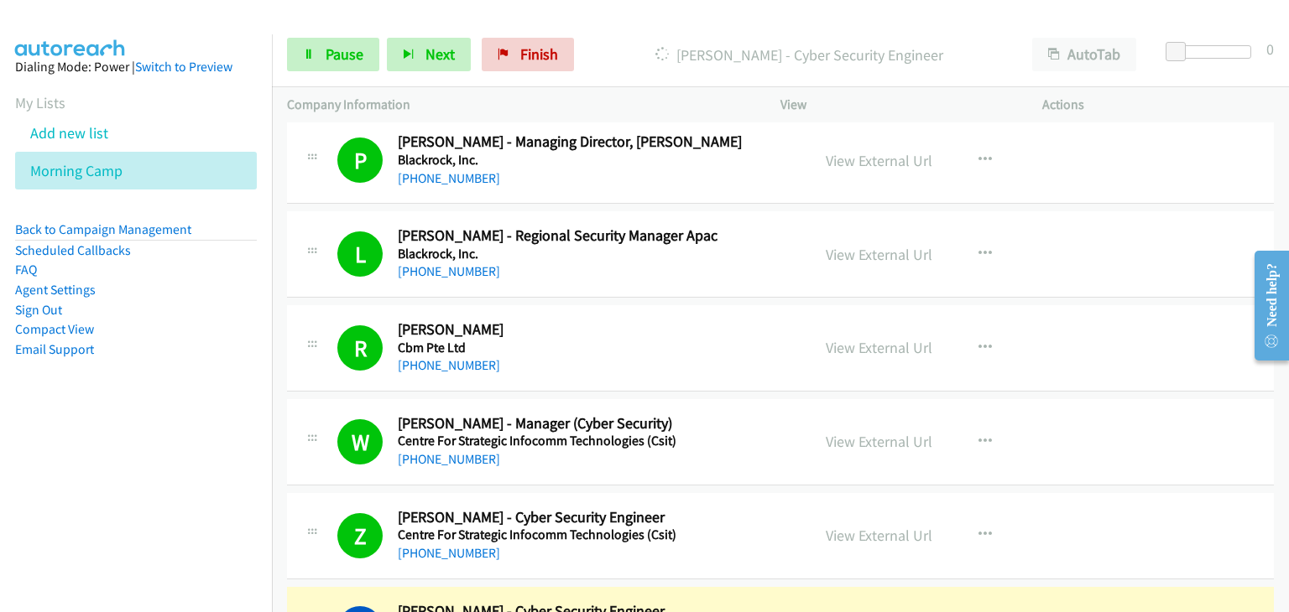
scroll to position [10171, 0]
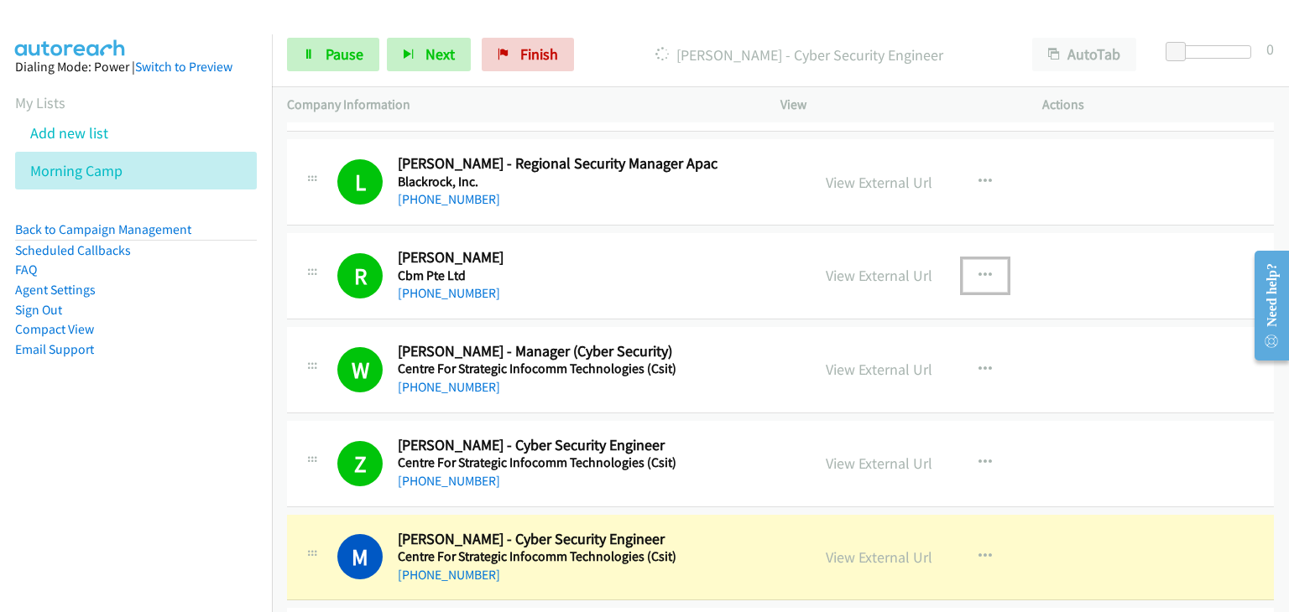
click at [987, 259] on button "button" at bounding box center [984, 276] width 45 height 34
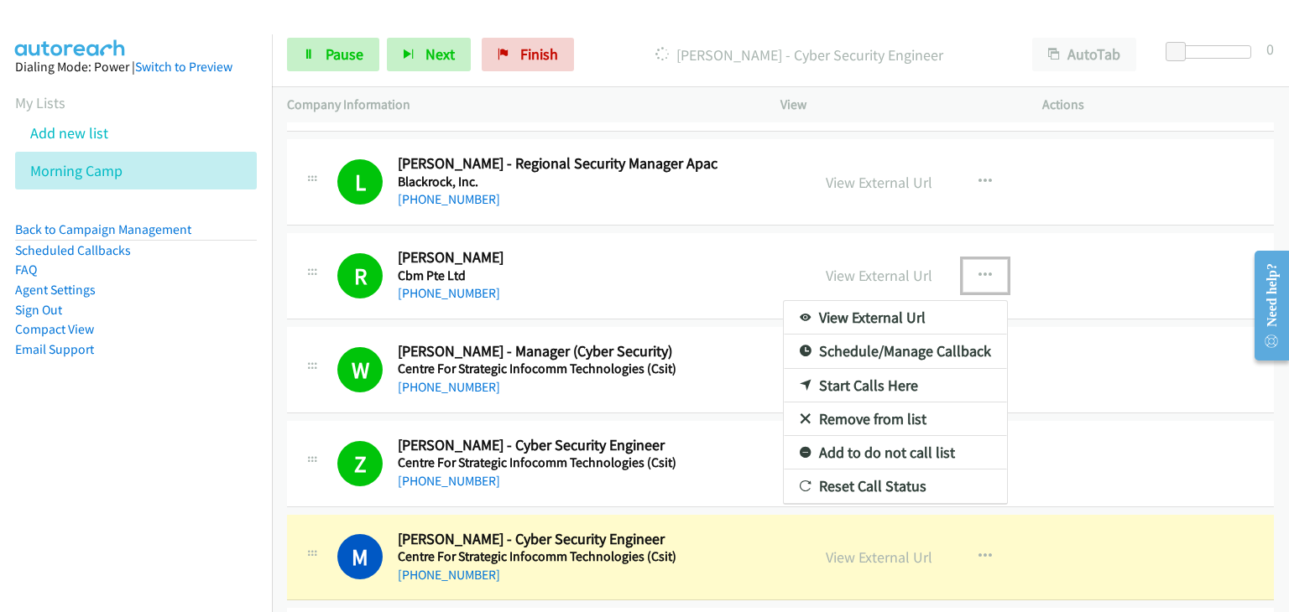
click at [867, 403] on link "Remove from list" at bounding box center [895, 420] width 223 height 34
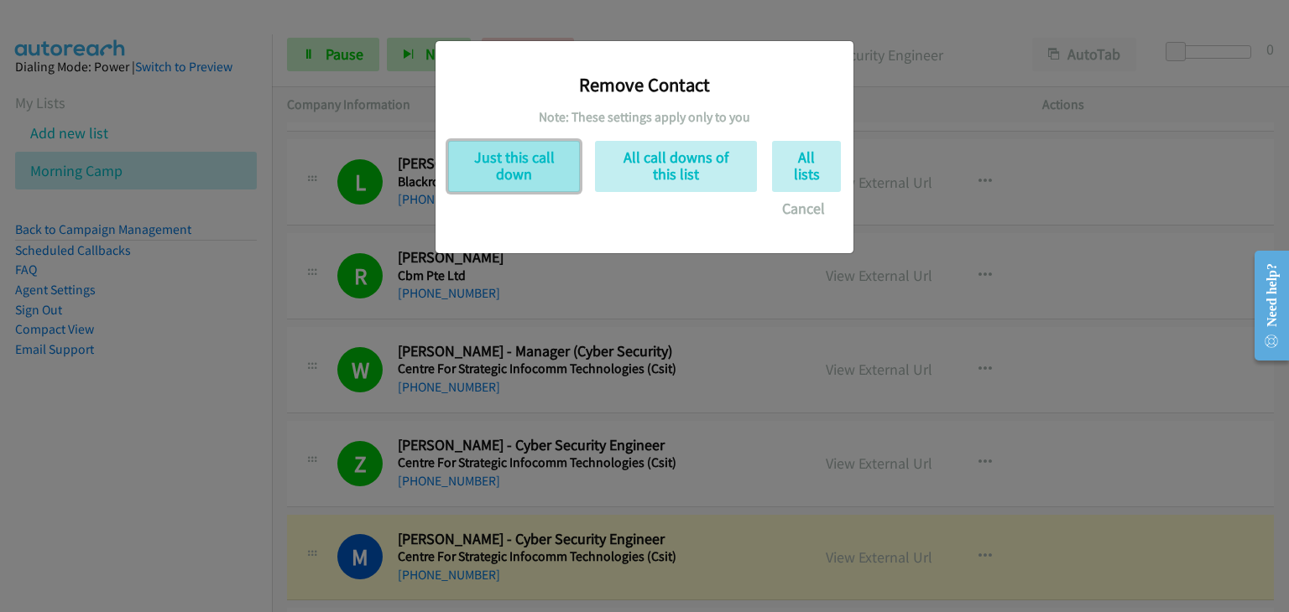
click at [492, 164] on button "Just this call down" at bounding box center [514, 166] width 132 height 51
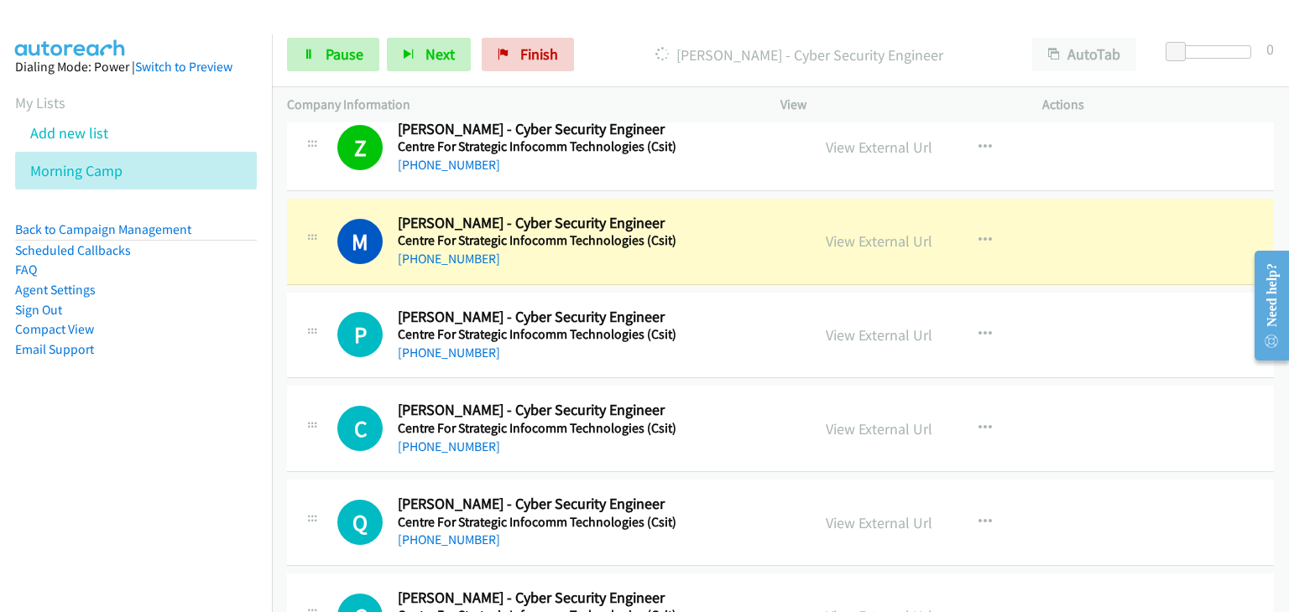
scroll to position [10422, 0]
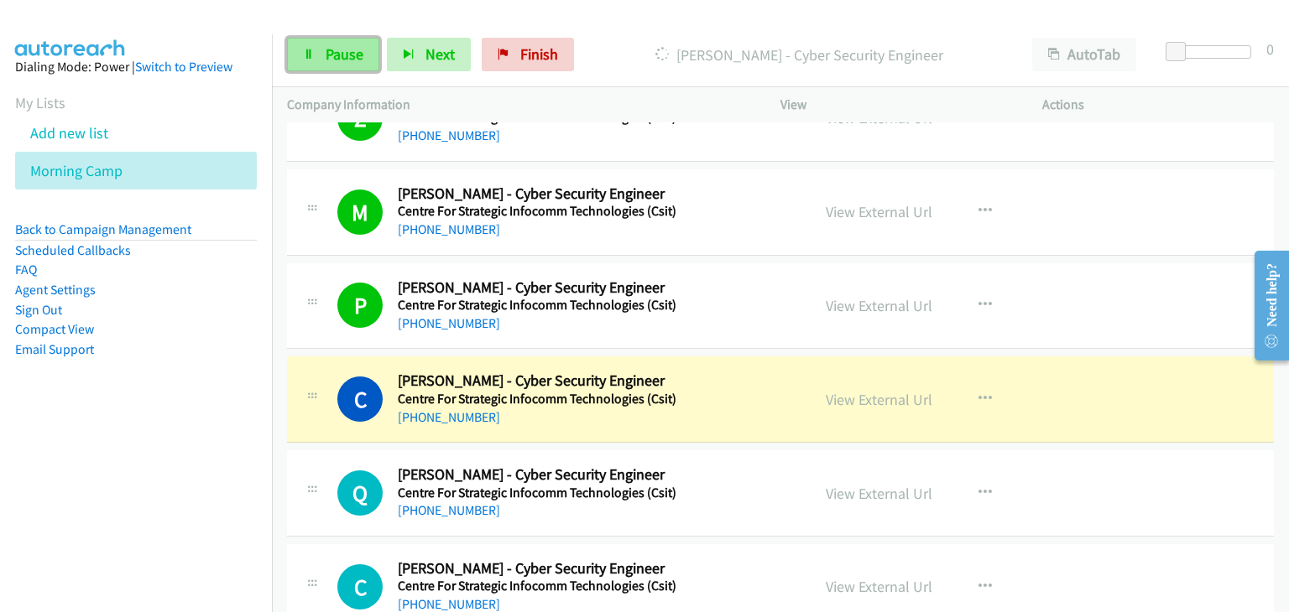
click at [325, 44] on link "Pause" at bounding box center [333, 55] width 92 height 34
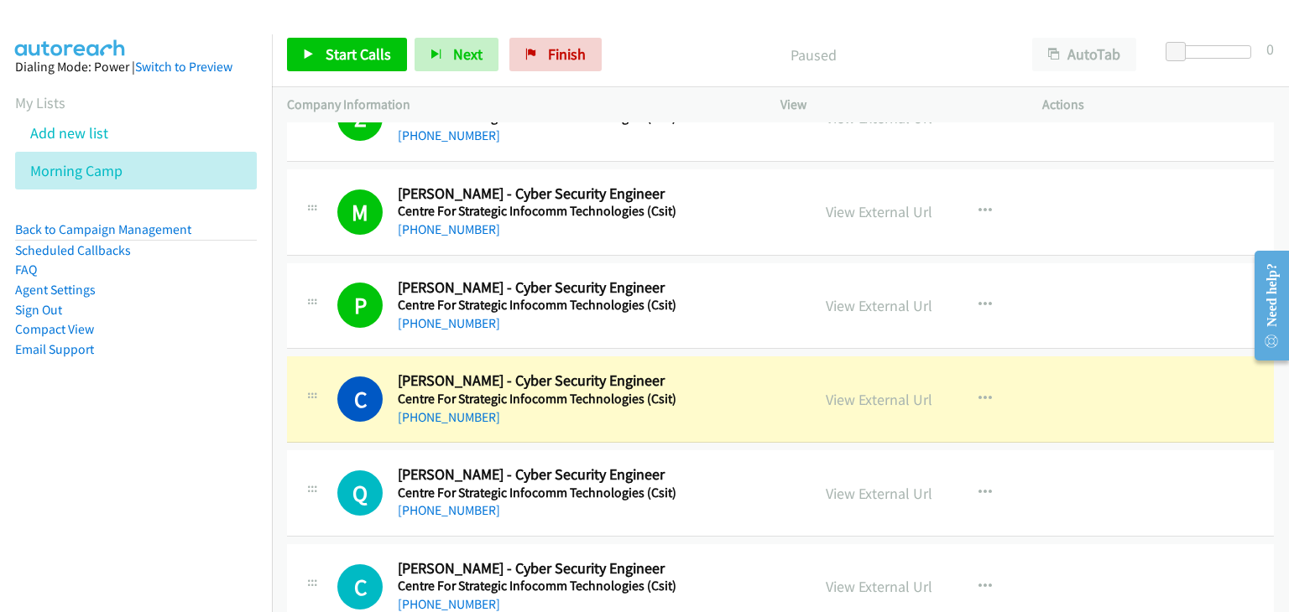
scroll to position [10590, 0]
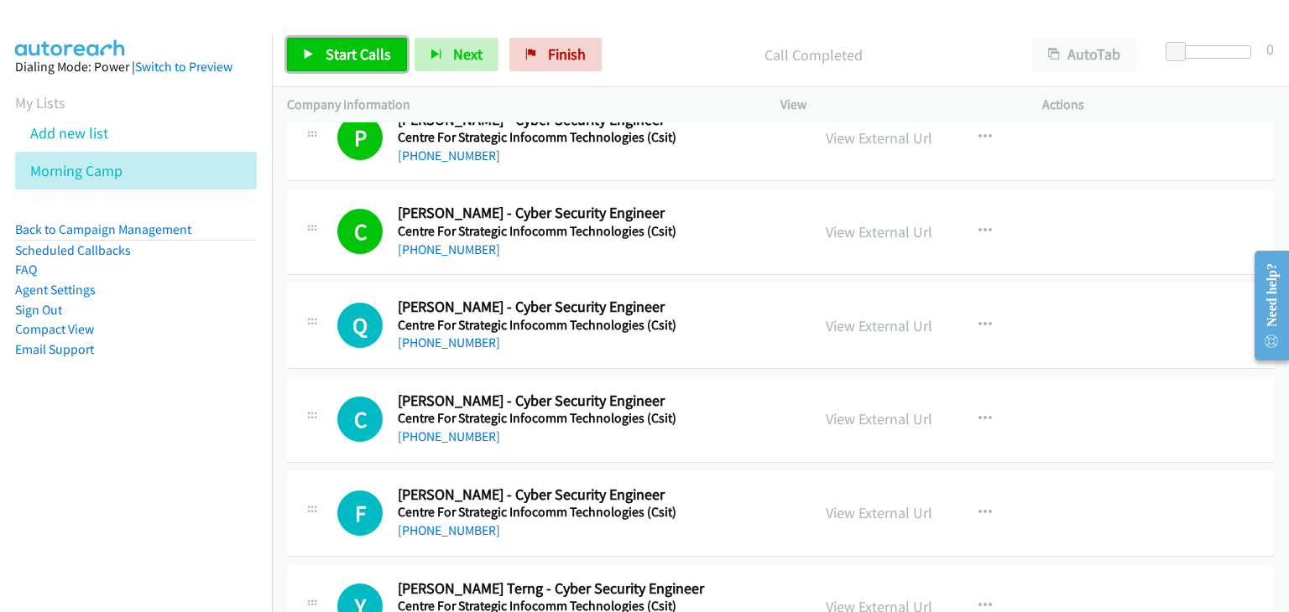
click at [341, 65] on link "Start Calls" at bounding box center [347, 55] width 120 height 34
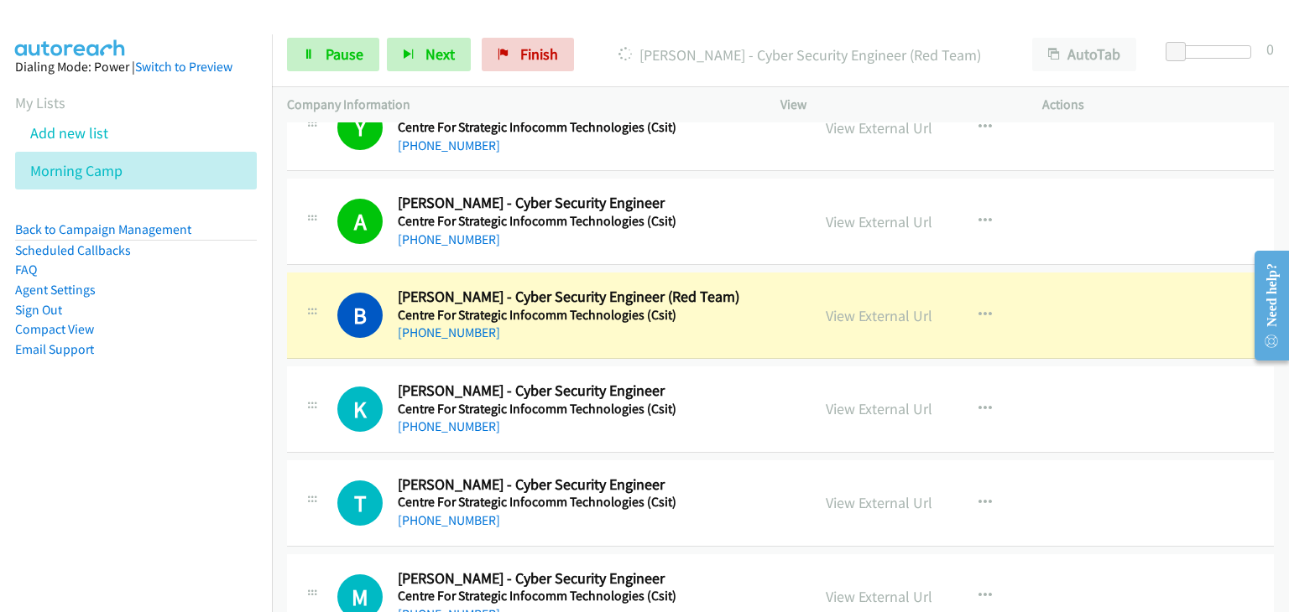
scroll to position [11093, 0]
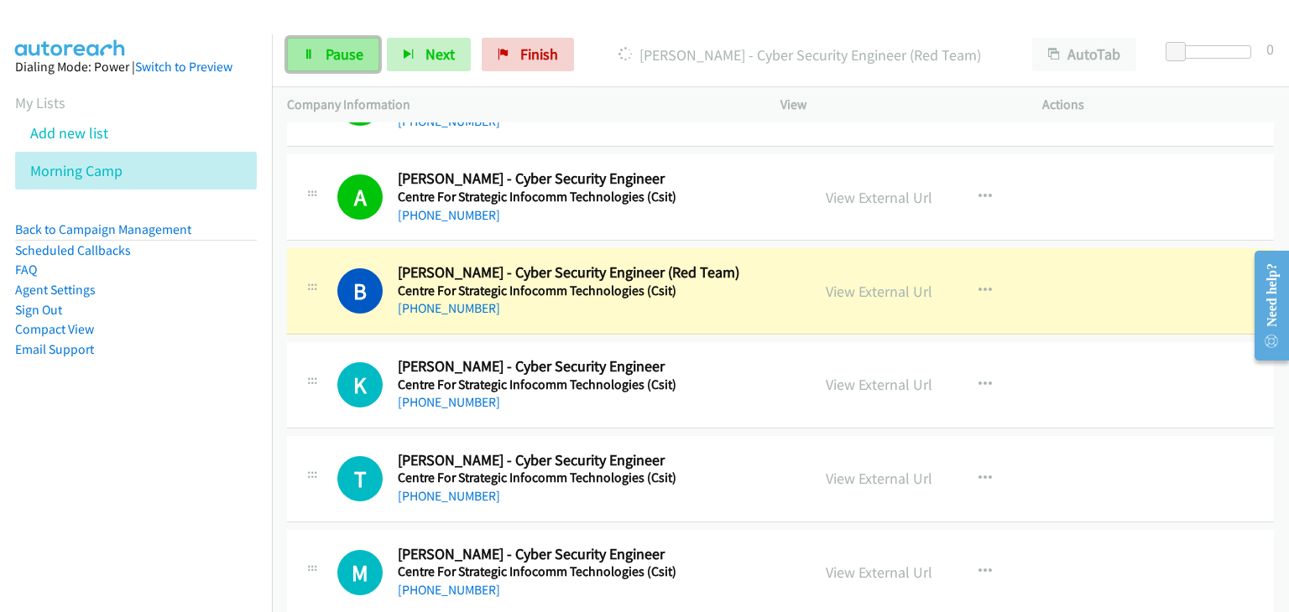
click at [328, 65] on link "Pause" at bounding box center [333, 55] width 92 height 34
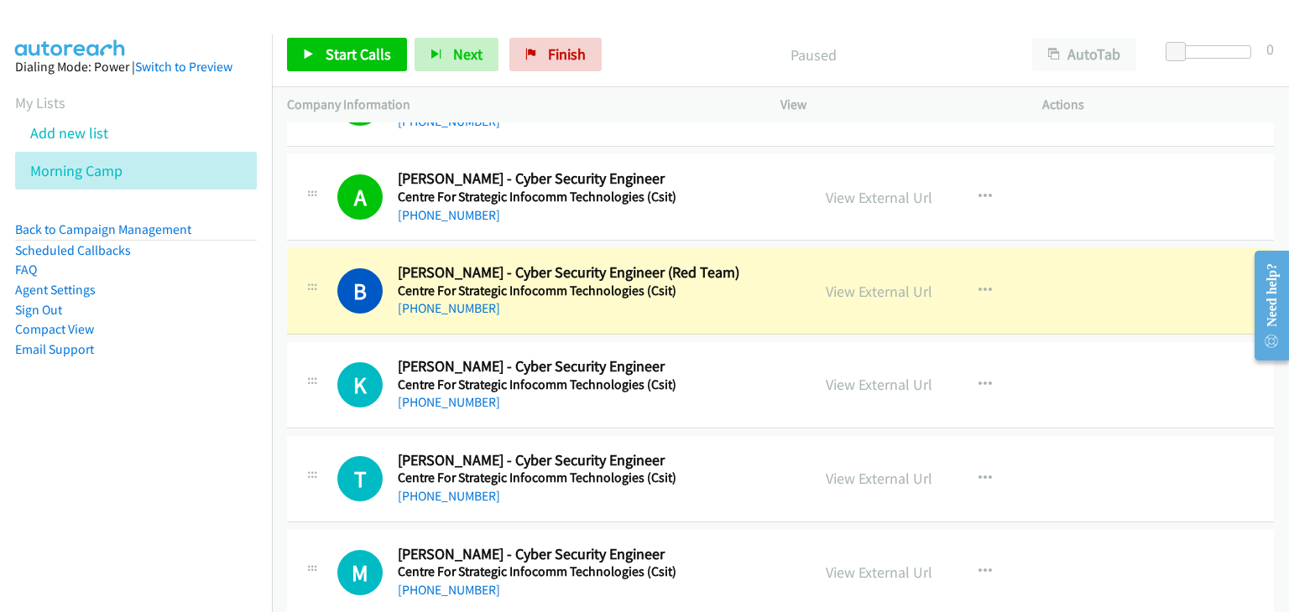
click at [349, 26] on div "Start Calls Pause Next Finish Paused AutoTab AutoTab 0" at bounding box center [780, 55] width 1017 height 65
click at [342, 73] on div "Start Calls Pause Next Finish Paused AutoTab AutoTab 0" at bounding box center [780, 55] width 1017 height 65
click at [354, 60] on span "Start Calls" at bounding box center [357, 53] width 65 height 19
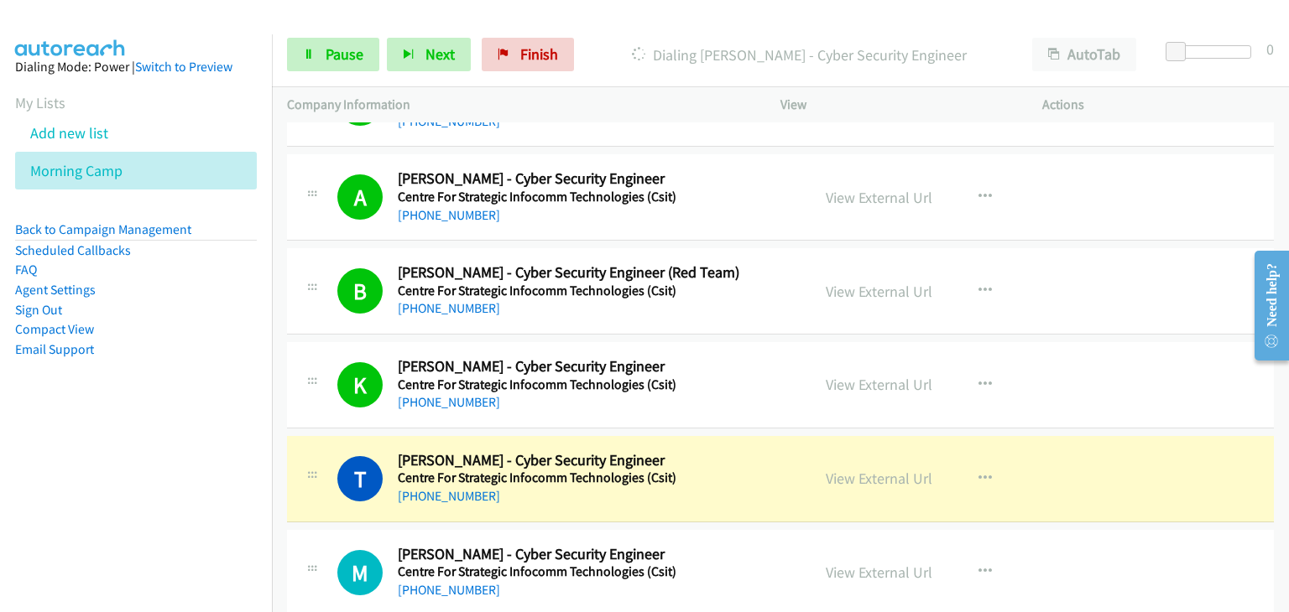
click at [322, 432] on td "T Callback Scheduled Tan Yit Hien - Cyber Security Engineer Centre For Strategi…" at bounding box center [780, 479] width 1017 height 94
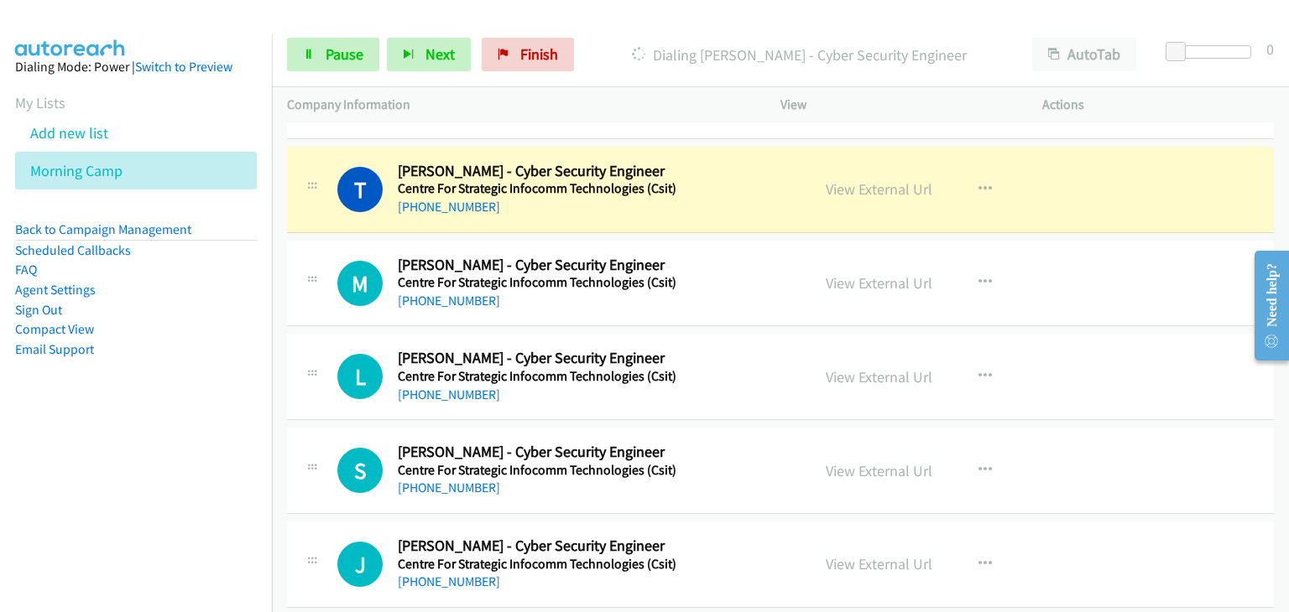
scroll to position [11345, 0]
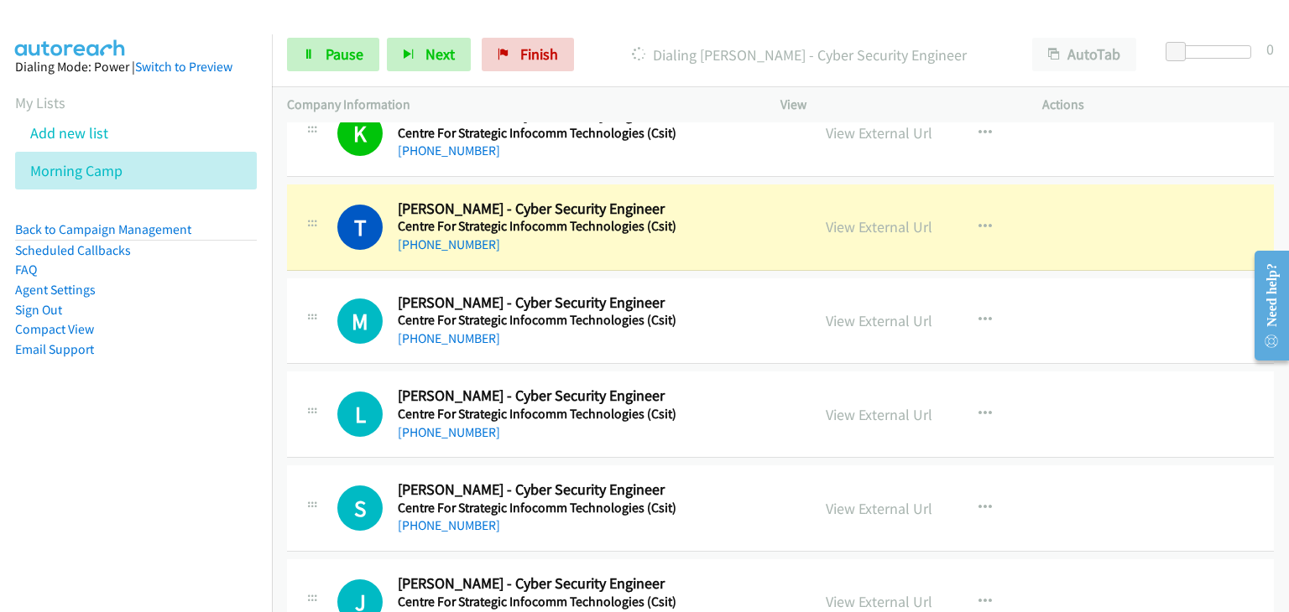
drag, startPoint x: 318, startPoint y: 256, endPoint x: 526, endPoint y: 250, distance: 208.1
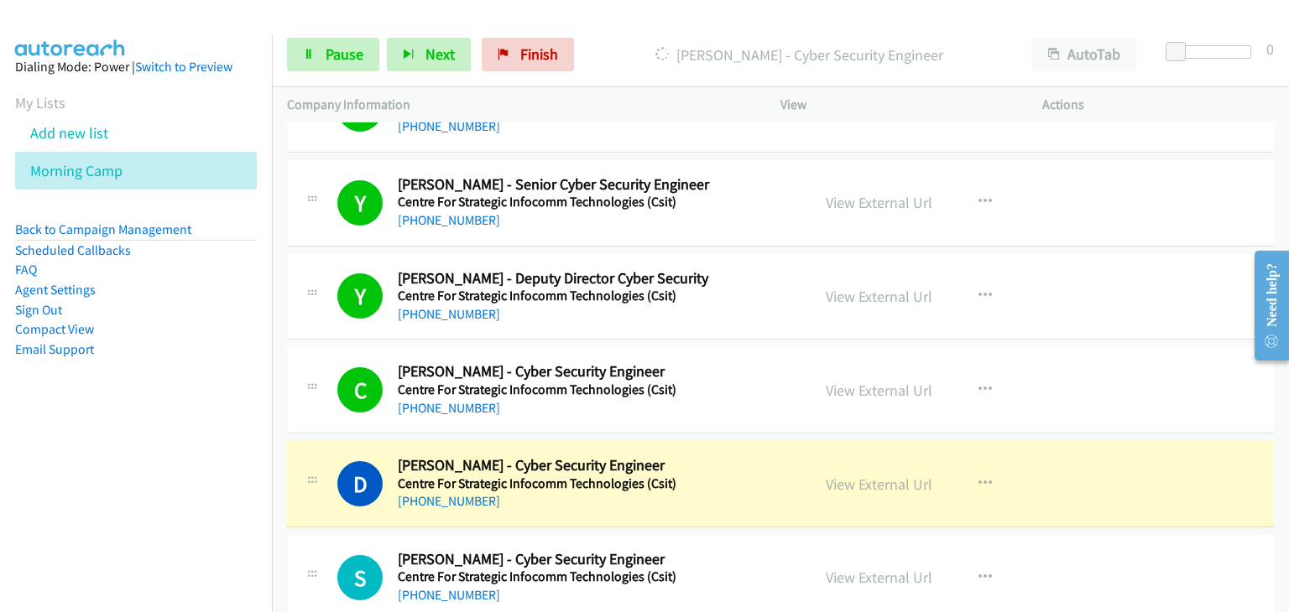
scroll to position [12016, 0]
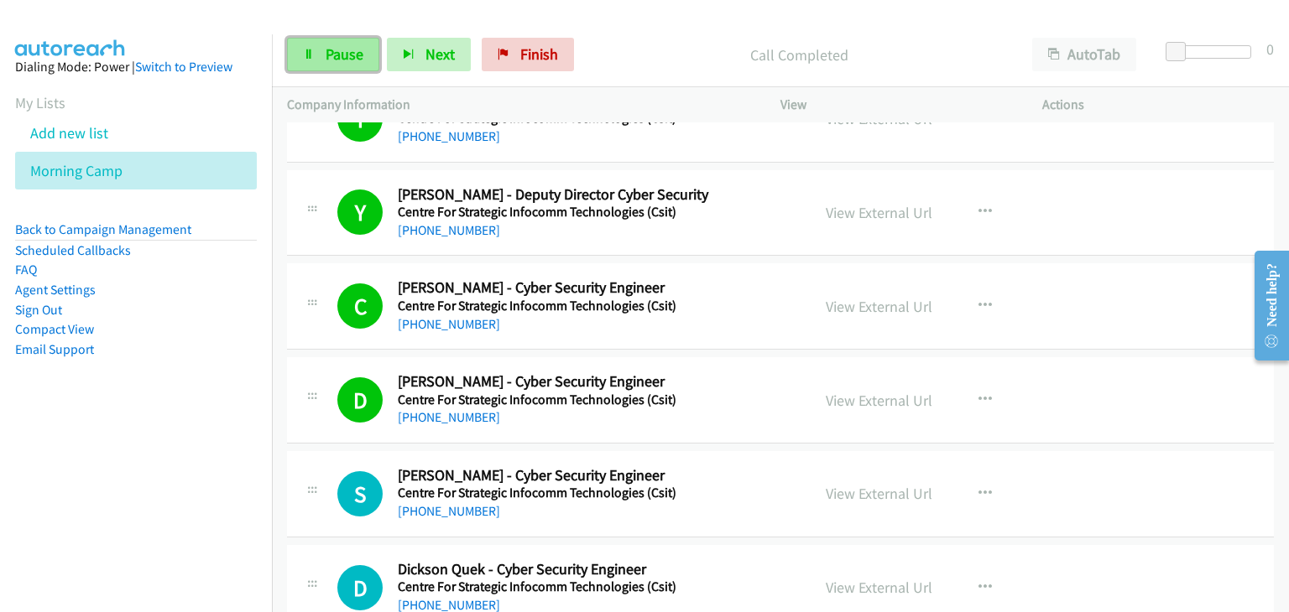
click at [315, 60] on link "Pause" at bounding box center [333, 55] width 92 height 34
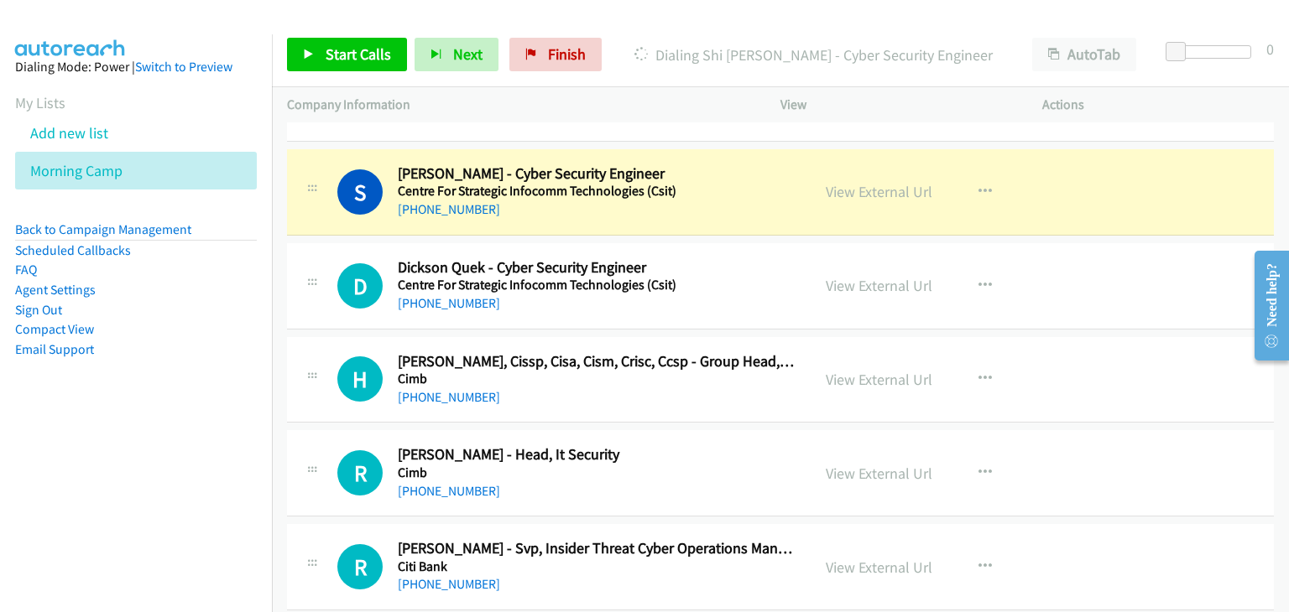
scroll to position [12352, 0]
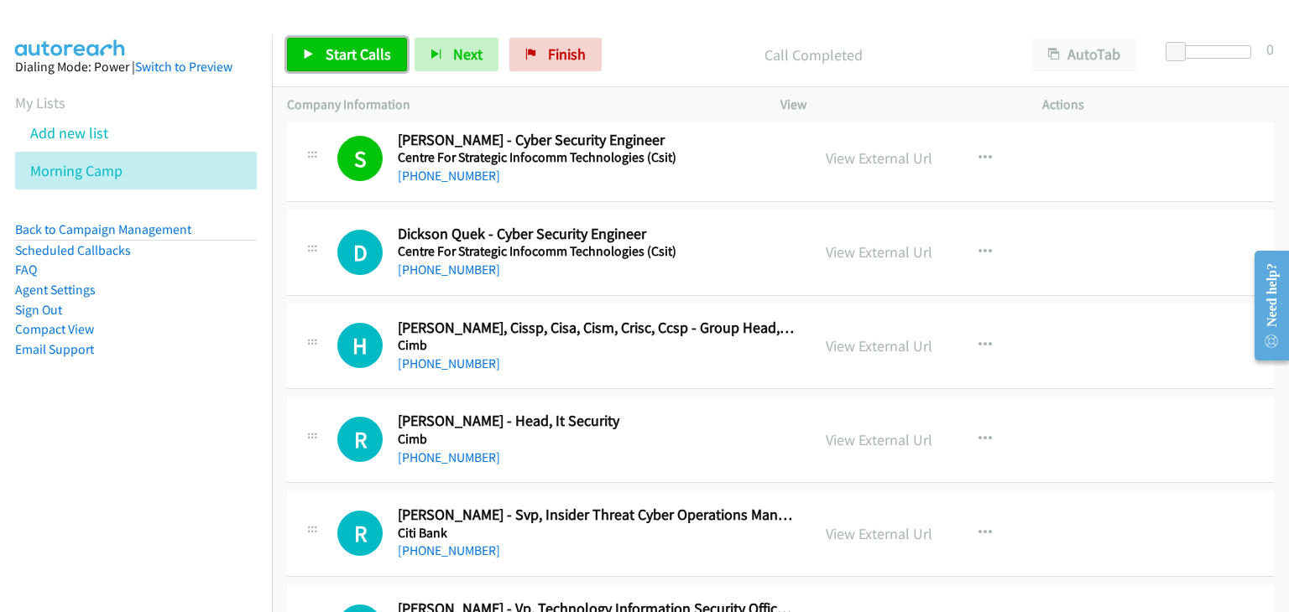
click at [311, 44] on link "Start Calls" at bounding box center [347, 55] width 120 height 34
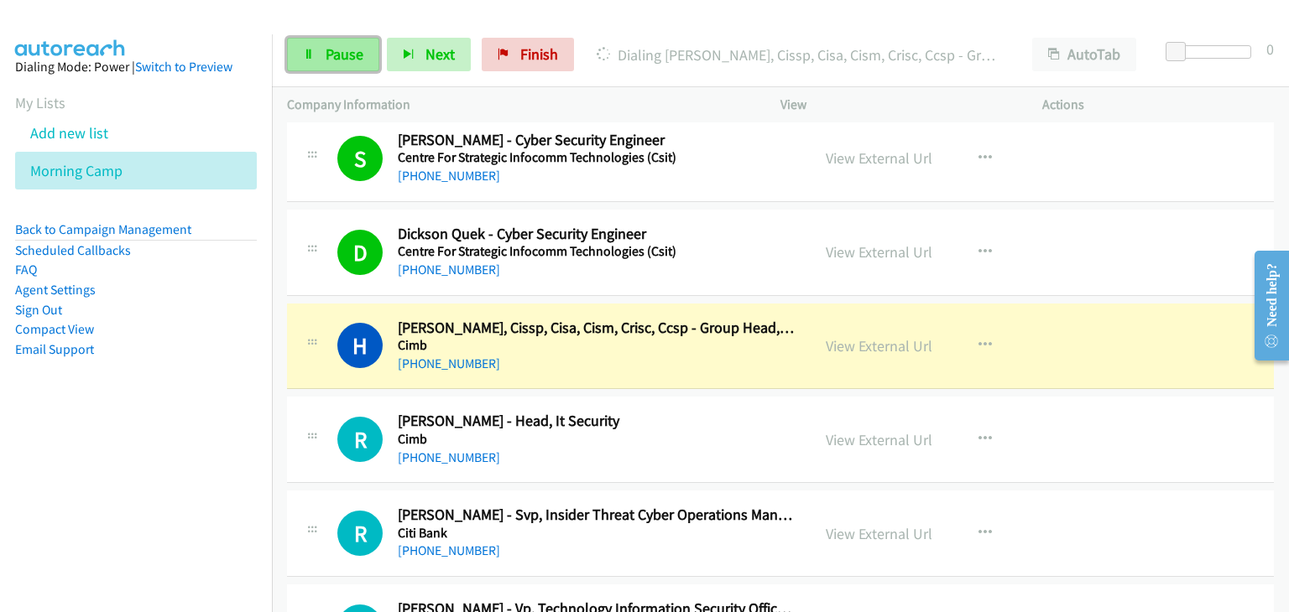
click at [337, 61] on span "Pause" at bounding box center [344, 53] width 38 height 19
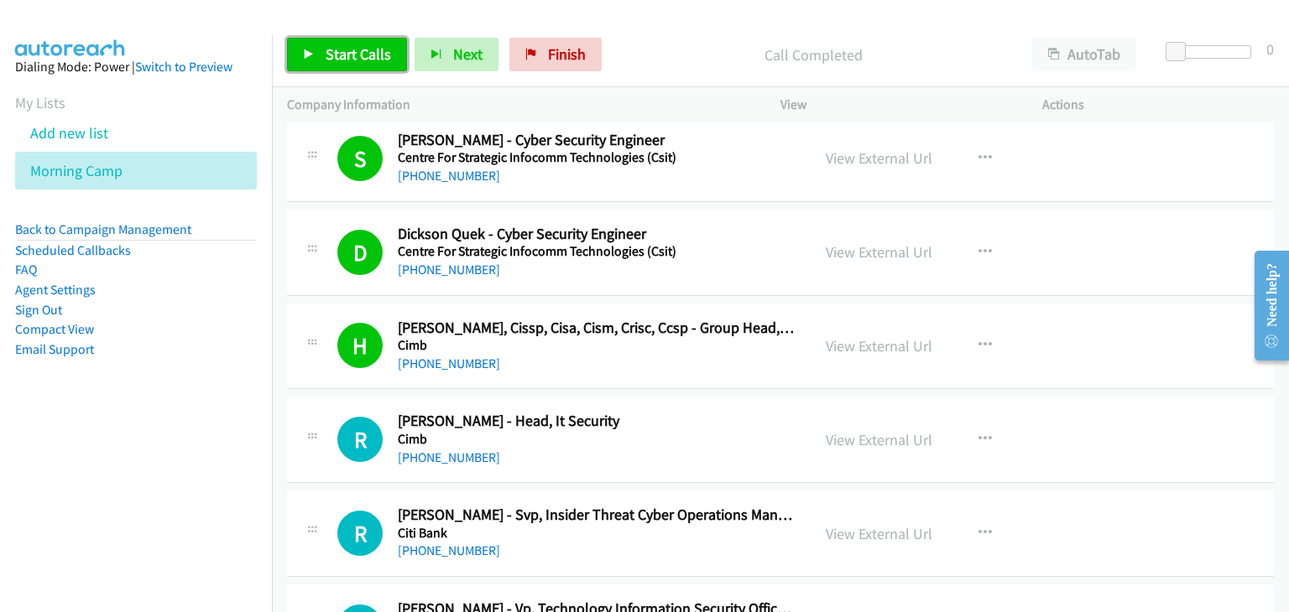
click at [346, 55] on span "Start Calls" at bounding box center [357, 53] width 65 height 19
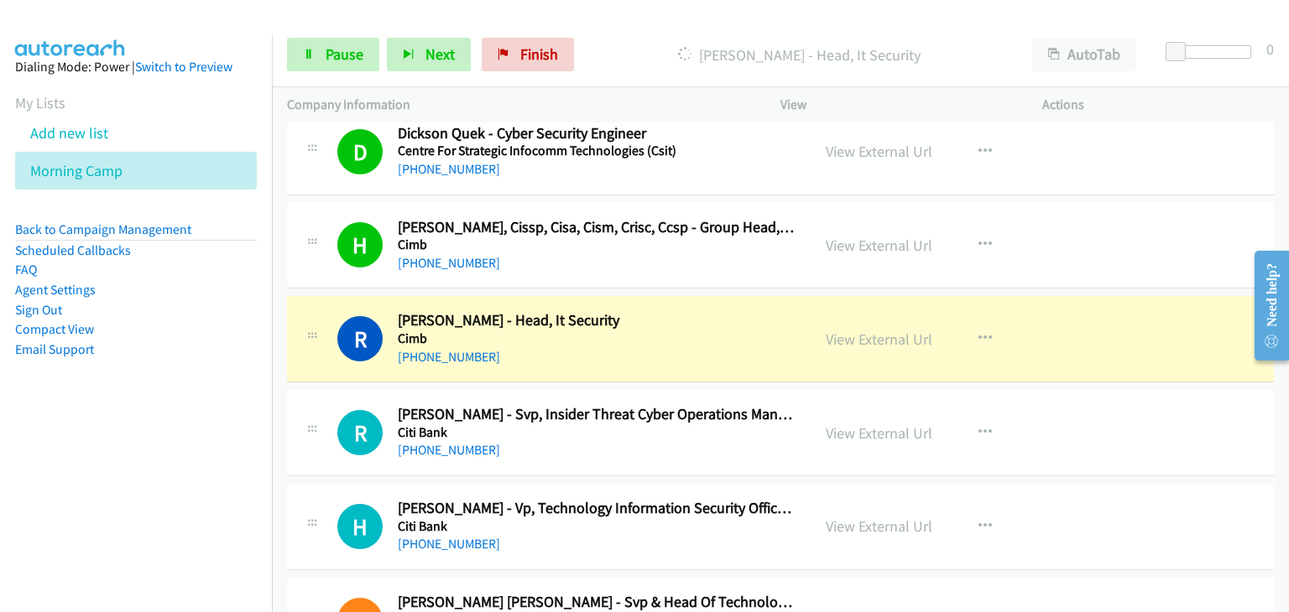
scroll to position [12520, 0]
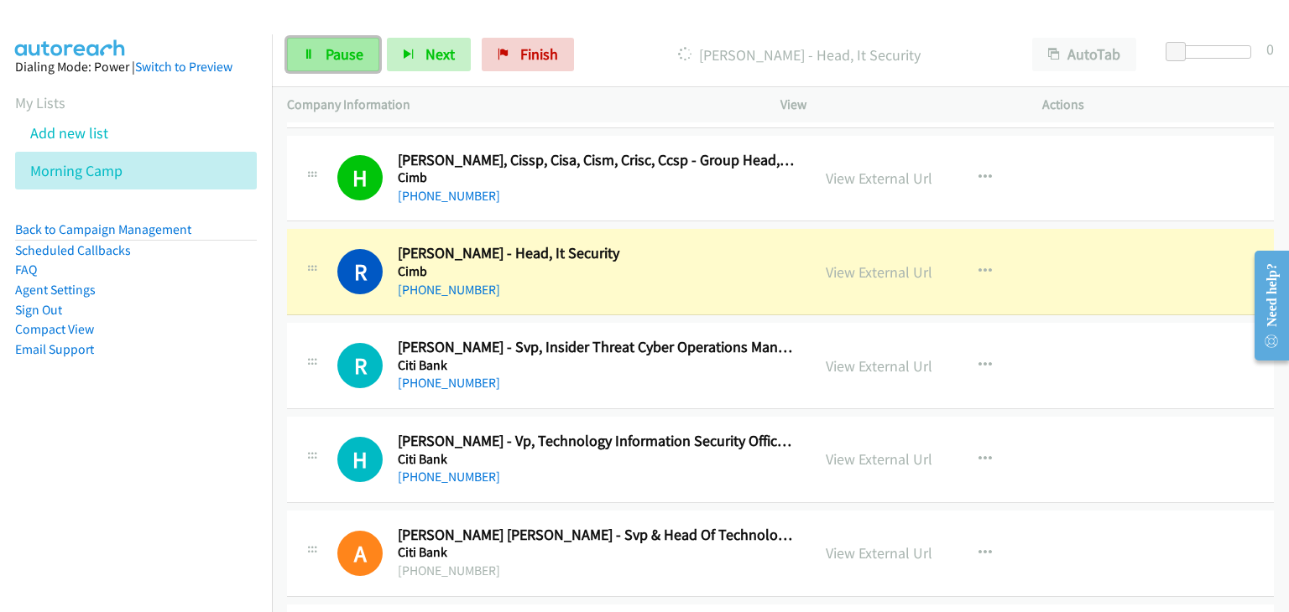
click at [315, 64] on link "Pause" at bounding box center [333, 55] width 92 height 34
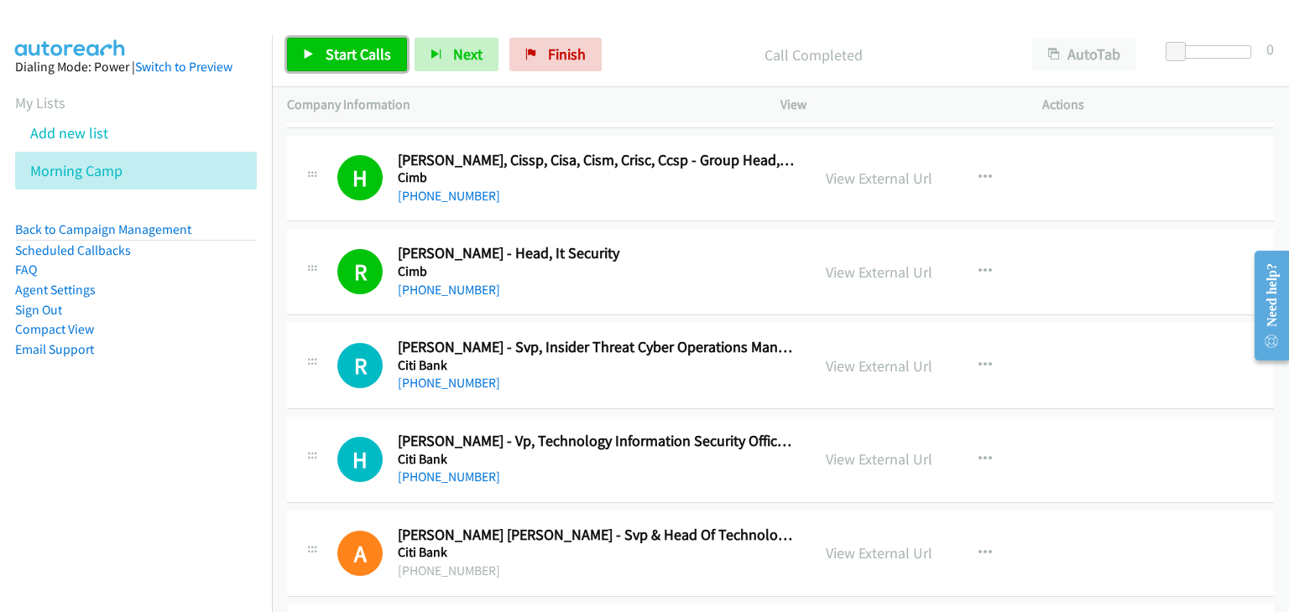
click at [341, 61] on span "Start Calls" at bounding box center [357, 53] width 65 height 19
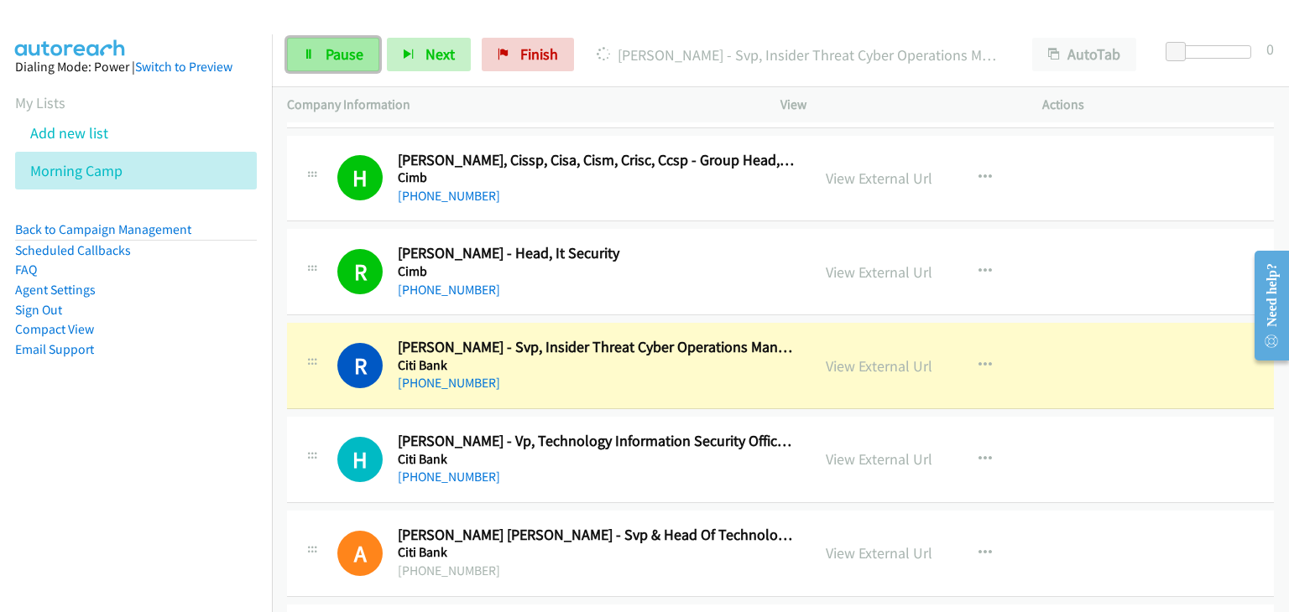
click at [307, 51] on icon at bounding box center [309, 55] width 12 height 12
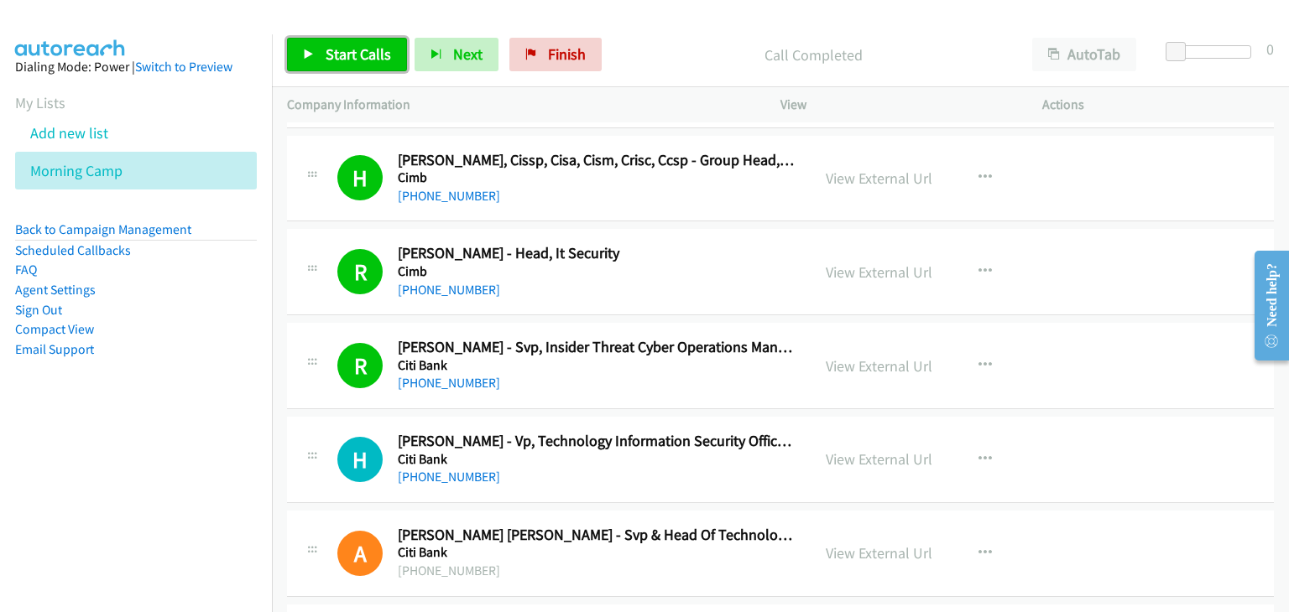
click at [361, 42] on link "Start Calls" at bounding box center [347, 55] width 120 height 34
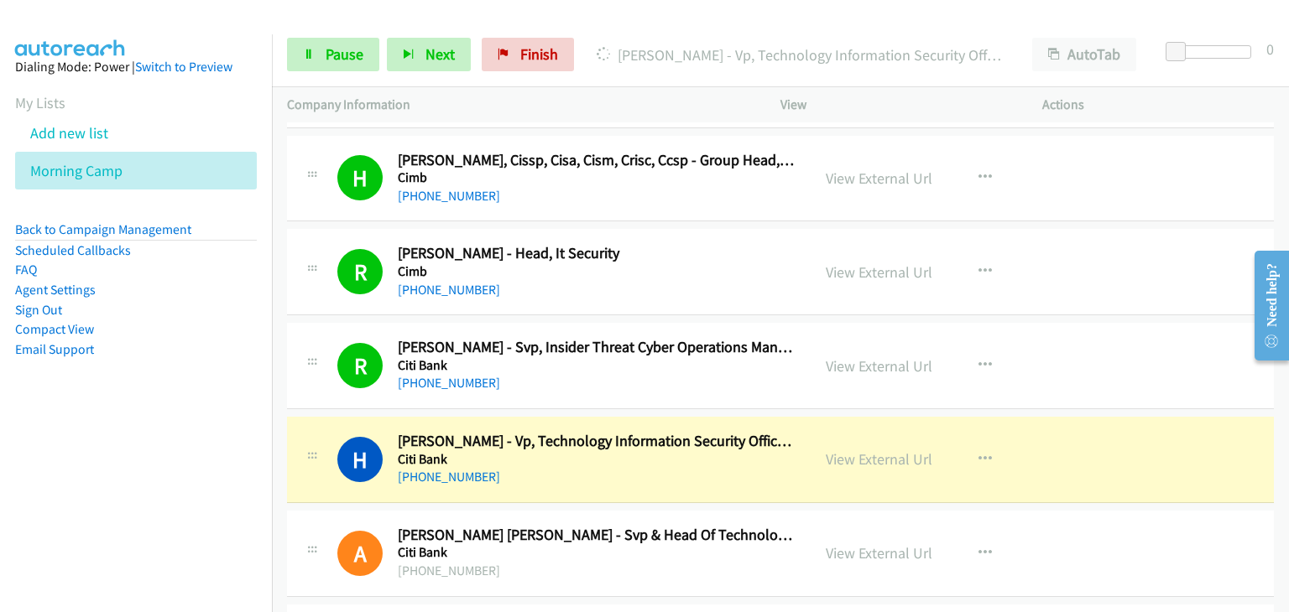
scroll to position [12603, 0]
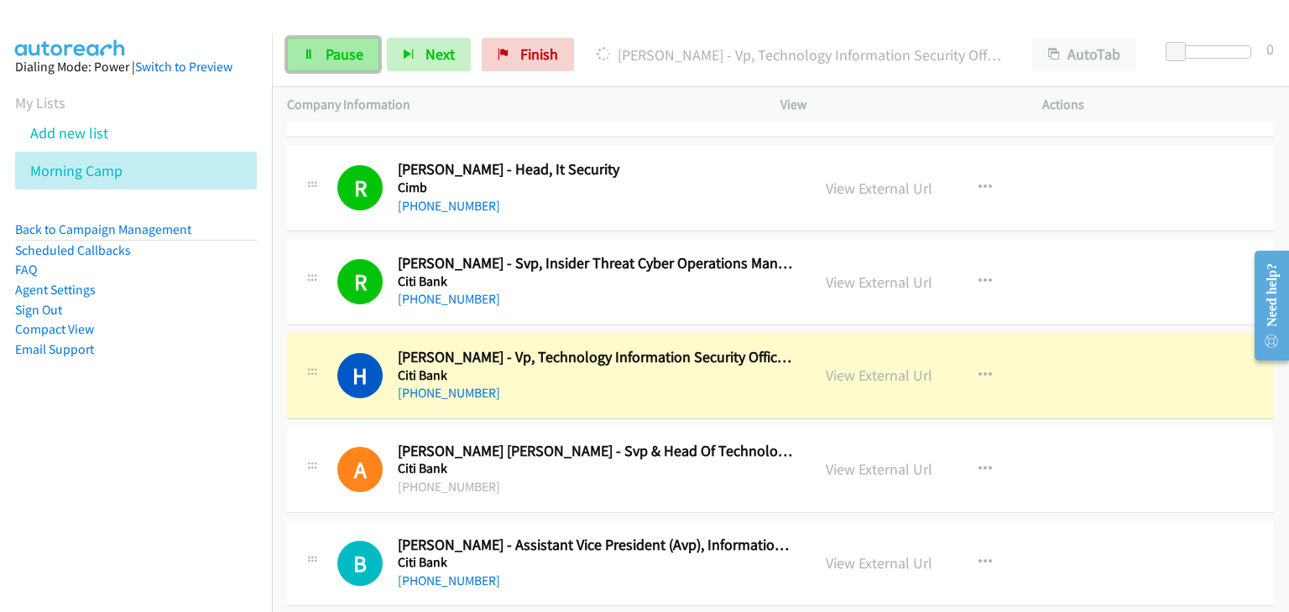
click at [356, 55] on span "Pause" at bounding box center [344, 53] width 38 height 19
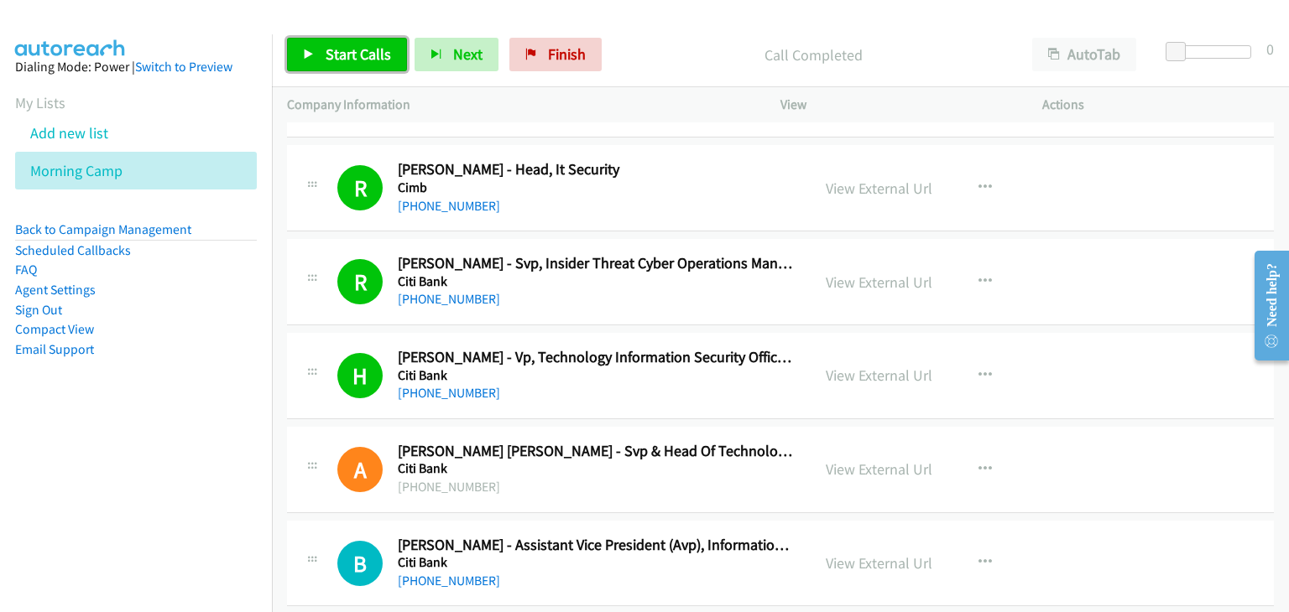
click at [324, 65] on link "Start Calls" at bounding box center [347, 55] width 120 height 34
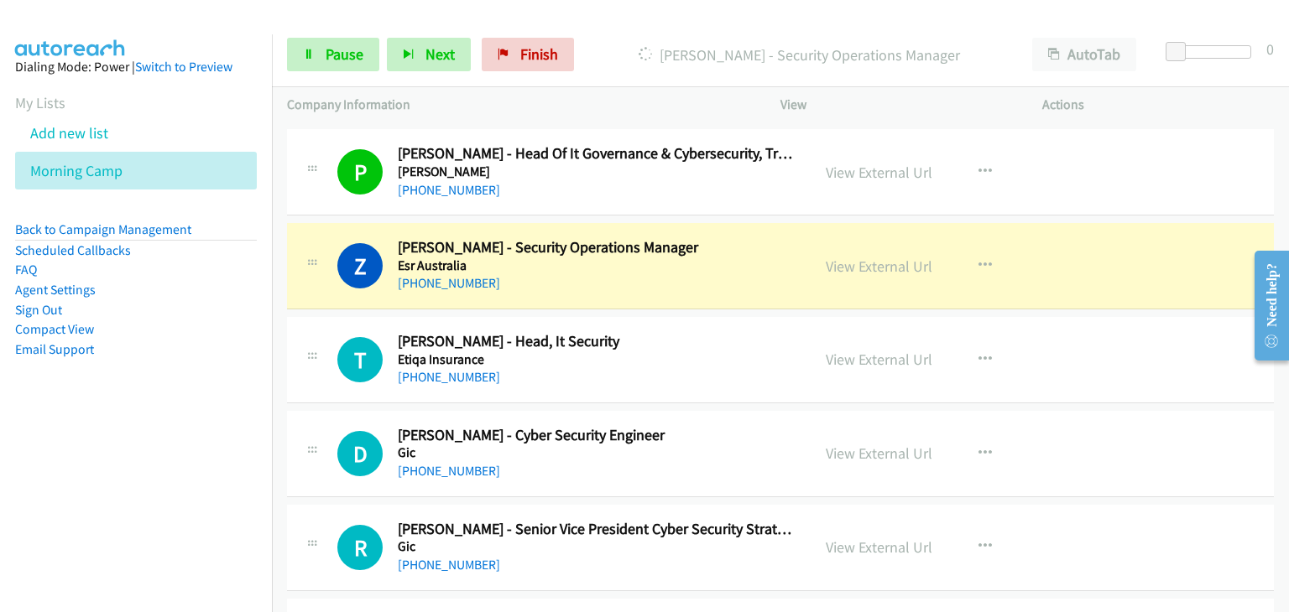
scroll to position [13107, 0]
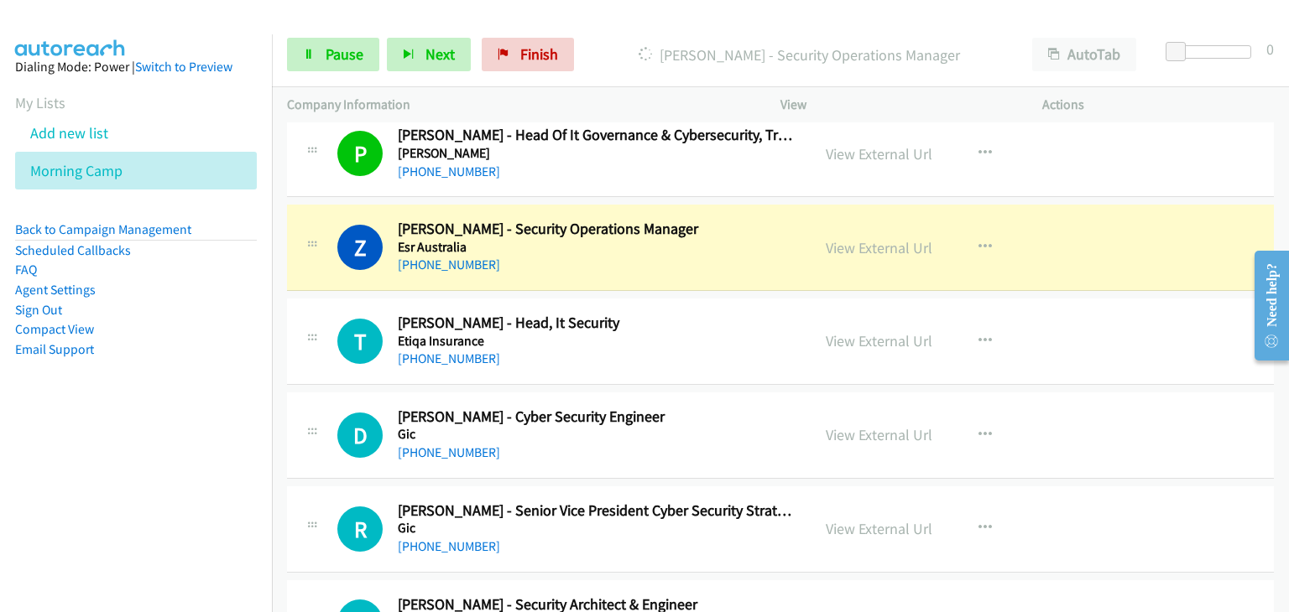
click at [320, 76] on div "Start Calls Pause Next Finish Dialing Zheng Jie Sim - Security Operations Manag…" at bounding box center [780, 55] width 1017 height 65
click at [312, 39] on link "Pause" at bounding box center [333, 55] width 92 height 34
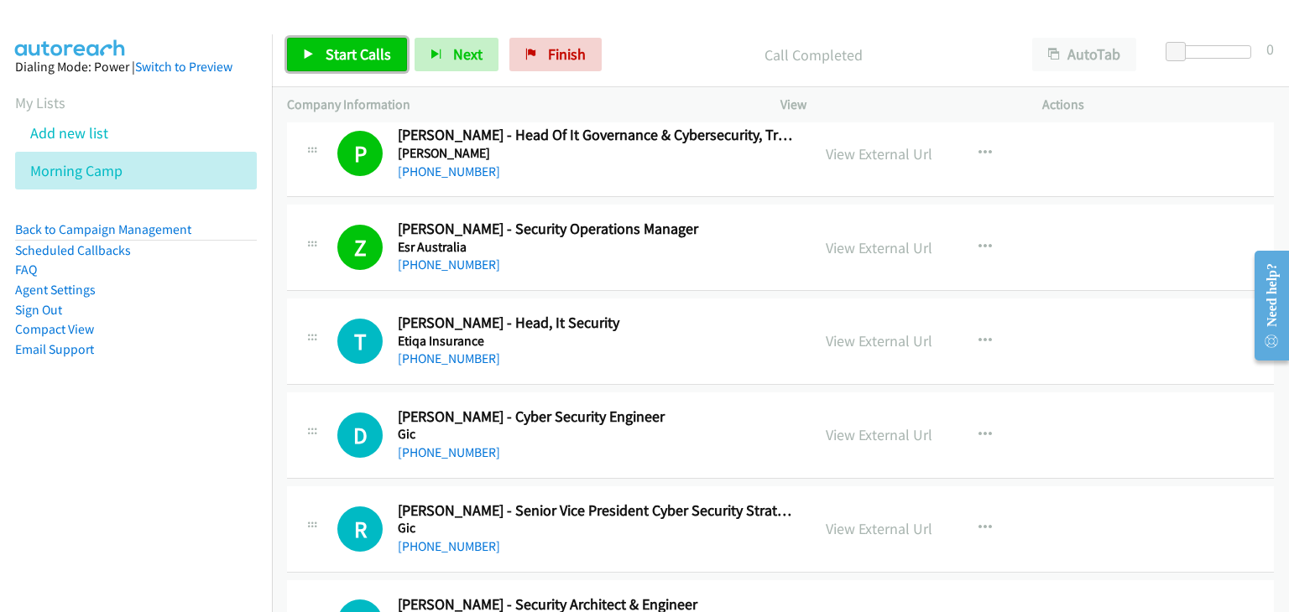
click at [320, 57] on link "Start Calls" at bounding box center [347, 55] width 120 height 34
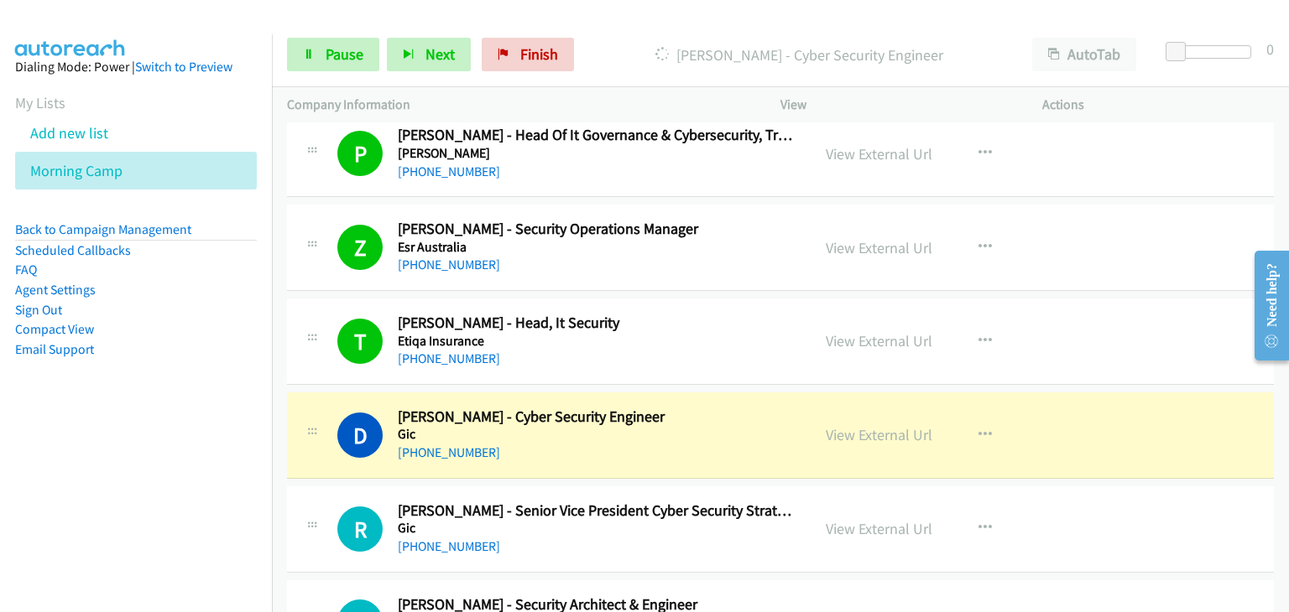
click at [354, 352] on div "T Callback Scheduled Tharaka Gamage - Head, It Security Etiqa Insurance Asia/Si…" at bounding box center [780, 342] width 987 height 86
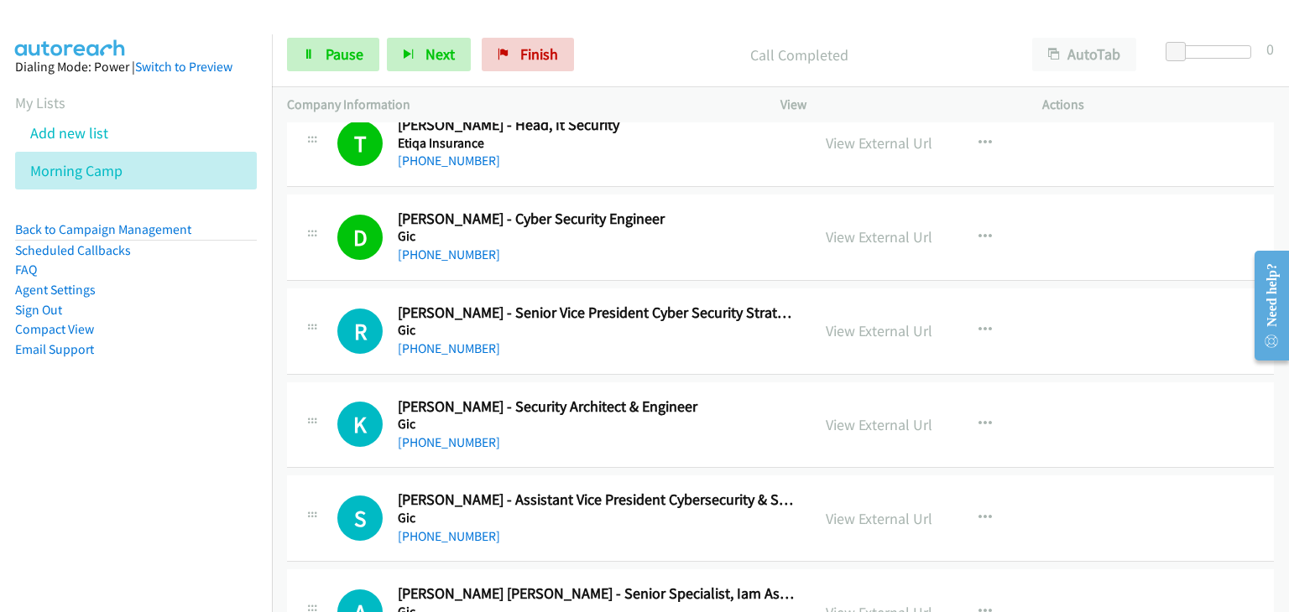
scroll to position [13275, 0]
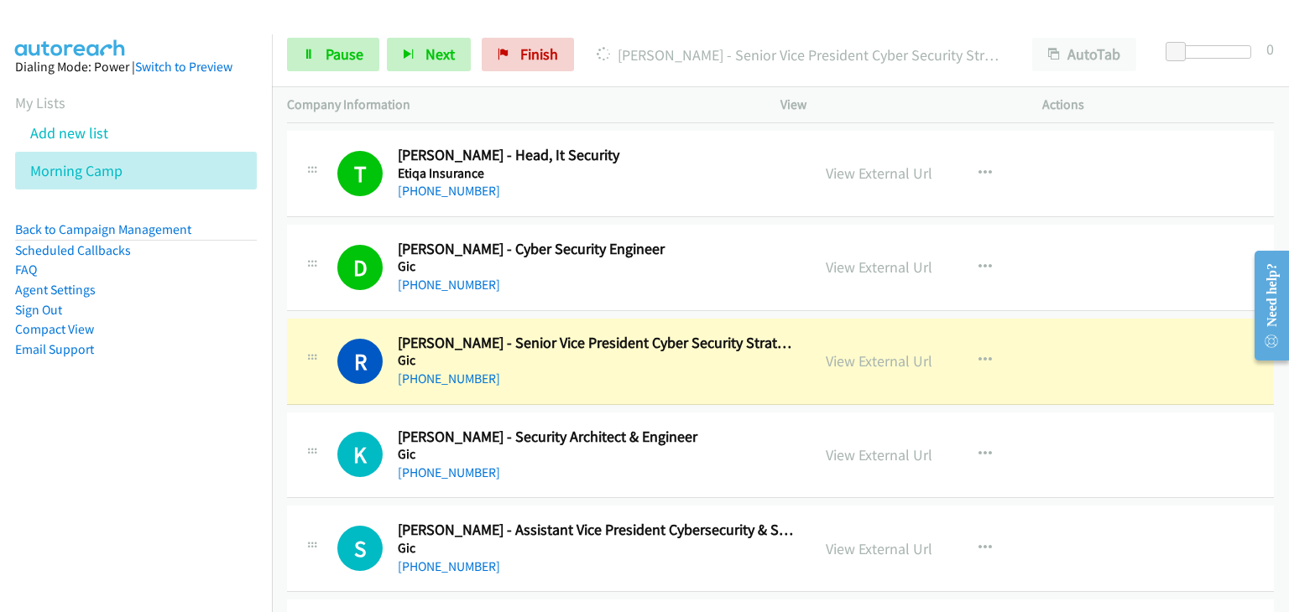
click at [315, 319] on div "R Callback Scheduled Rajat Malhotra - Senior Vice President Cyber Security Stra…" at bounding box center [780, 362] width 987 height 86
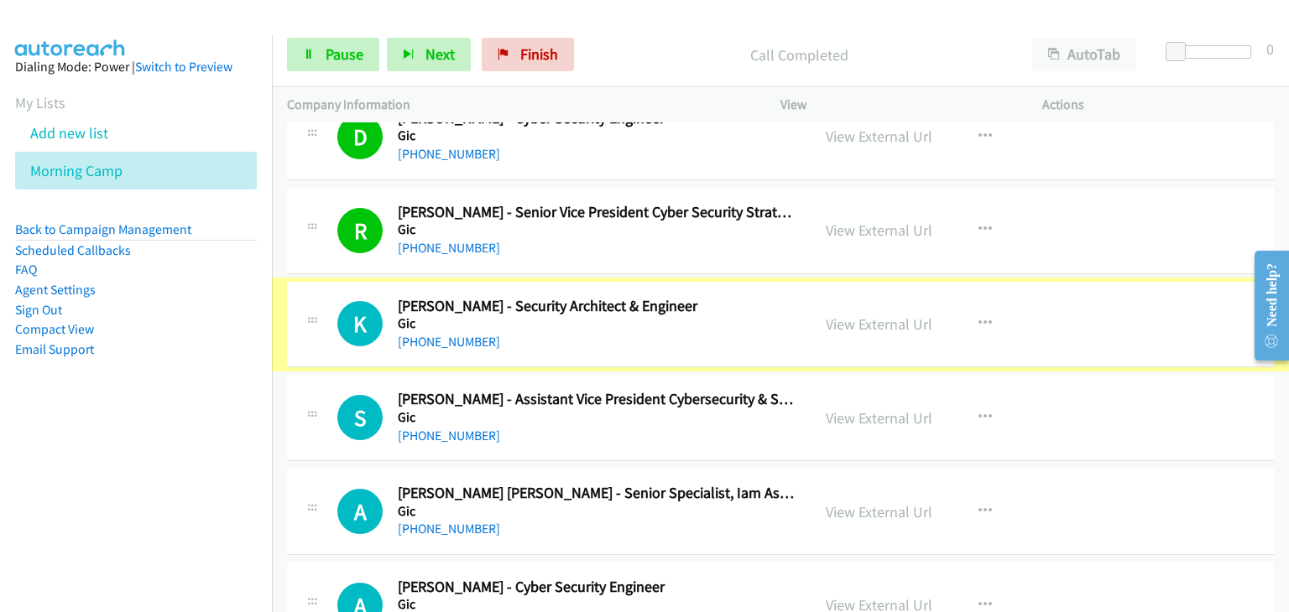
scroll to position [13526, 0]
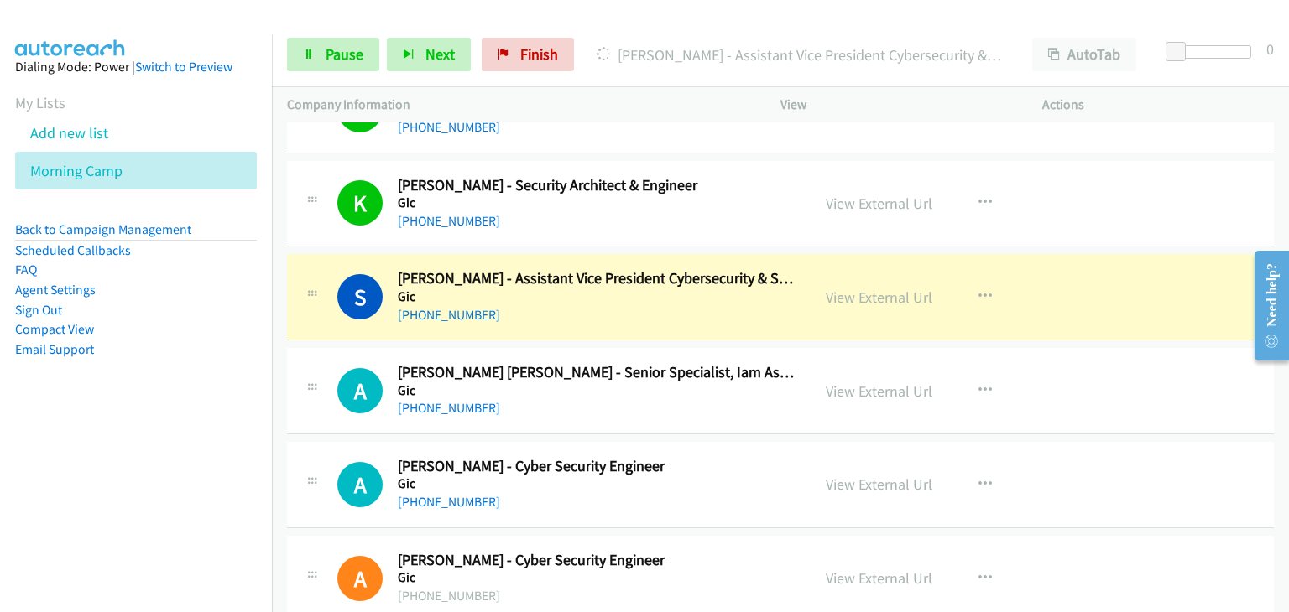
click at [381, 314] on div "S Callback Scheduled Srinivasan Vijaysekar - Assistant Vice President Cybersecu…" at bounding box center [780, 297] width 987 height 86
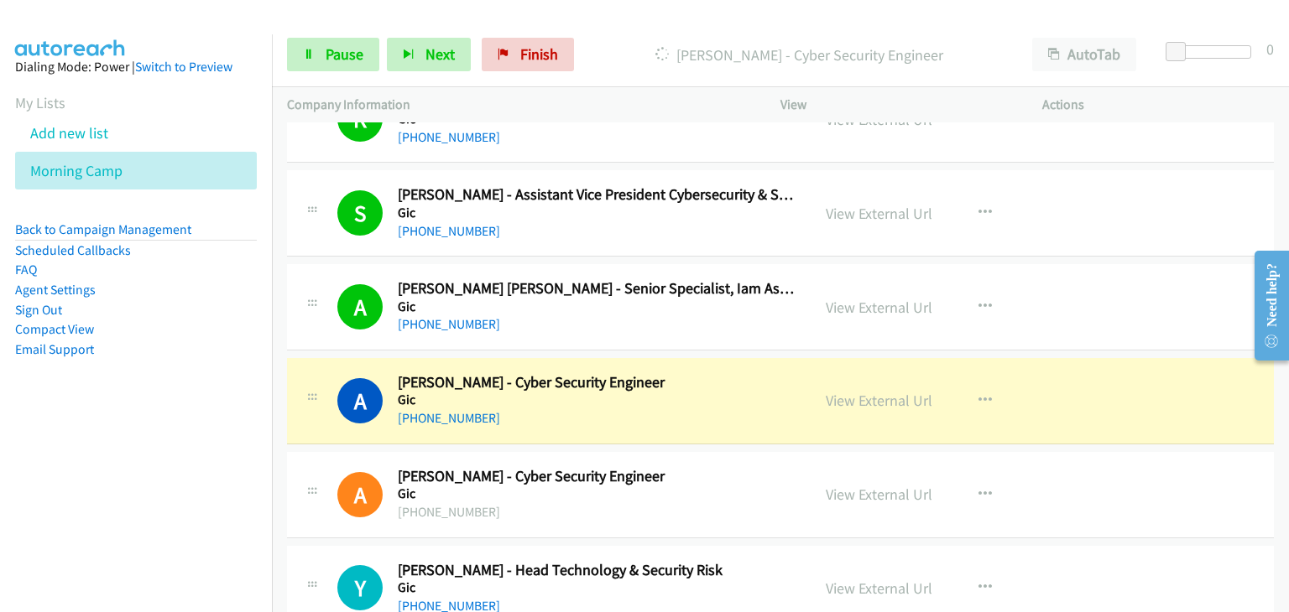
click at [327, 373] on div "A Callback Scheduled Adam Chan - Cyber Security Engineer Gic Asia/Singapore +65…" at bounding box center [548, 400] width 493 height 55
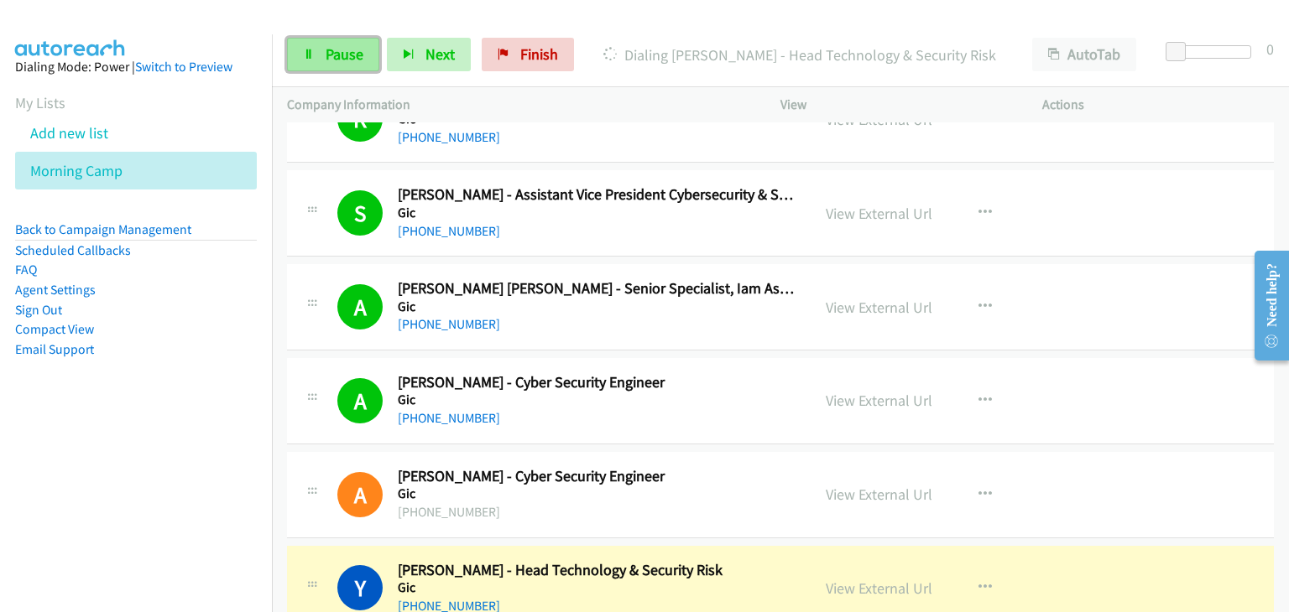
click at [311, 60] on icon at bounding box center [309, 55] width 12 height 12
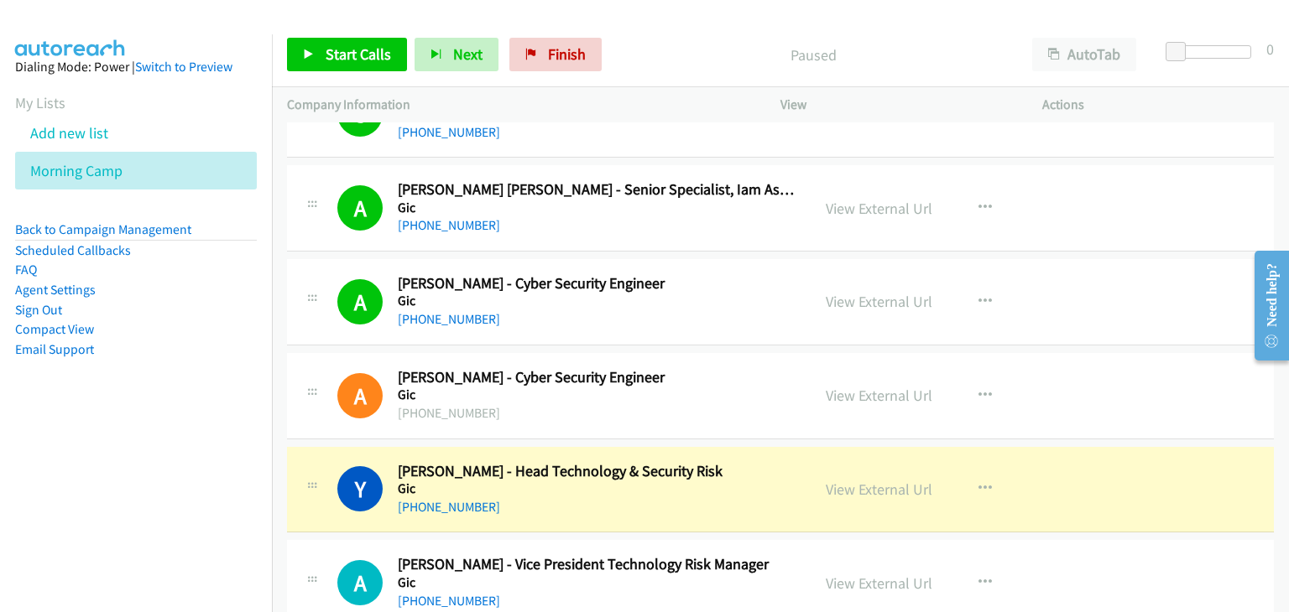
scroll to position [13946, 0]
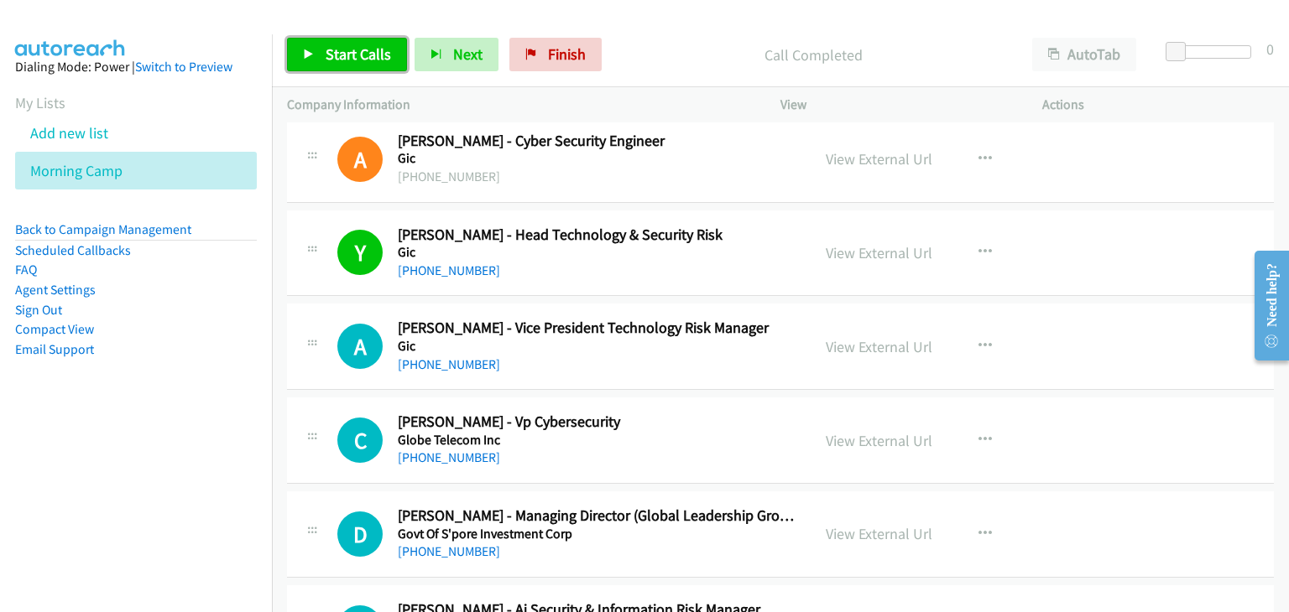
click at [348, 58] on span "Start Calls" at bounding box center [357, 53] width 65 height 19
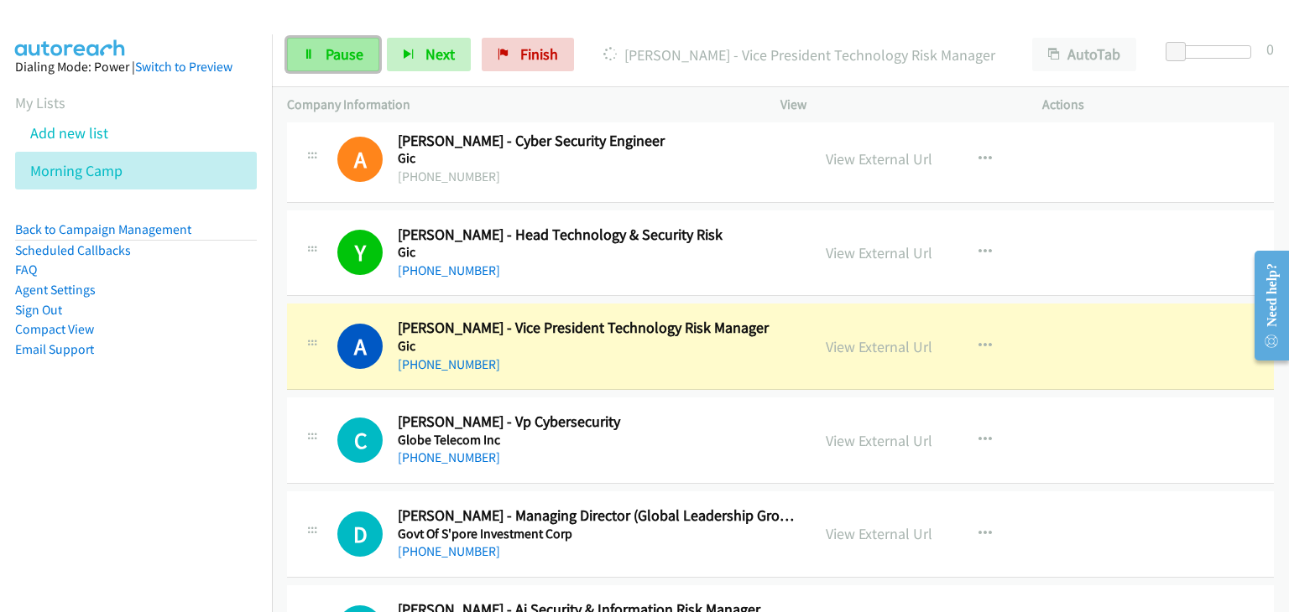
click at [319, 58] on link "Pause" at bounding box center [333, 55] width 92 height 34
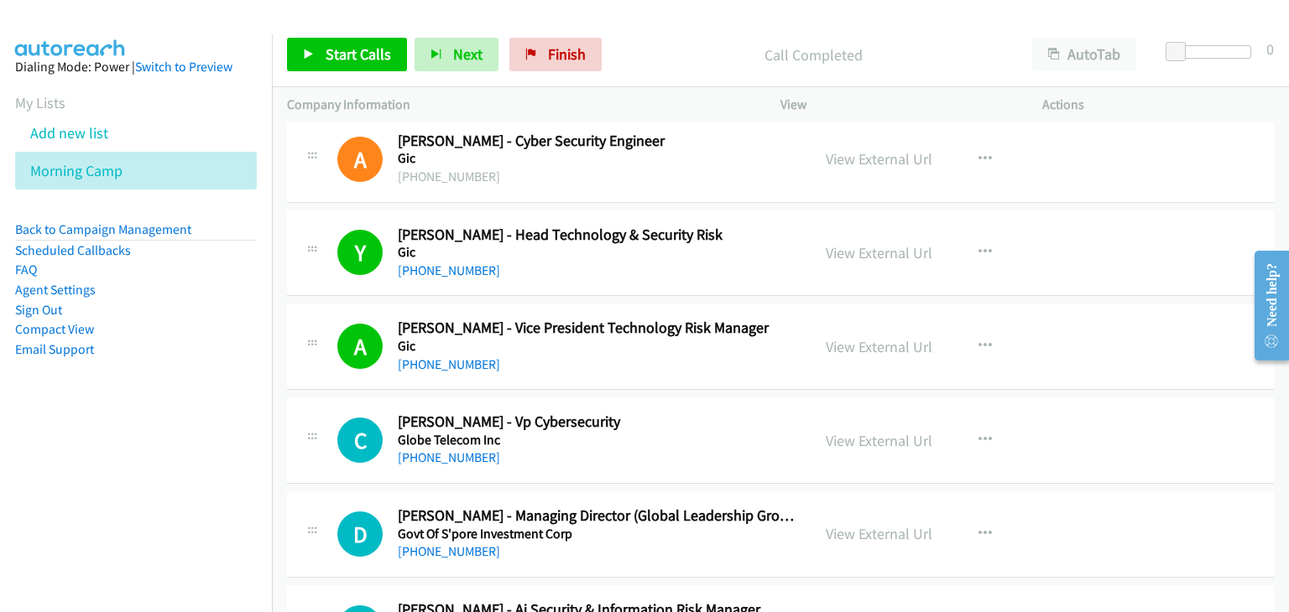
scroll to position [14113, 0]
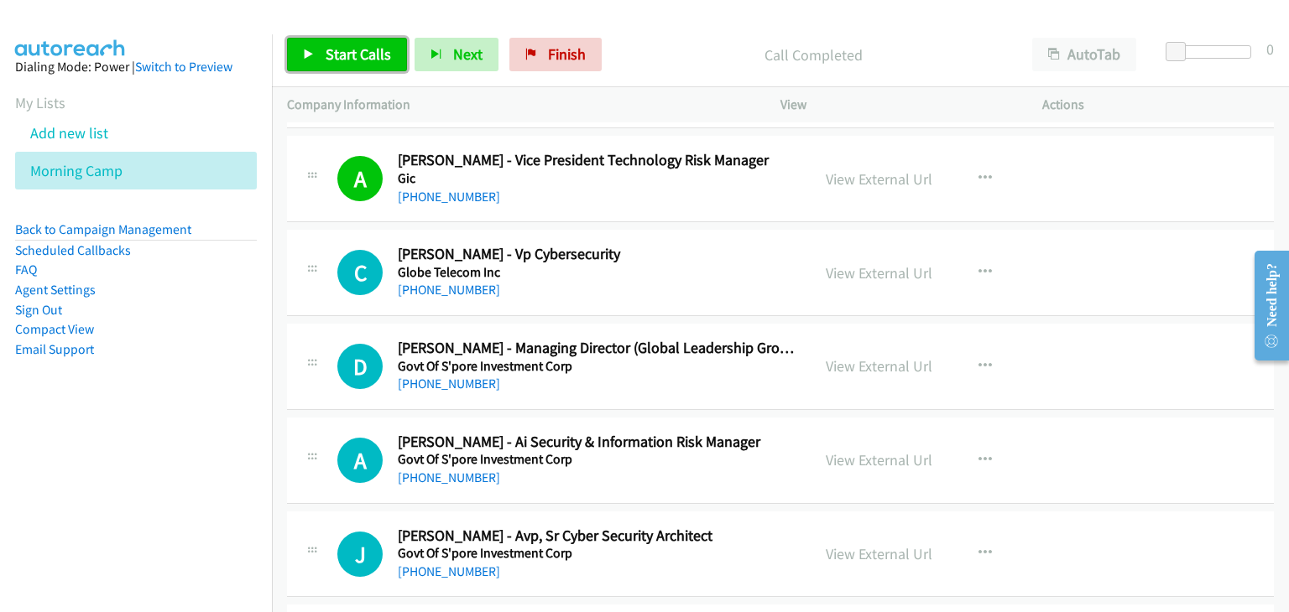
drag, startPoint x: 319, startPoint y: 55, endPoint x: 361, endPoint y: 81, distance: 49.4
click at [319, 55] on link "Start Calls" at bounding box center [347, 55] width 120 height 34
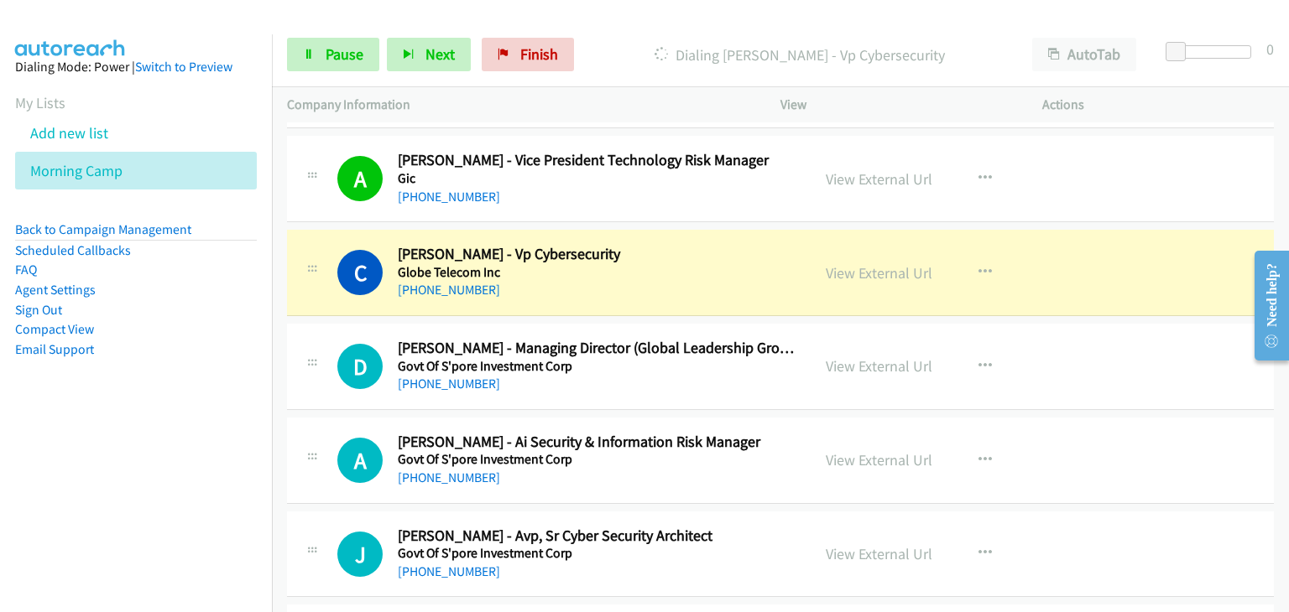
click at [328, 371] on div "D Callback Scheduled Daniel Tse - Managing Director (Global Leadership Group) |…" at bounding box center [780, 367] width 987 height 86
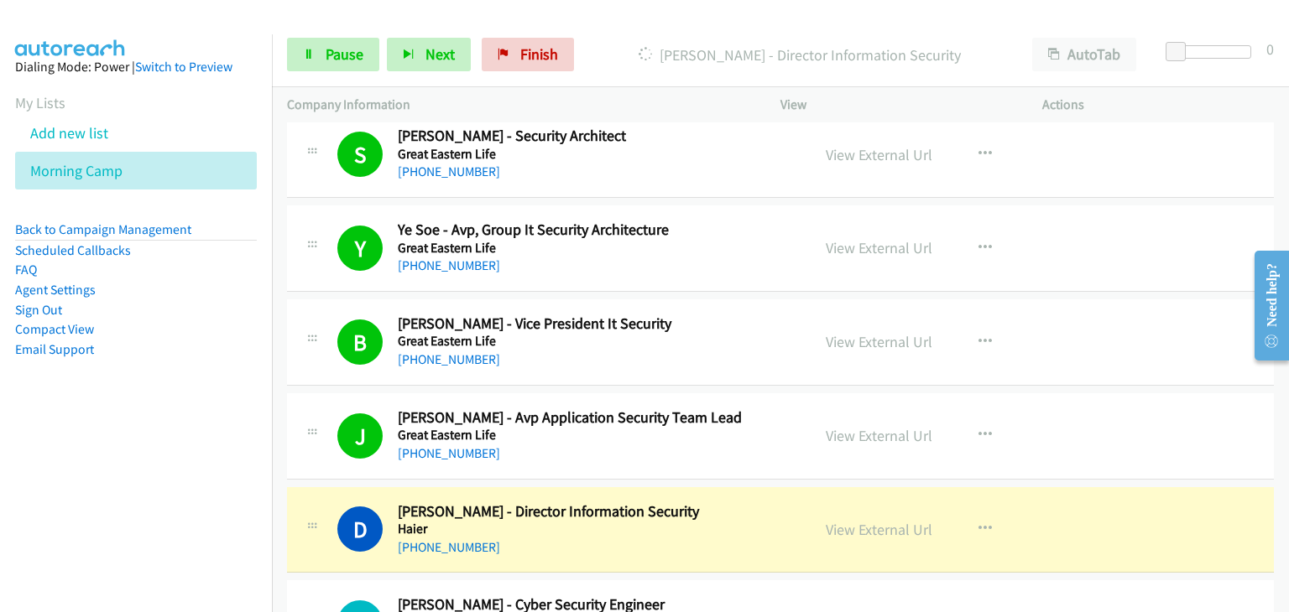
scroll to position [14785, 0]
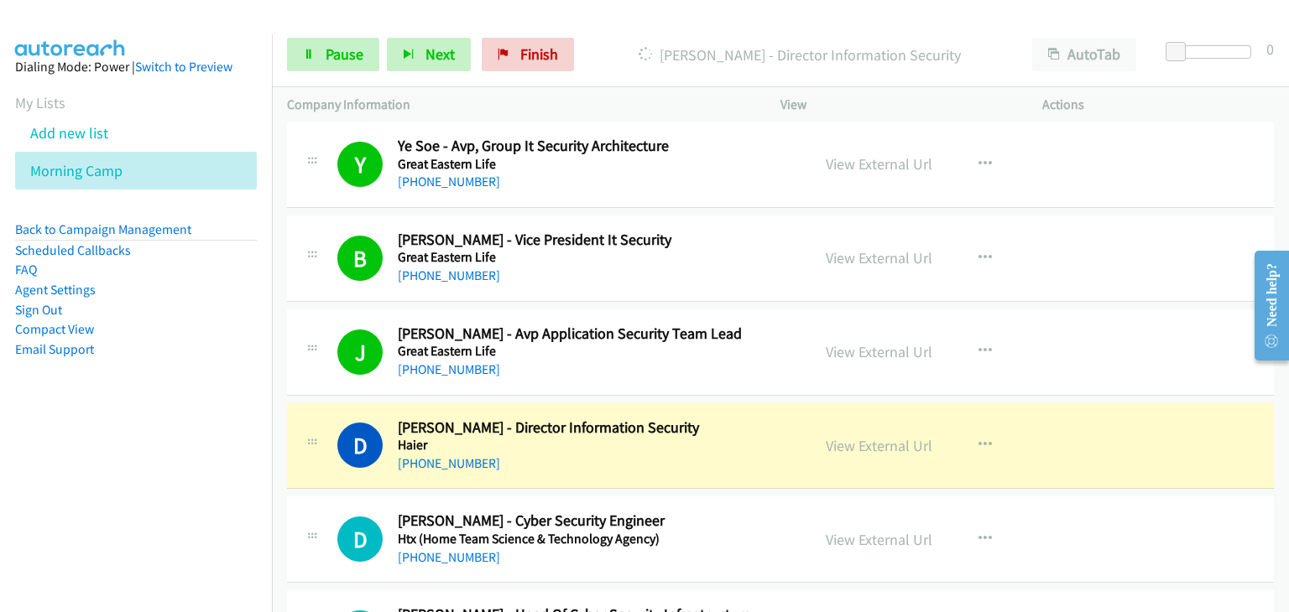
click at [315, 338] on div at bounding box center [312, 347] width 20 height 45
drag, startPoint x: 322, startPoint y: 51, endPoint x: 406, endPoint y: 93, distance: 93.8
click at [323, 51] on link "Pause" at bounding box center [333, 55] width 92 height 34
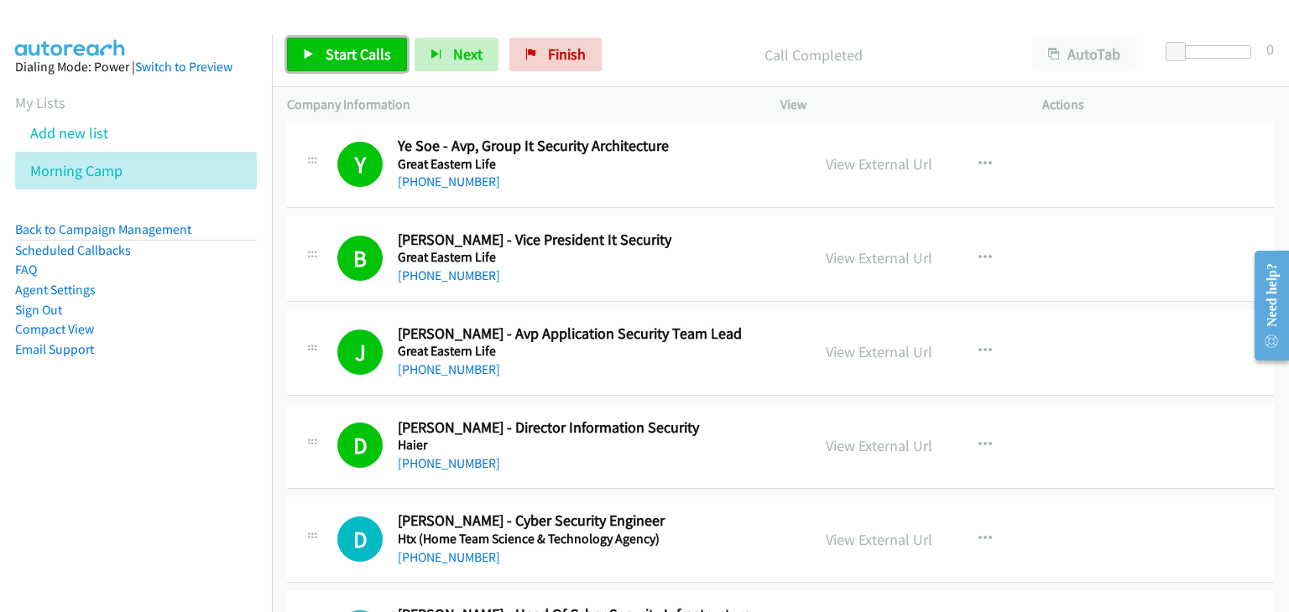
drag, startPoint x: 326, startPoint y: 51, endPoint x: 335, endPoint y: 58, distance: 10.7
click at [326, 53] on span "Start Calls" at bounding box center [357, 53] width 65 height 19
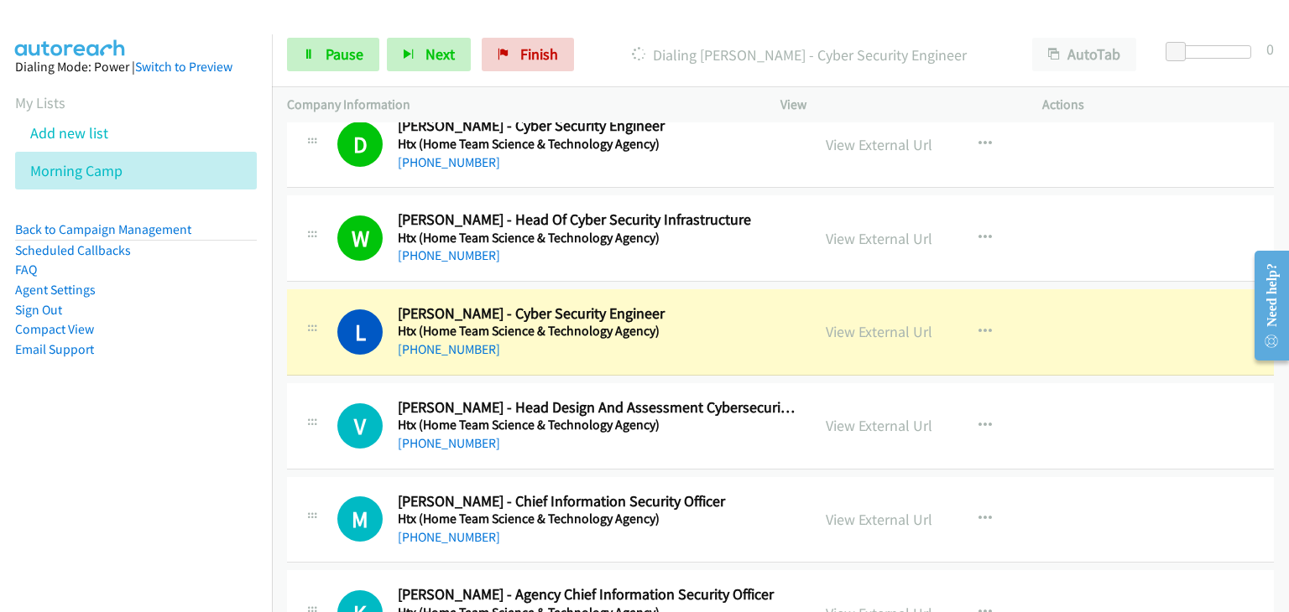
scroll to position [15288, 0]
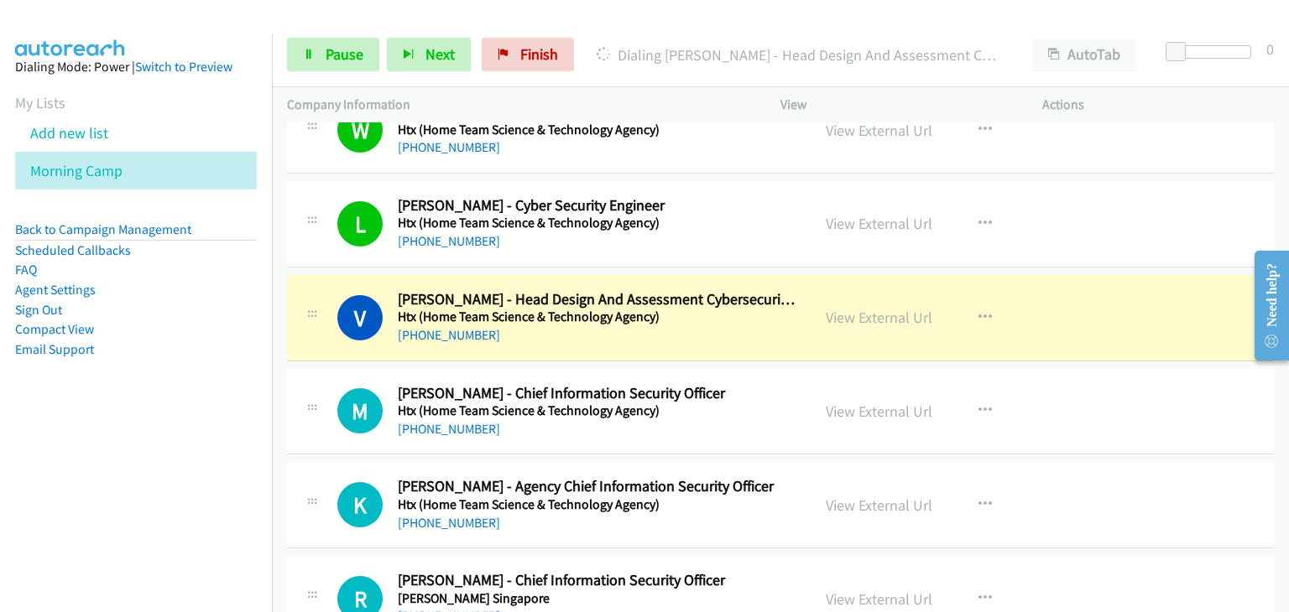
click at [313, 31] on div "Start Calls Pause Next Finish Dialing Vincent Pang - Head Design And Assessment…" at bounding box center [780, 55] width 1017 height 65
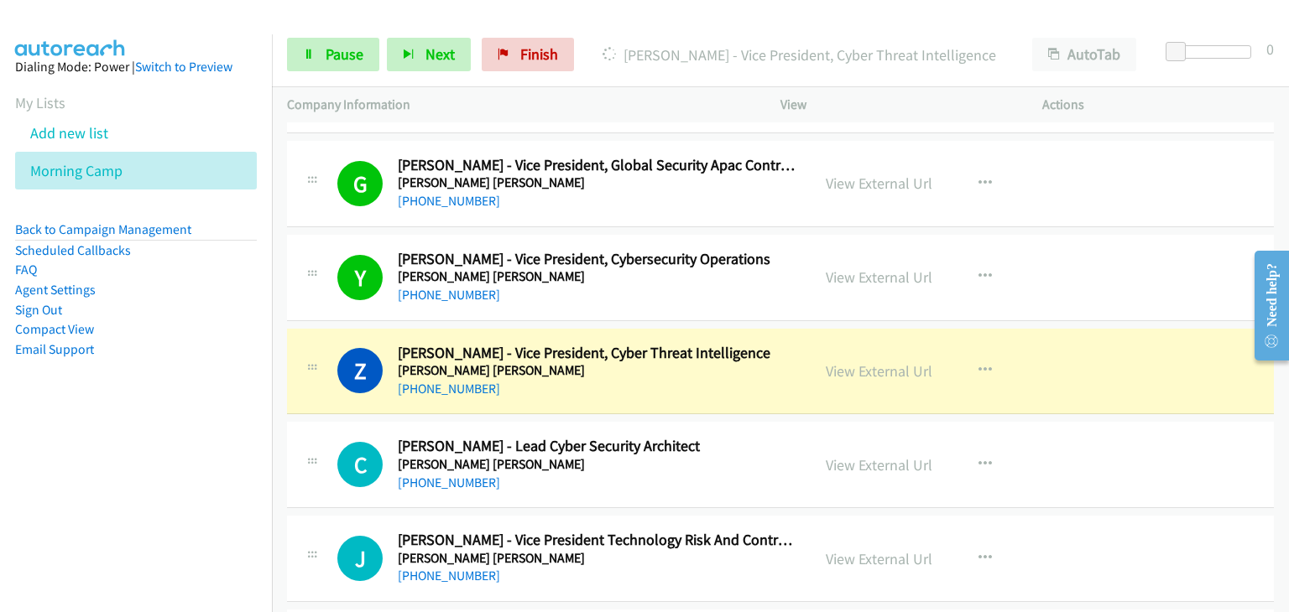
scroll to position [16378, 0]
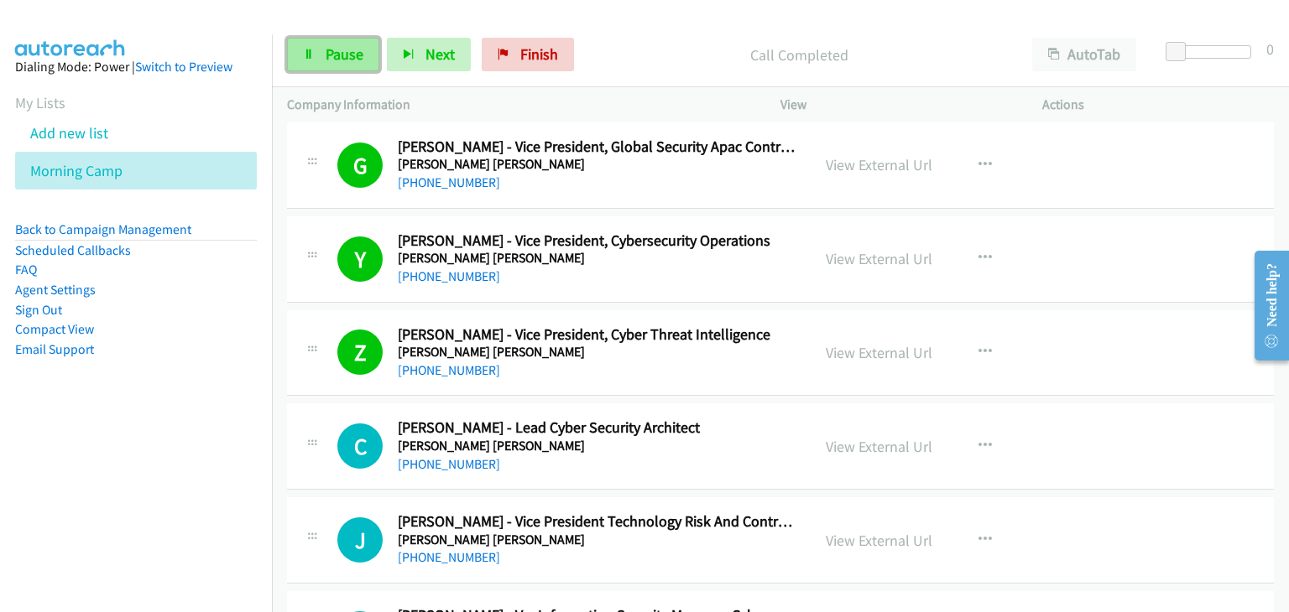
click at [322, 48] on link "Pause" at bounding box center [333, 55] width 92 height 34
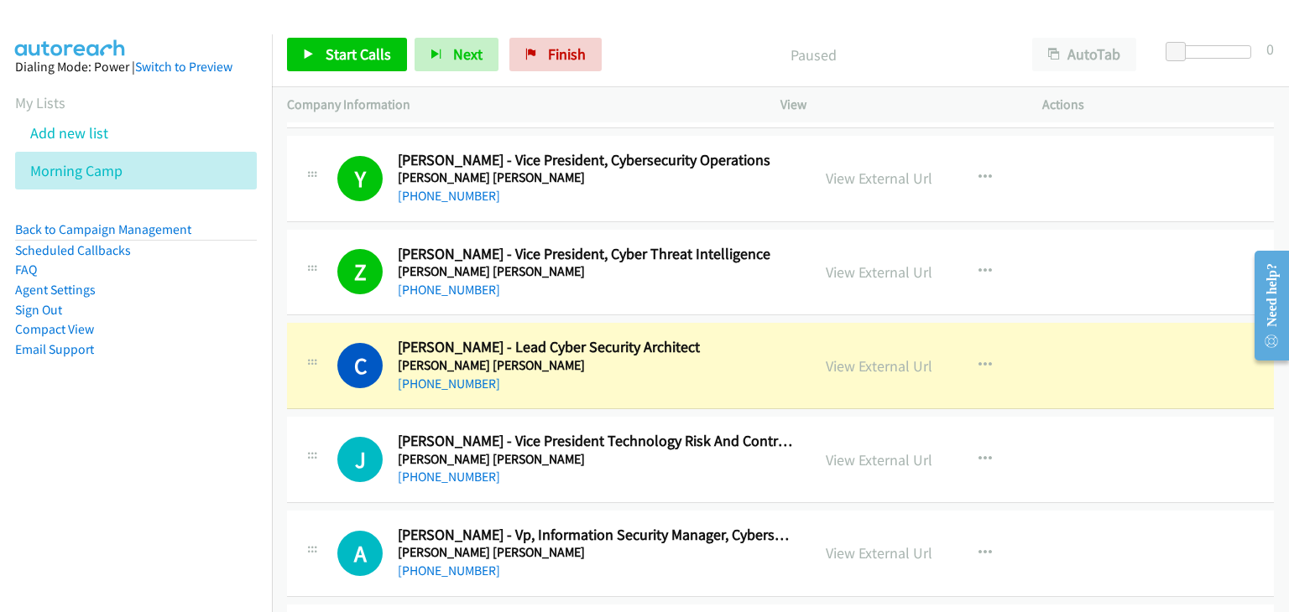
scroll to position [16546, 0]
